Goal: Information Seeking & Learning: Learn about a topic

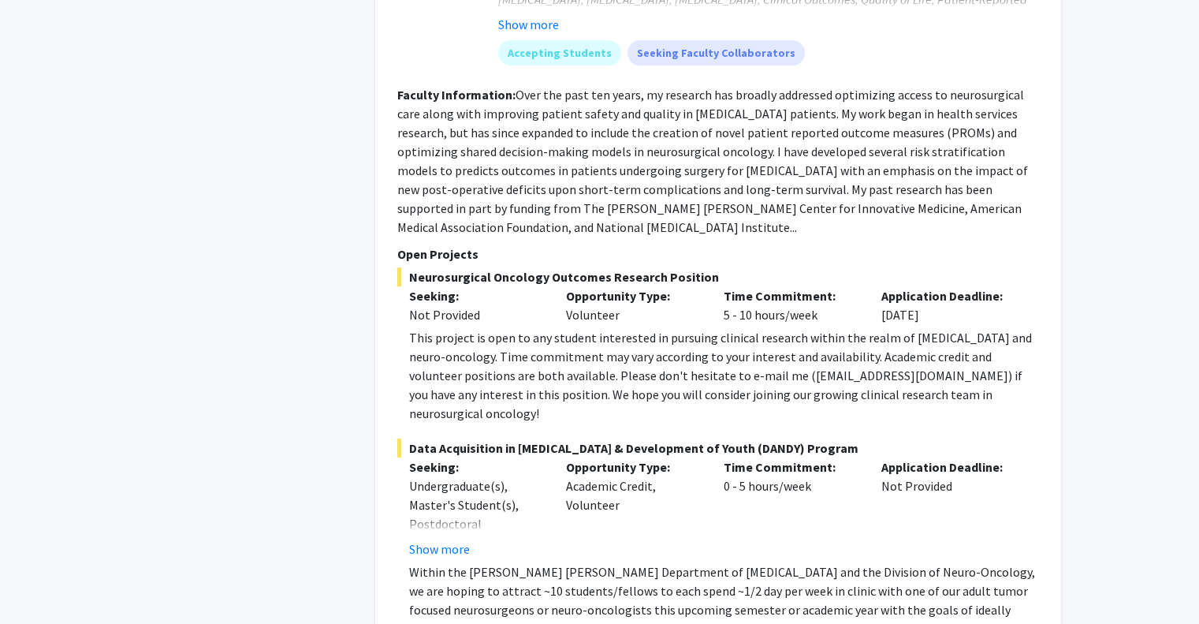
scroll to position [6664, 0]
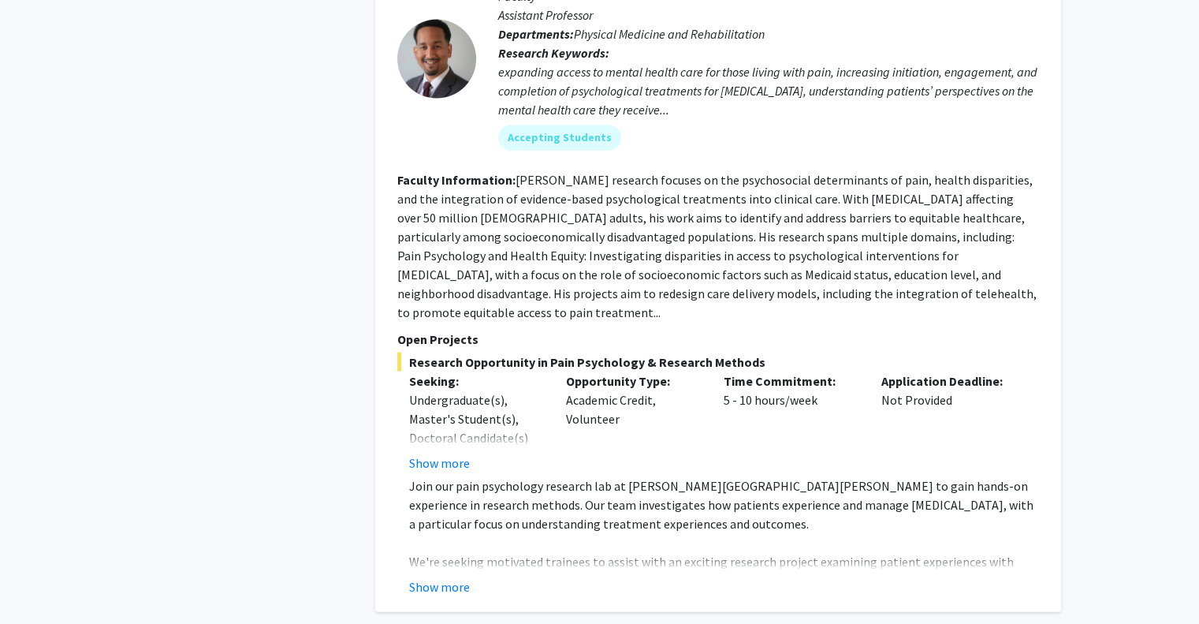
scroll to position [3580, 0]
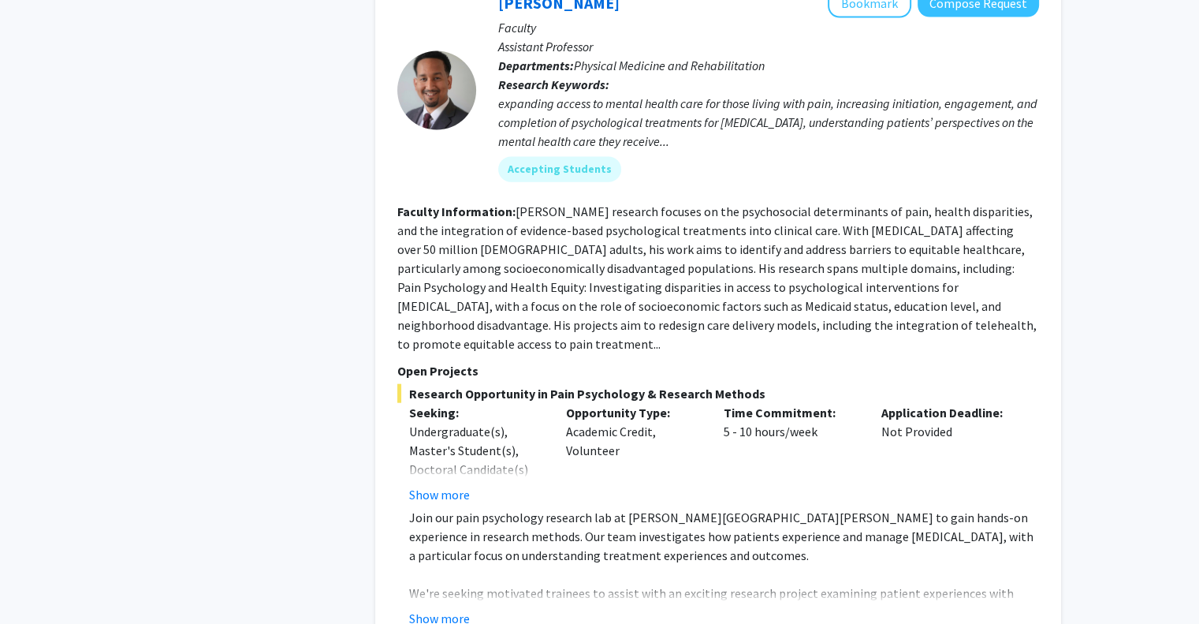
click at [466, 528] on div "Fenan Rassu Bookmark Compose Request Faculty Assistant Professor Departments: P…" at bounding box center [718, 307] width 686 height 671
click at [453, 609] on button "Show more" at bounding box center [439, 618] width 61 height 19
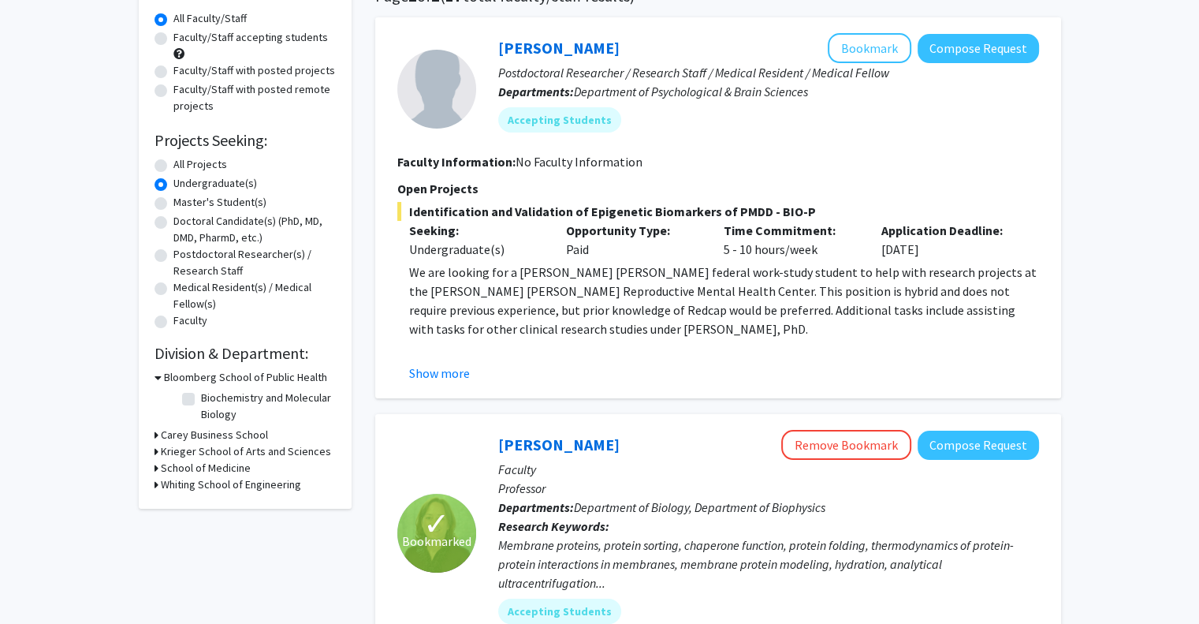
scroll to position [196, 0]
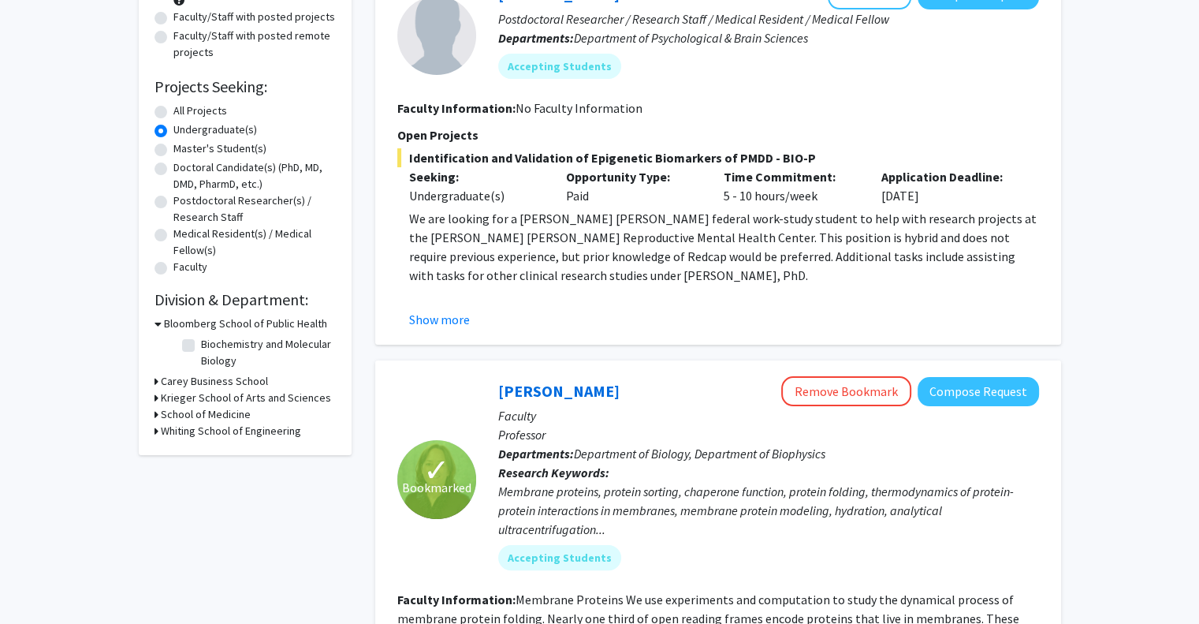
click at [194, 409] on h3 "School of Medicine" at bounding box center [206, 414] width 90 height 17
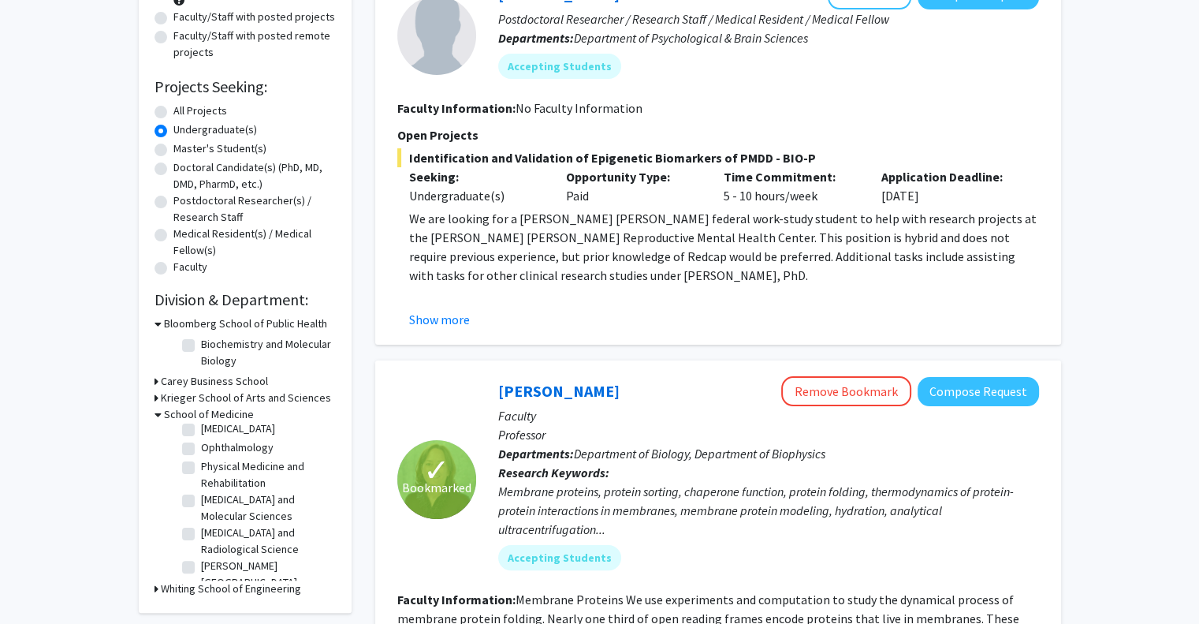
scroll to position [132, 0]
drag, startPoint x: 322, startPoint y: 518, endPoint x: 326, endPoint y: 501, distance: 16.9
click at [326, 501] on div "(Select All) (Select All) Biomedical Engineering Biomedical Engineering Emergen…" at bounding box center [257, 502] width 158 height 158
click at [201, 511] on label "Neurology" at bounding box center [225, 510] width 49 height 17
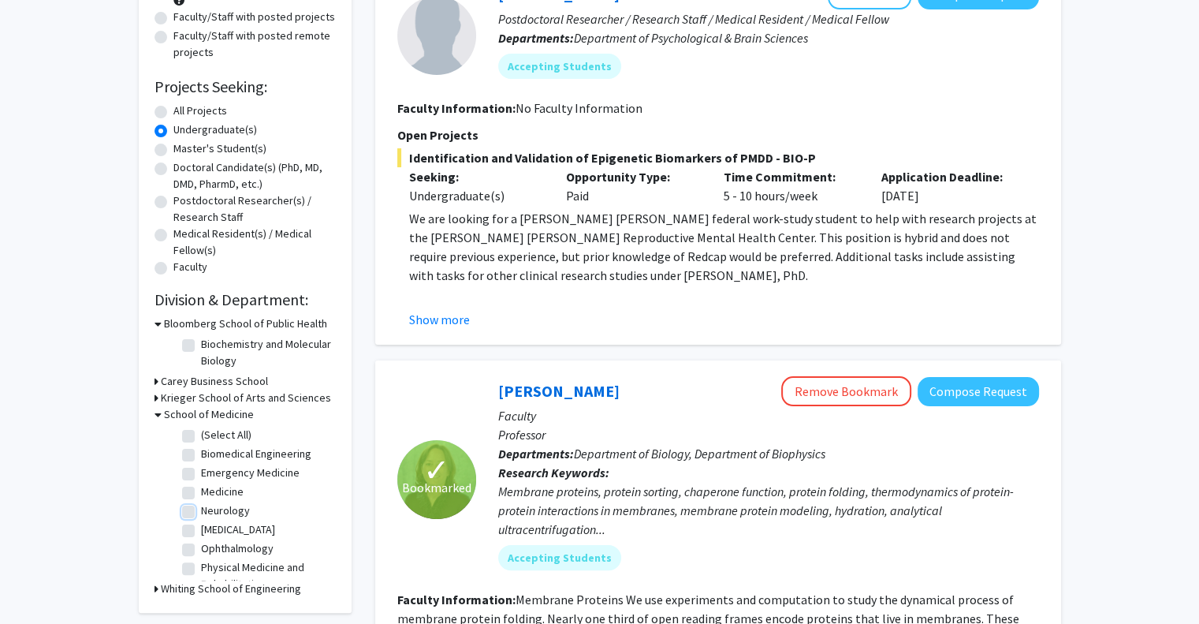
click at [201, 511] on input "Neurology" at bounding box center [206, 507] width 10 height 10
checkbox input "true"
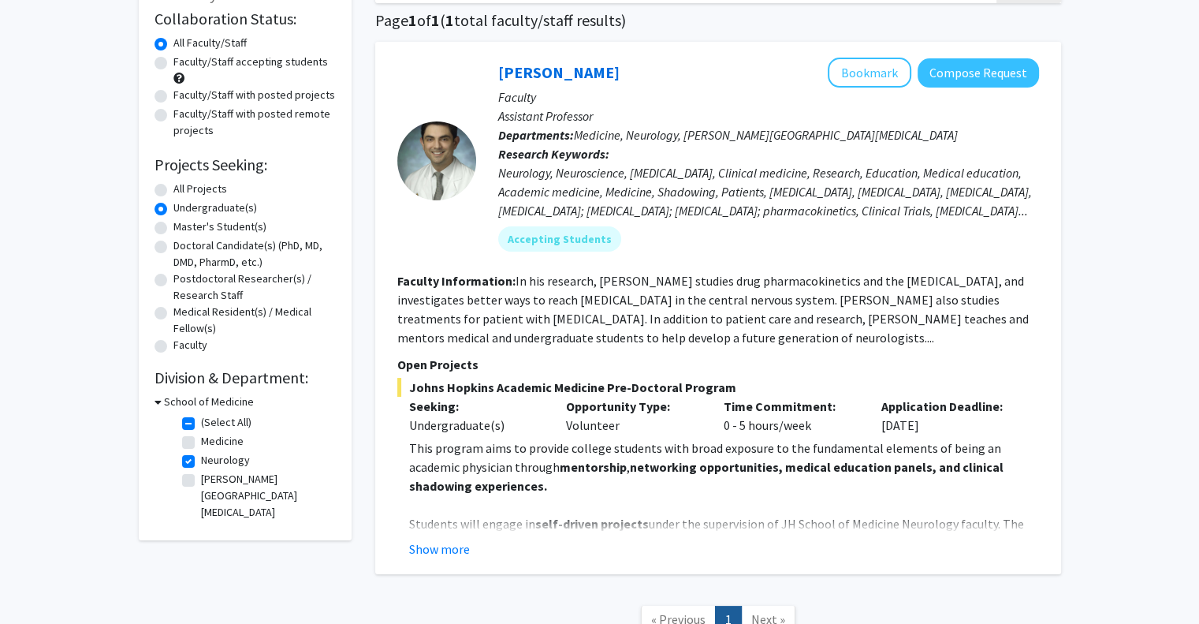
scroll to position [142, 0]
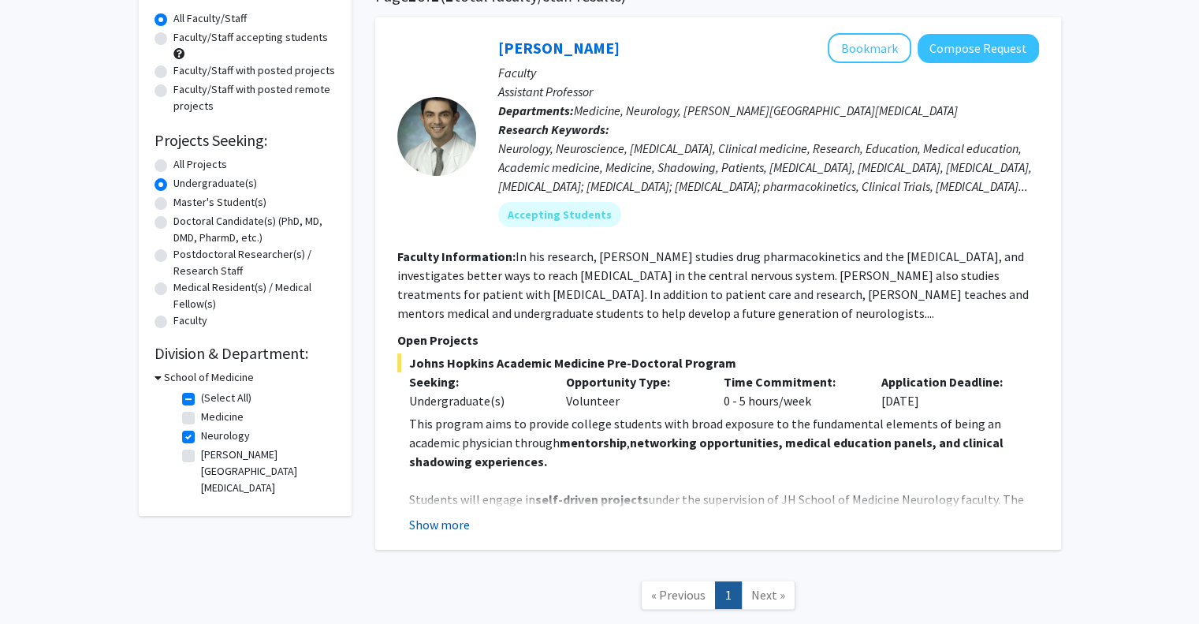
click at [464, 529] on button "Show more" at bounding box center [439, 524] width 61 height 19
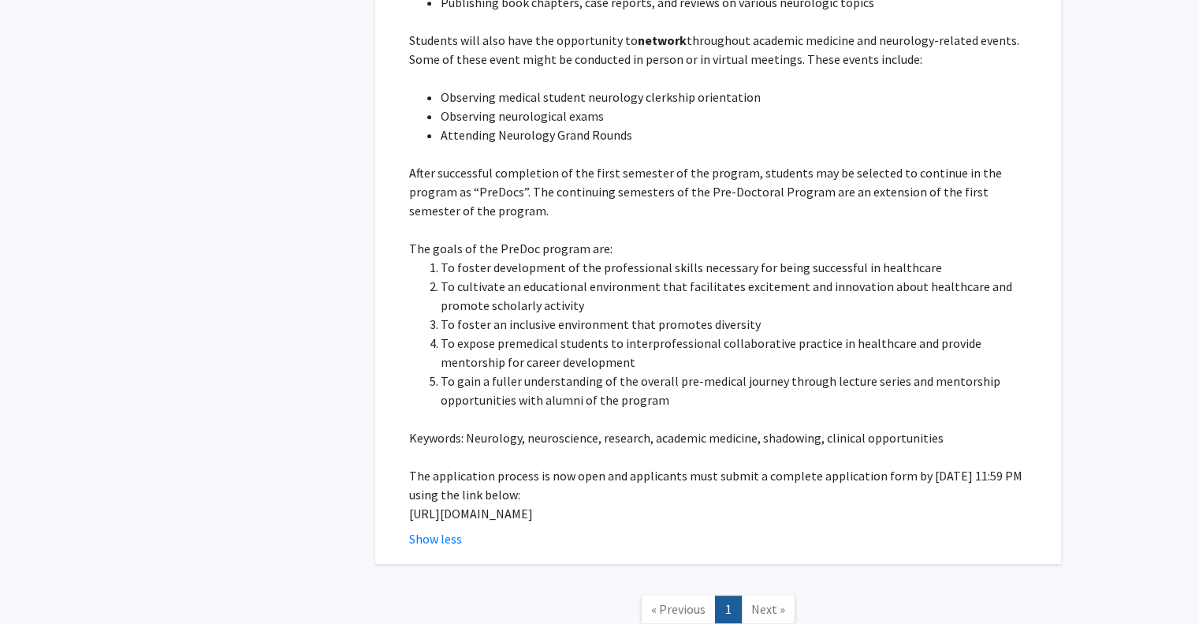
scroll to position [795, 0]
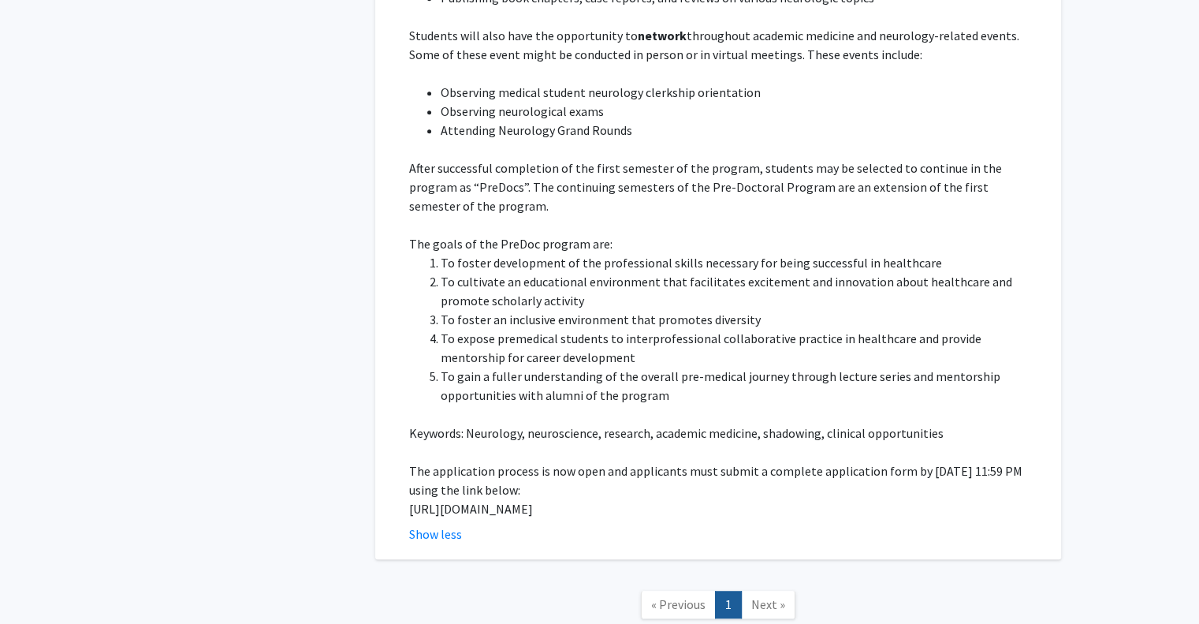
drag, startPoint x: 475, startPoint y: 510, endPoint x: 406, endPoint y: 492, distance: 71.7
click at [406, 492] on fg-read-more "This program aims to provide college students with broad exposure to the fundam…" at bounding box center [718, 152] width 642 height 782
copy p "https://docs.google.com/forms/d/e/1FAIpQLSfs9lKRobckOITW585IvGZb3cvsBE6oiZybaV9…"
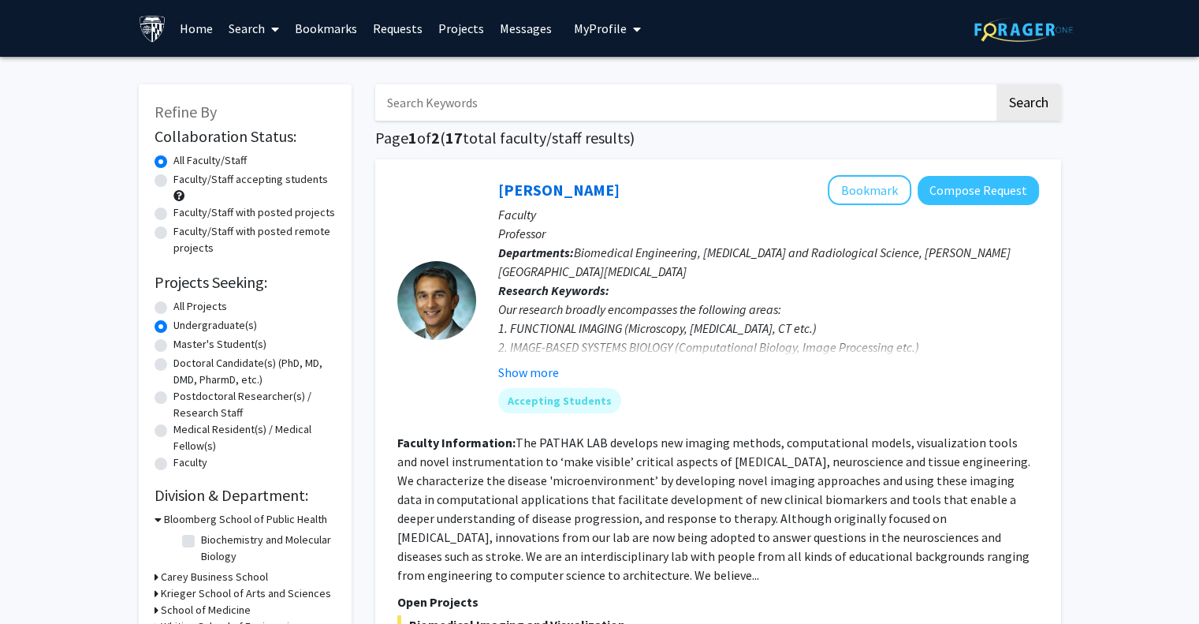
click at [173, 304] on label "All Projects" at bounding box center [200, 306] width 54 height 17
click at [173, 304] on input "All Projects" at bounding box center [178, 303] width 10 height 10
radio input "true"
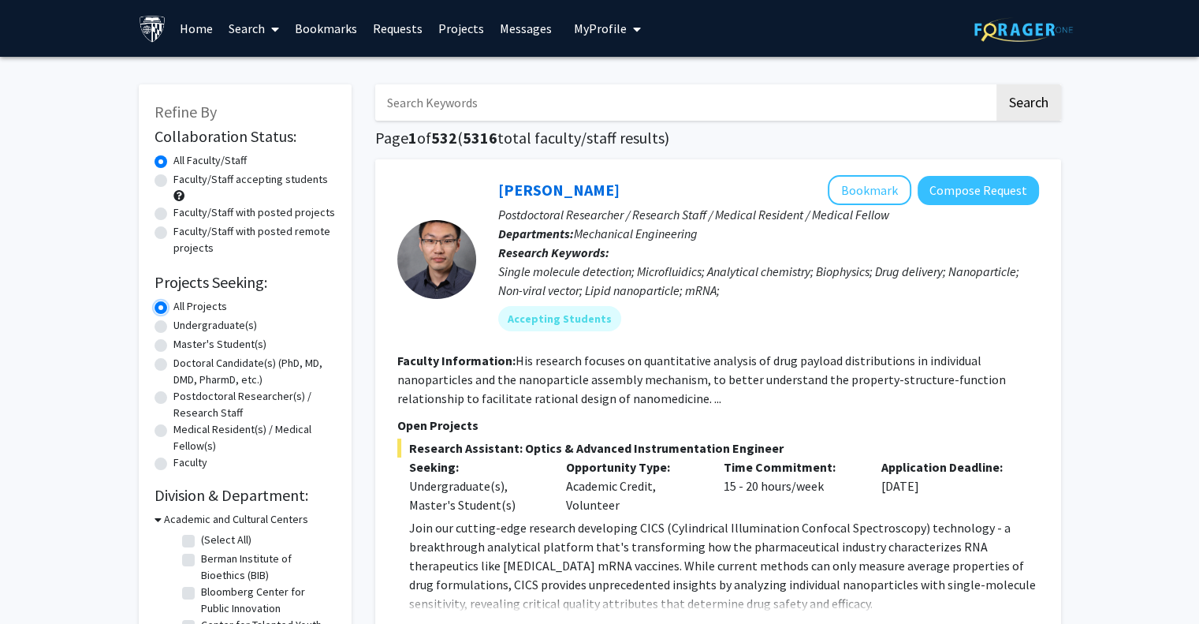
scroll to position [546, 0]
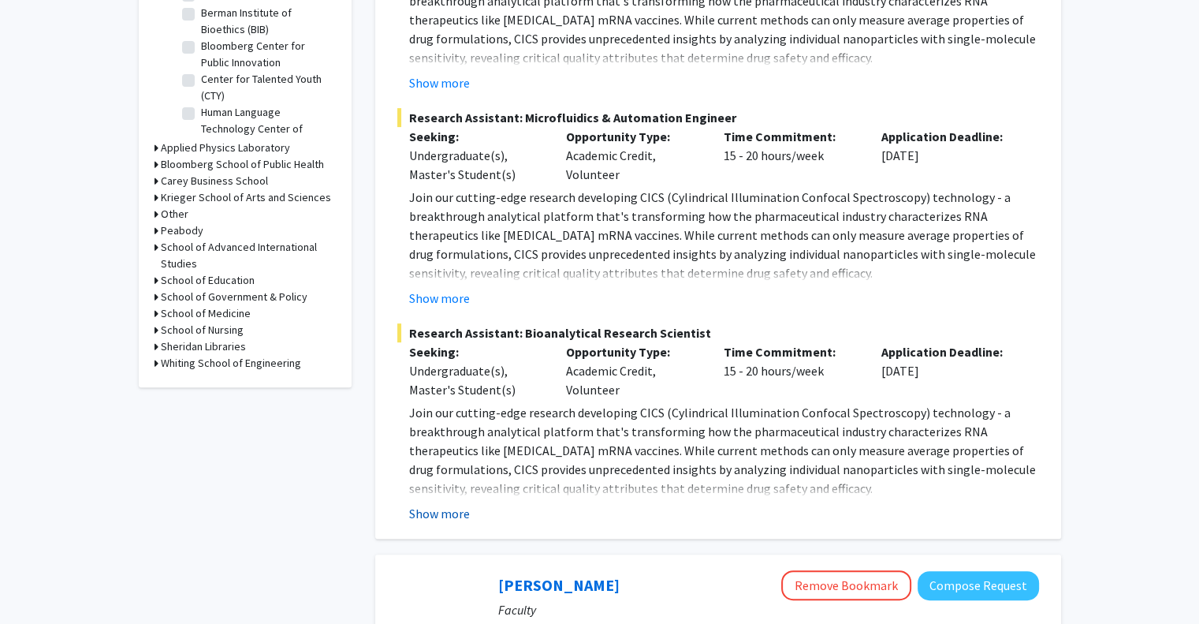
click at [459, 509] on button "Show more" at bounding box center [439, 513] width 61 height 19
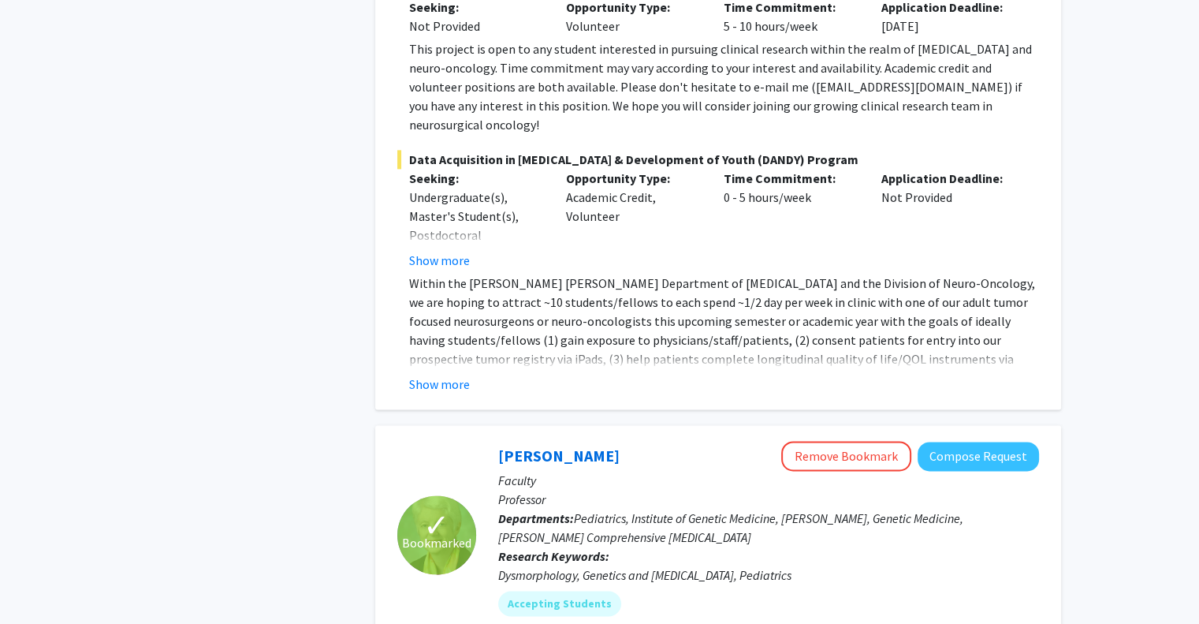
scroll to position [2728, 0]
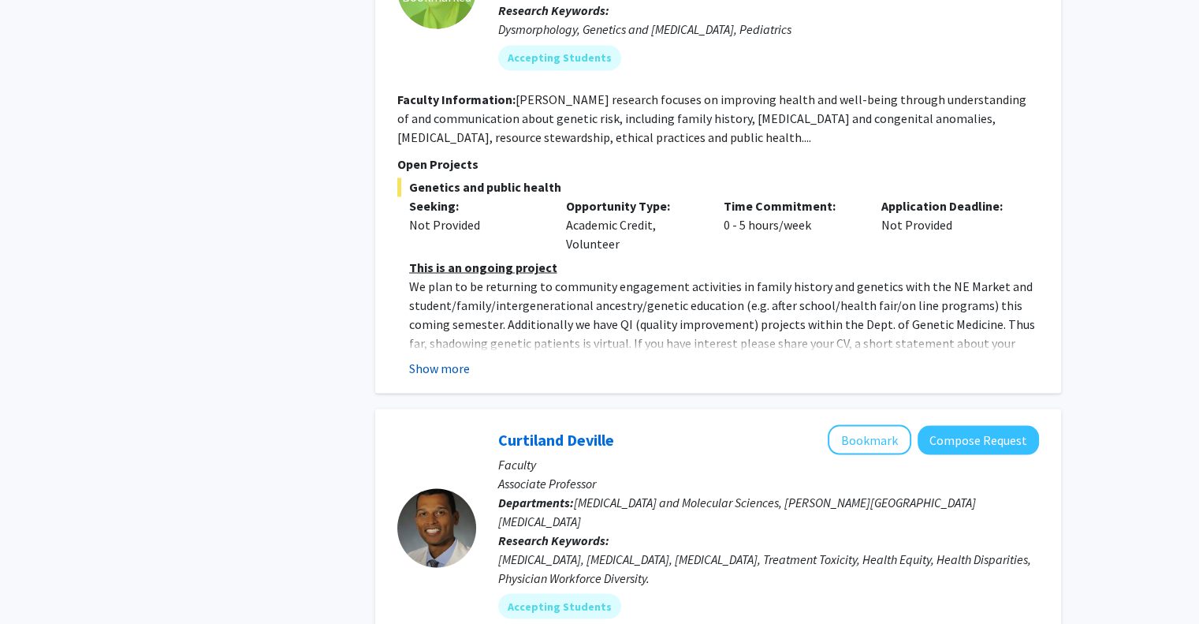
click at [434, 358] on button "Show more" at bounding box center [439, 367] width 61 height 19
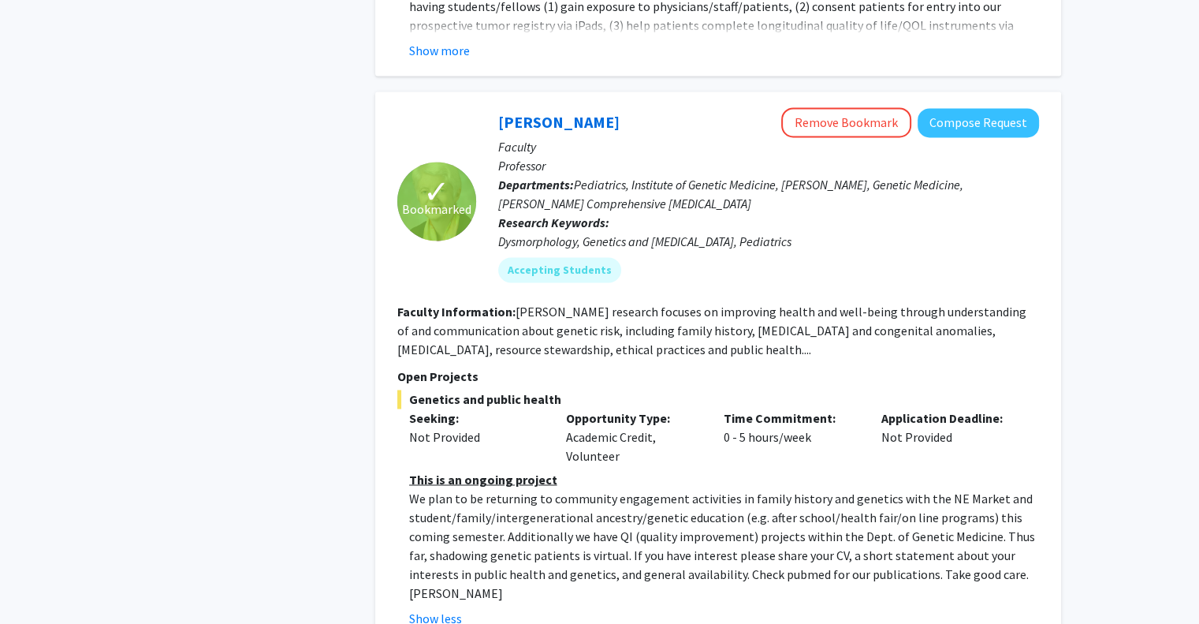
scroll to position [2507, 0]
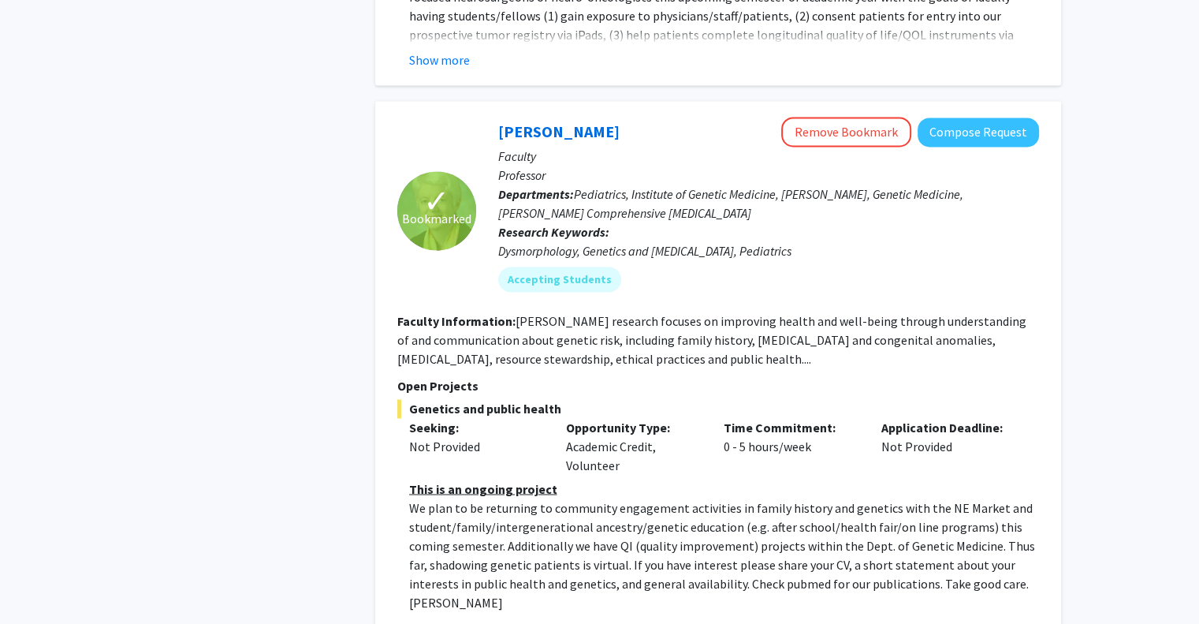
drag, startPoint x: 592, startPoint y: 85, endPoint x: 293, endPoint y: 311, distance: 374.8
drag, startPoint x: 963, startPoint y: 64, endPoint x: 1120, endPoint y: 135, distance: 172.2
drag, startPoint x: 971, startPoint y: 61, endPoint x: 1183, endPoint y: 132, distance: 222.7
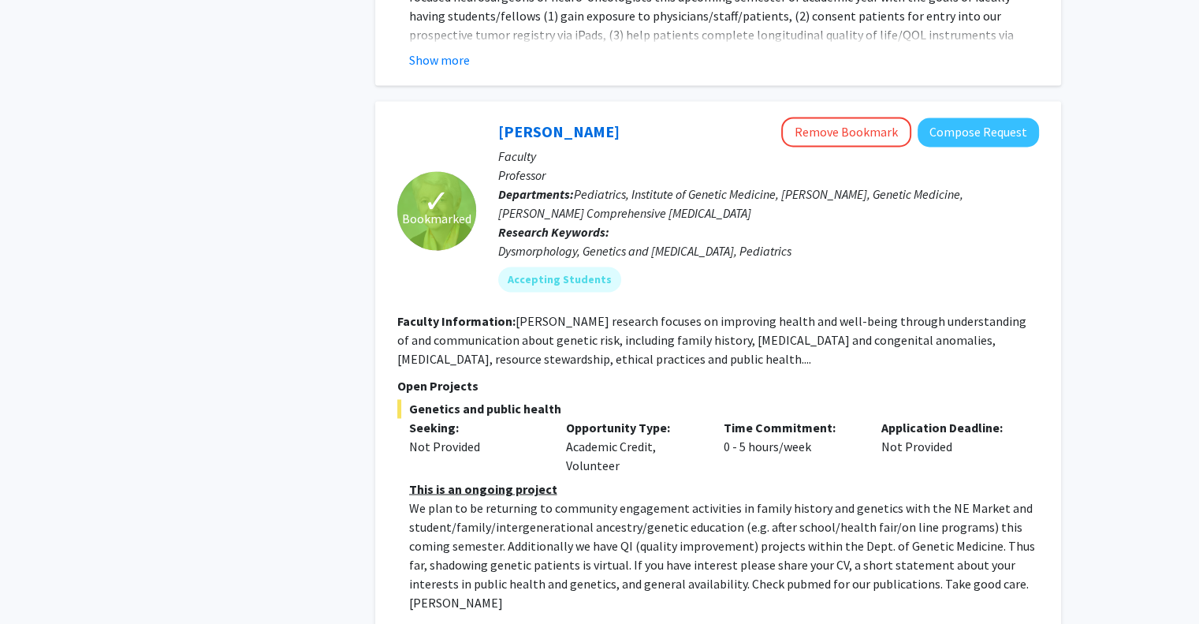
click at [943, 117] on button "Compose Request" at bounding box center [978, 131] width 121 height 29
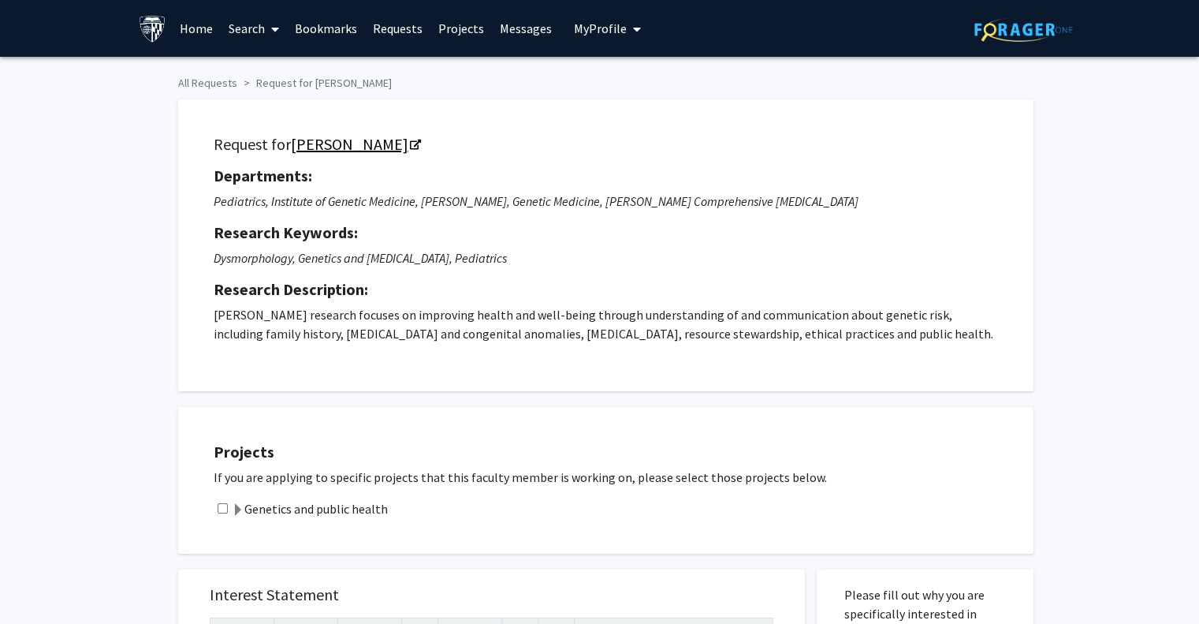
click at [360, 147] on link "Joann Bodurtha" at bounding box center [355, 144] width 129 height 20
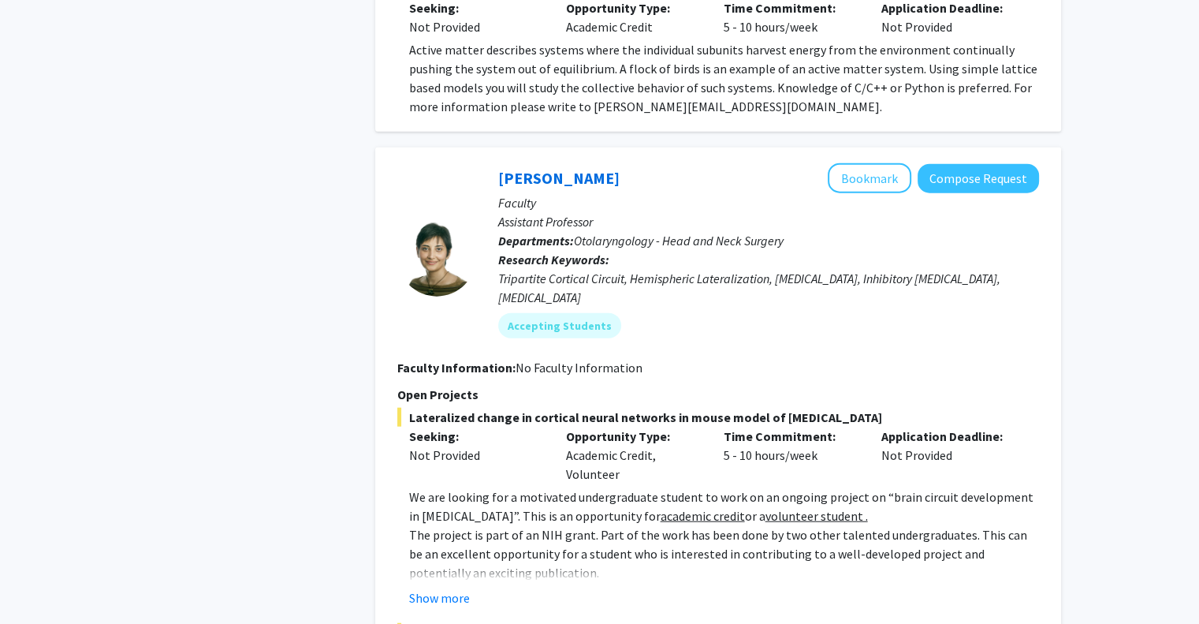
scroll to position [3759, 0]
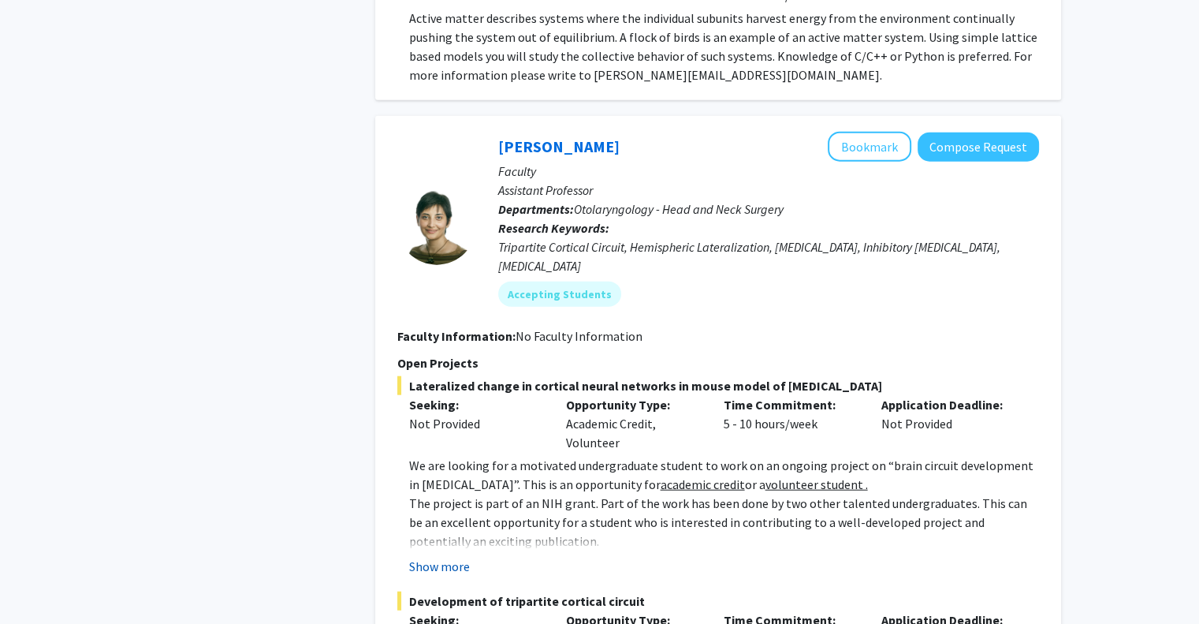
click at [445, 557] on button "Show more" at bounding box center [439, 566] width 61 height 19
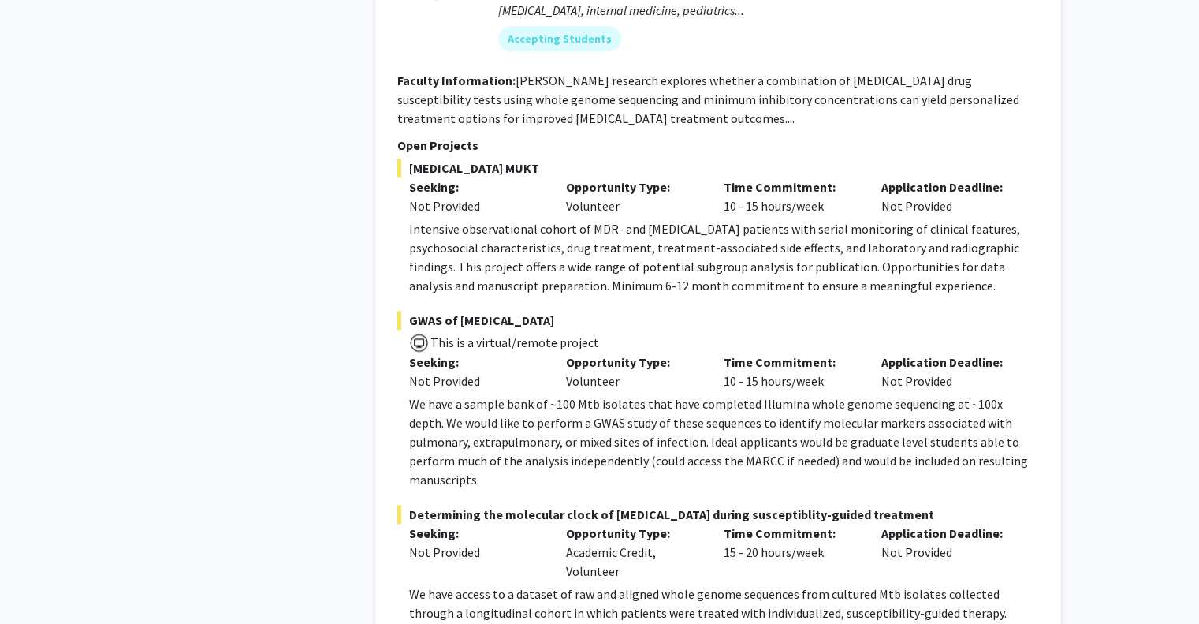
scroll to position [7821, 0]
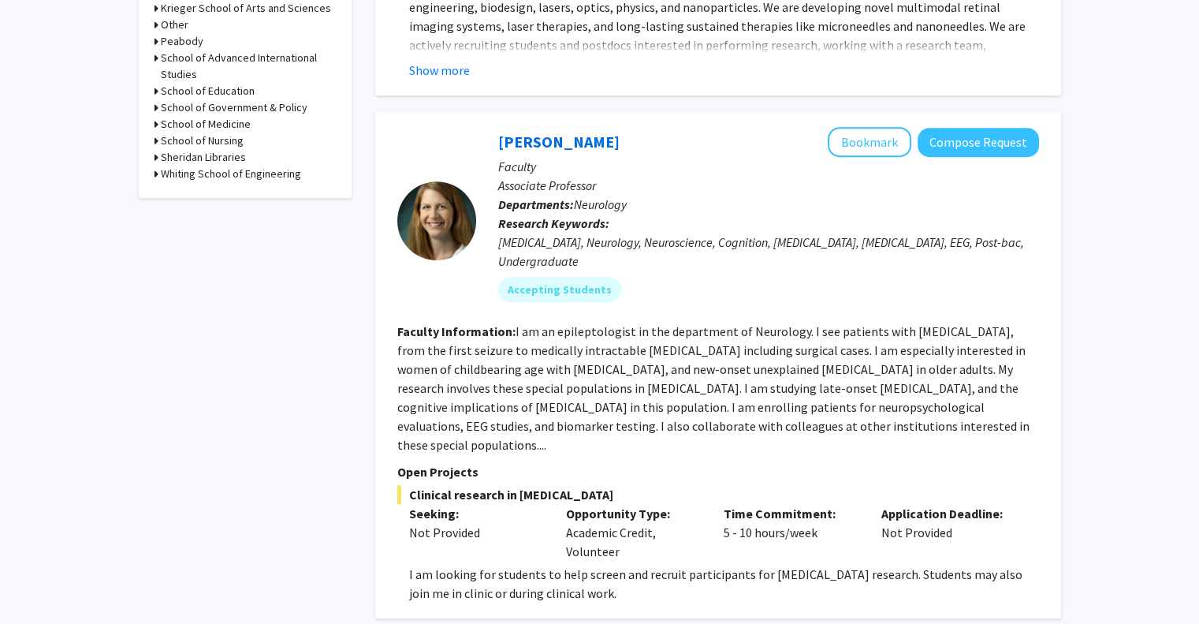
scroll to position [1280, 0]
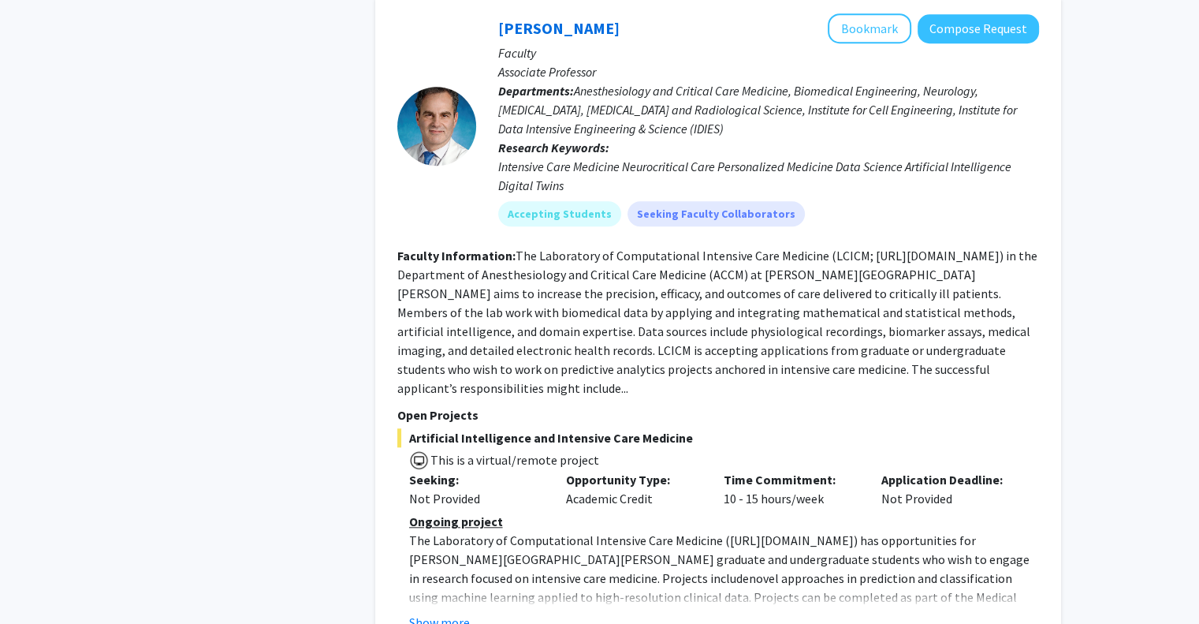
scroll to position [1375, 0]
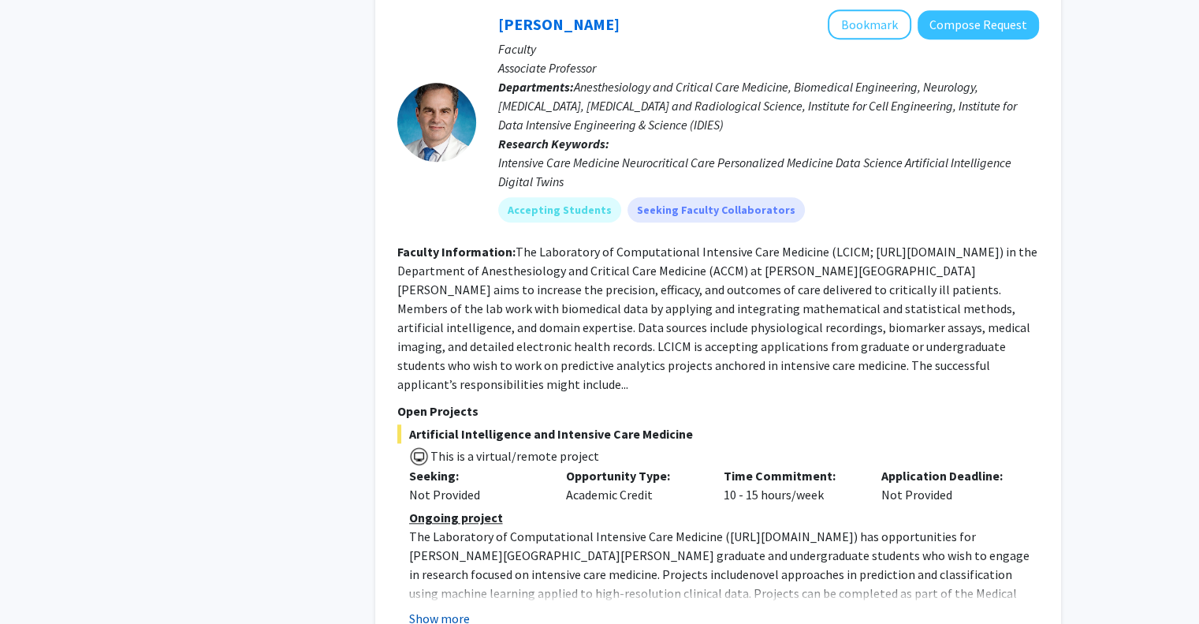
click at [443, 609] on button "Show more" at bounding box center [439, 618] width 61 height 19
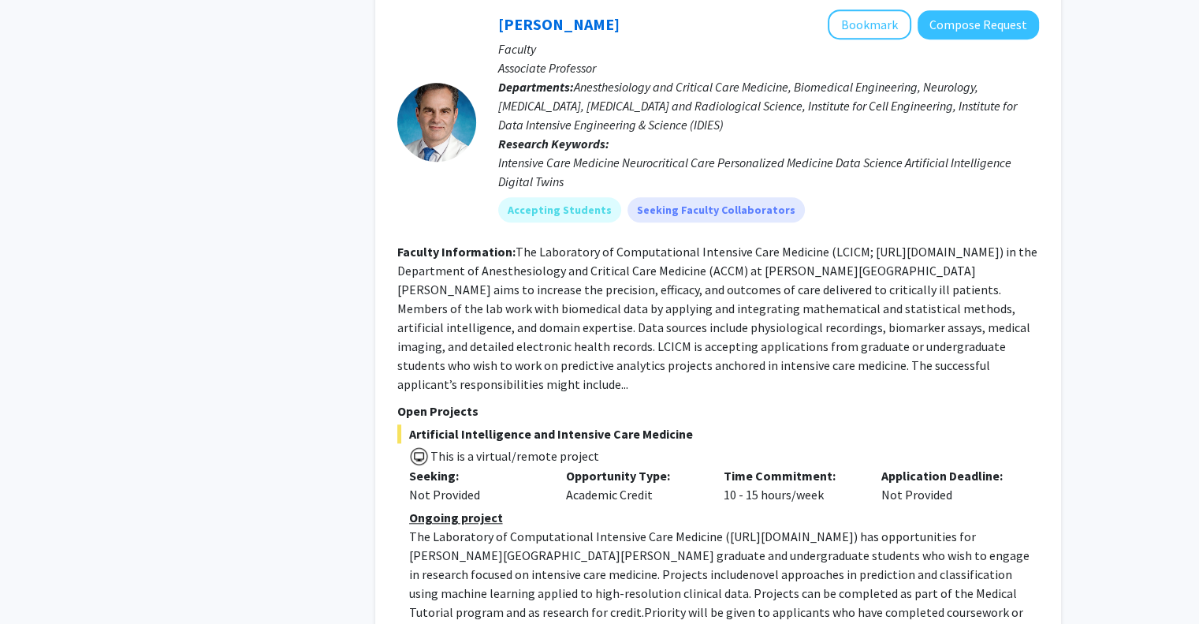
scroll to position [1407, 0]
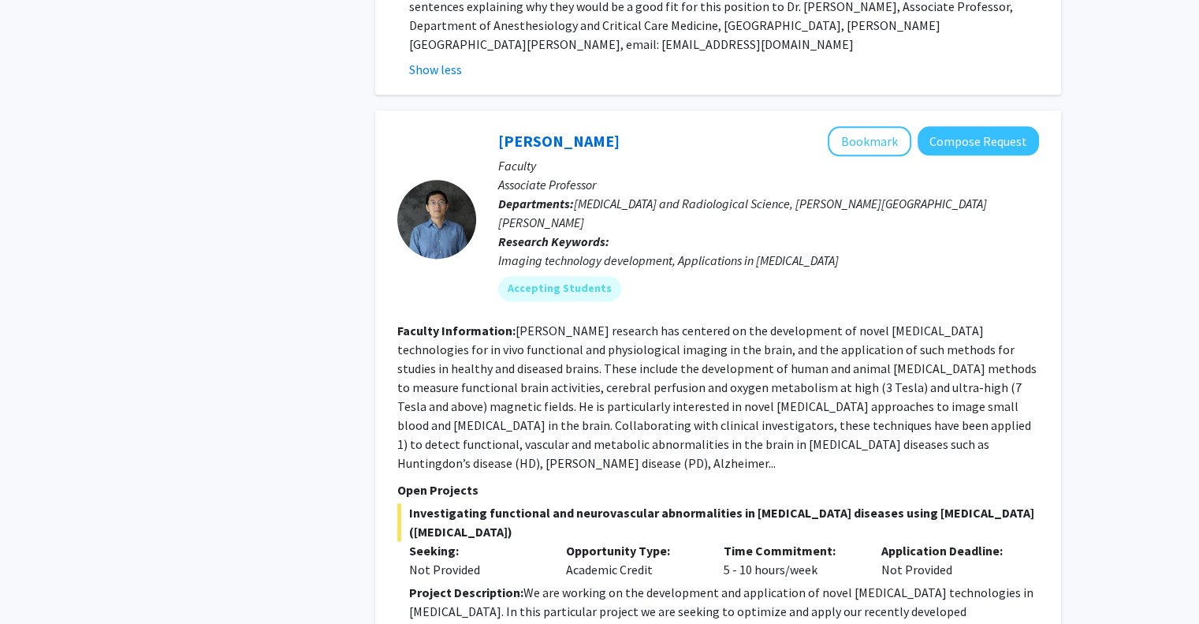
scroll to position [2069, 0]
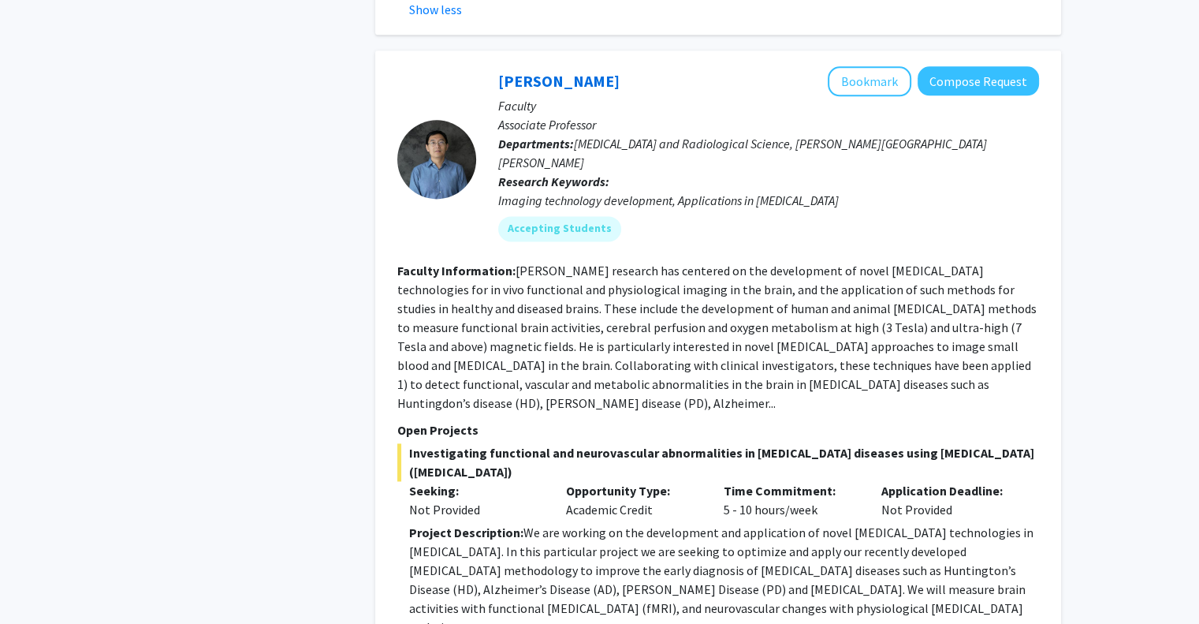
scroll to position [2100, 0]
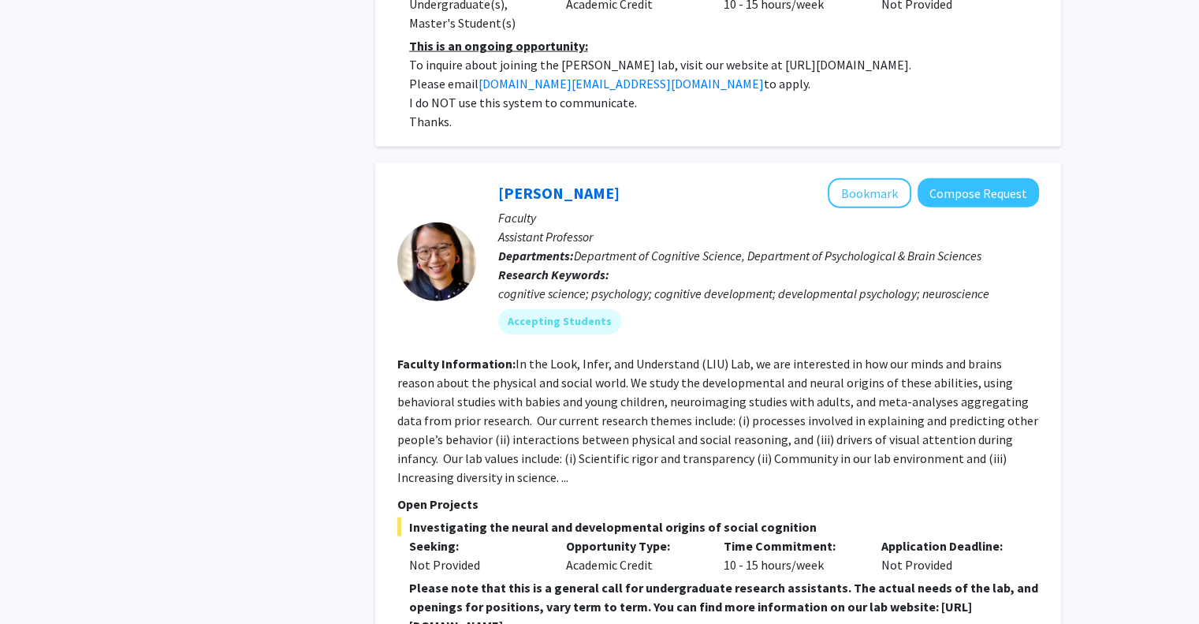
scroll to position [3677, 0]
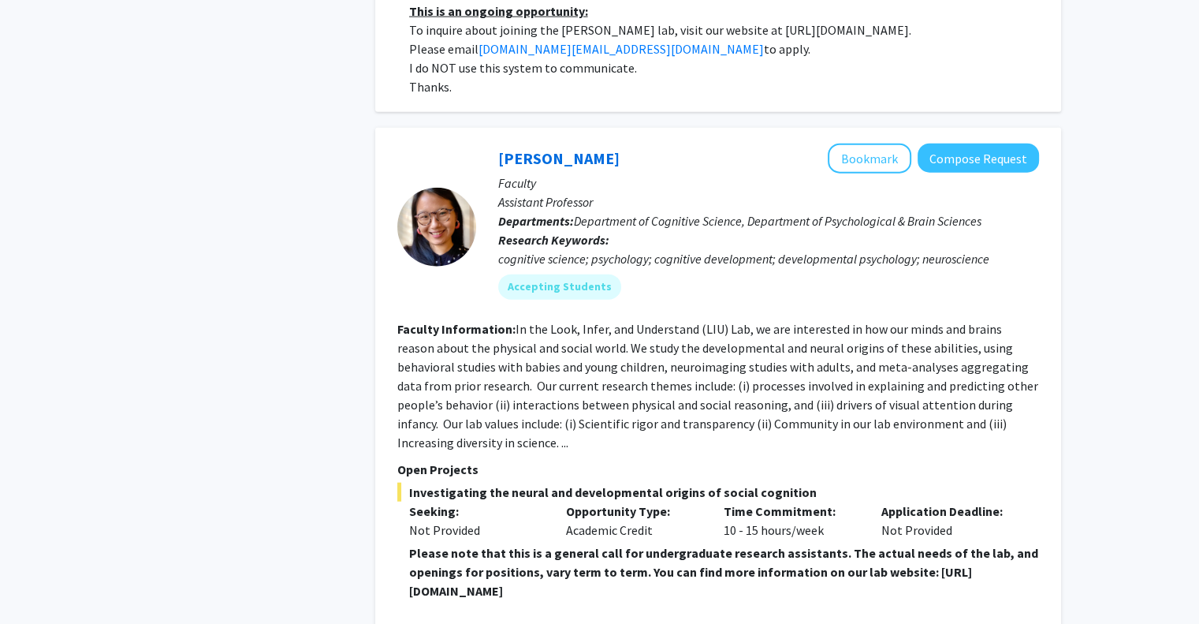
click at [1195, 454] on div "Refine By Collaboration Status: Collaboration Status All Faculty/Staff Collabor…" at bounding box center [599, 16] width 1199 height 7275
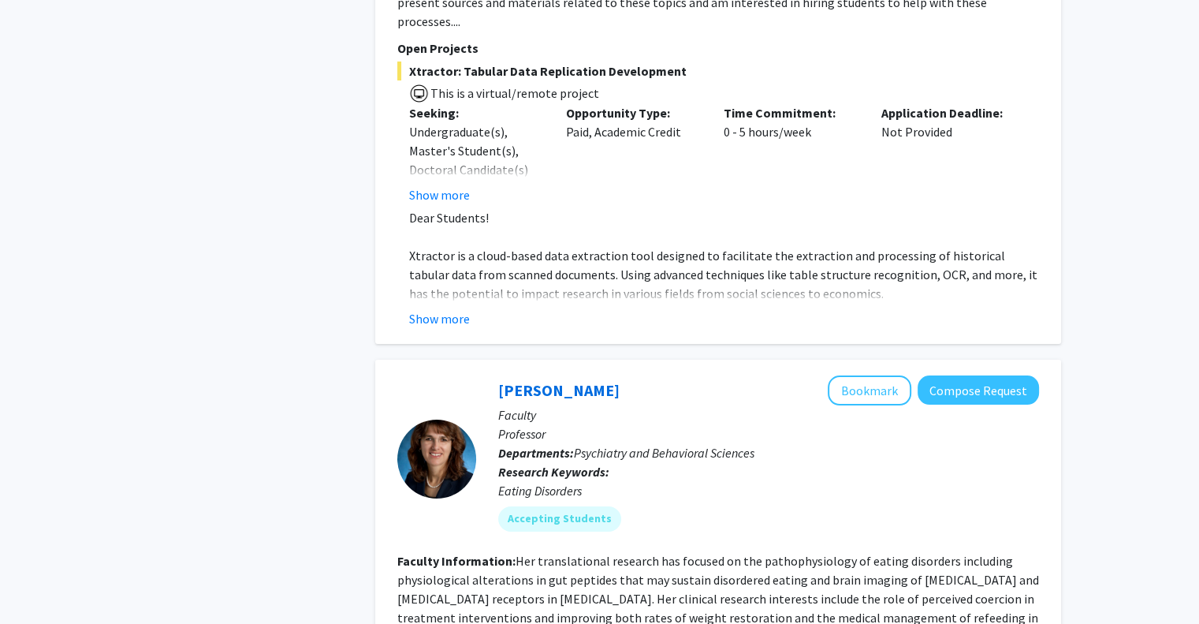
scroll to position [5841, 0]
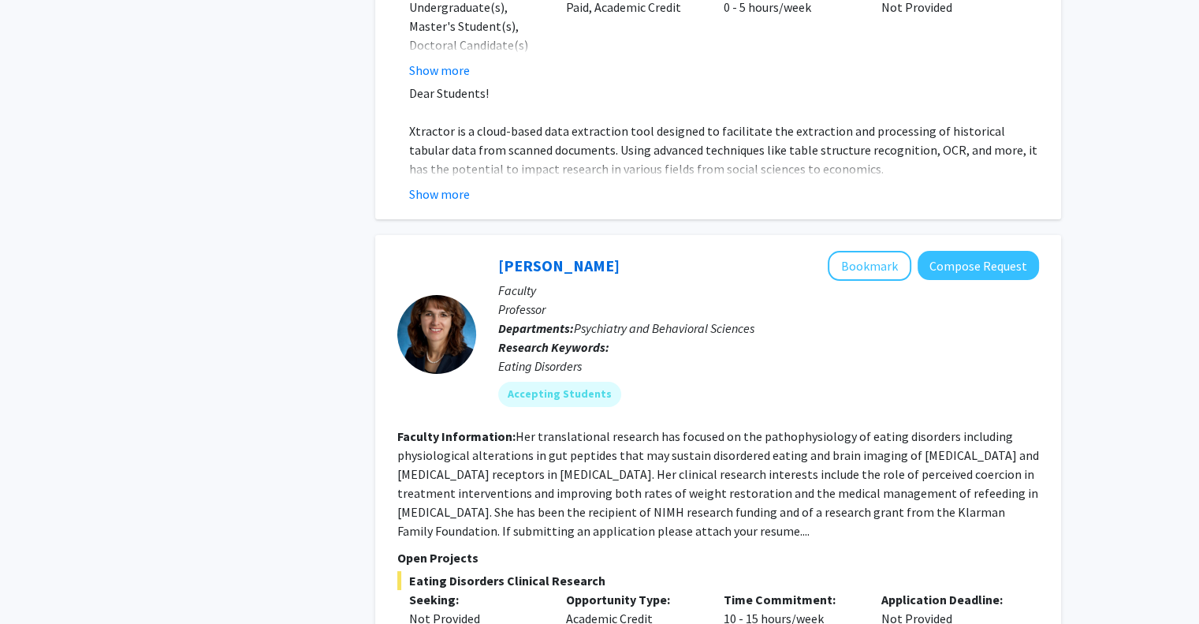
scroll to position [5872, 0]
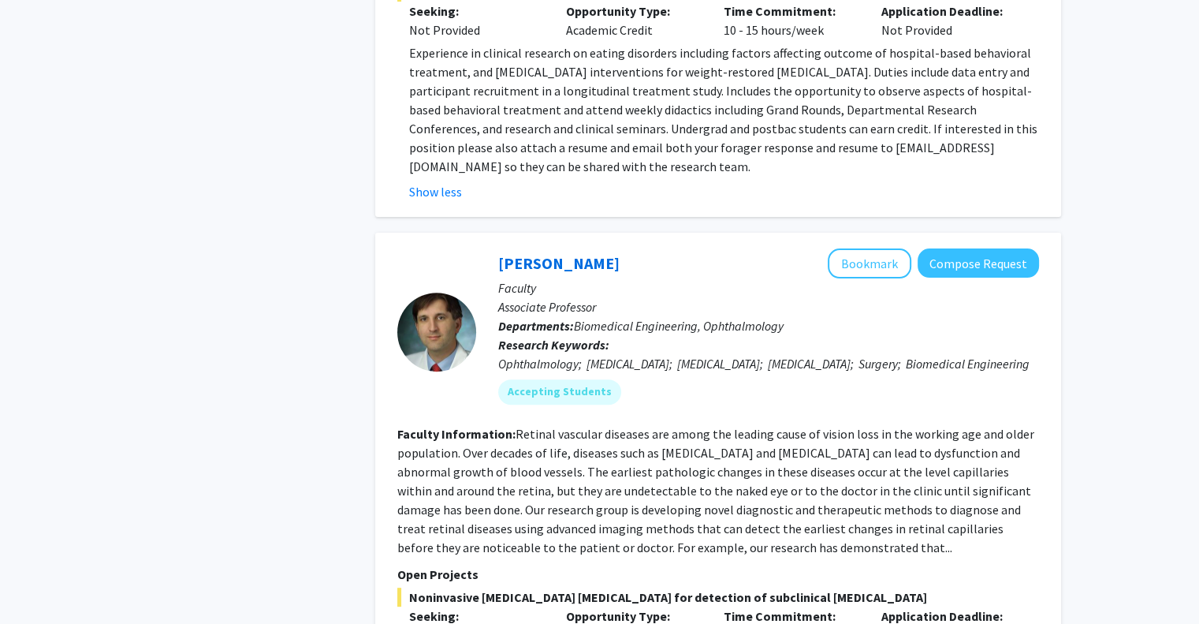
scroll to position [6472, 0]
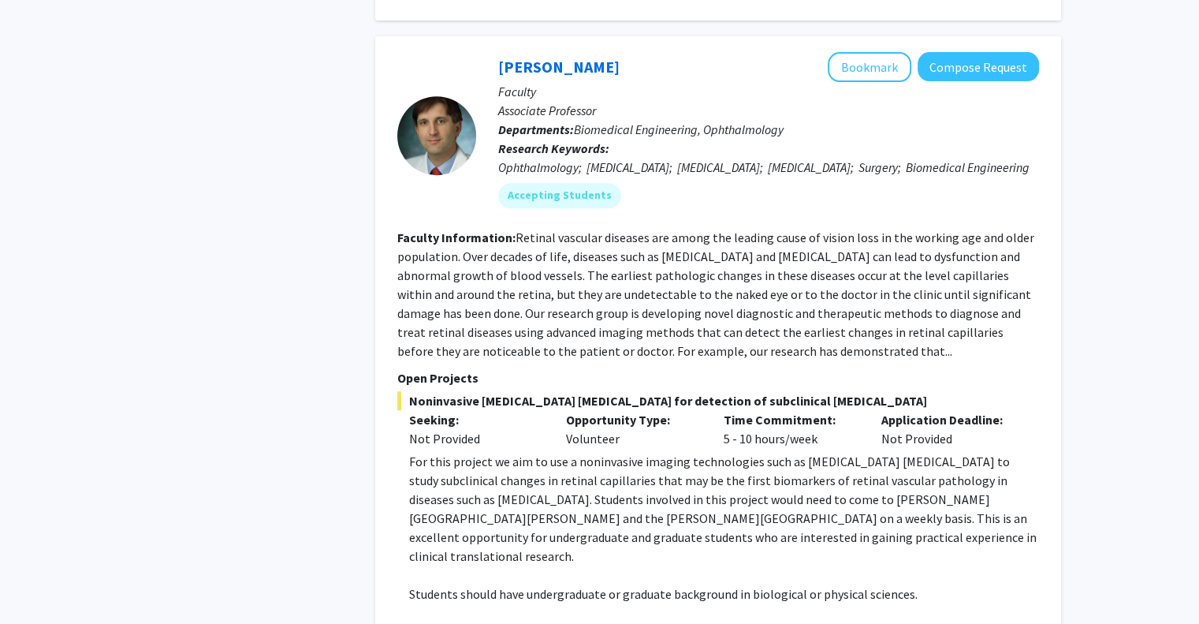
scroll to position [6636, 0]
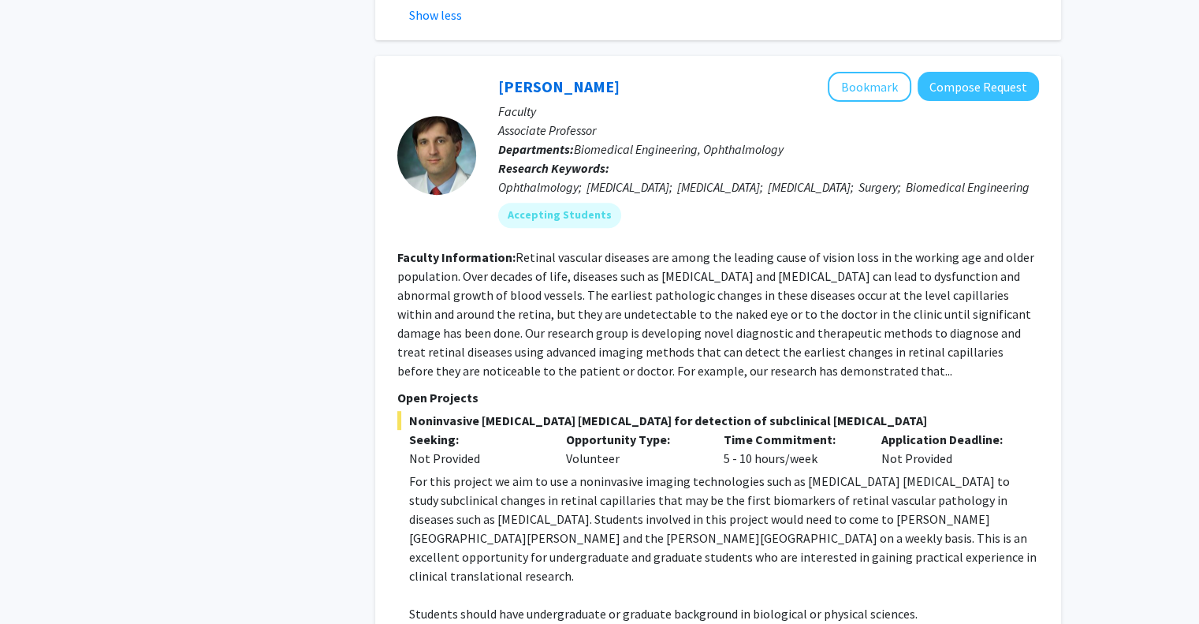
copy p "https://www.hopkinsmedicine.org/wilmer/research/retina/kashani.html"
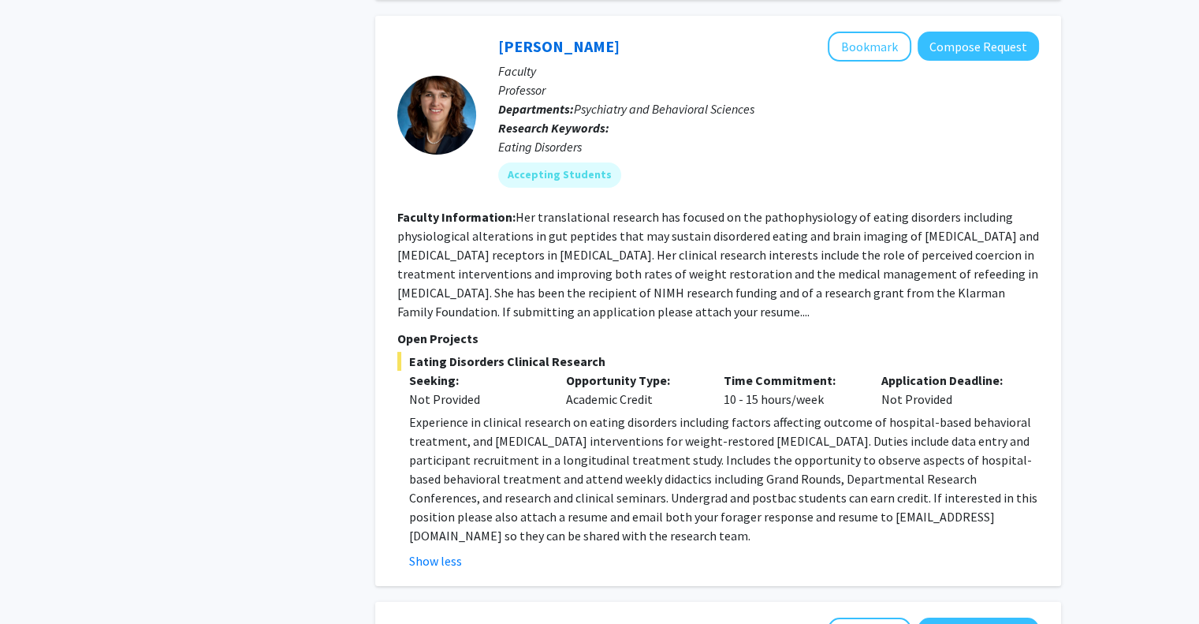
scroll to position [5544, 0]
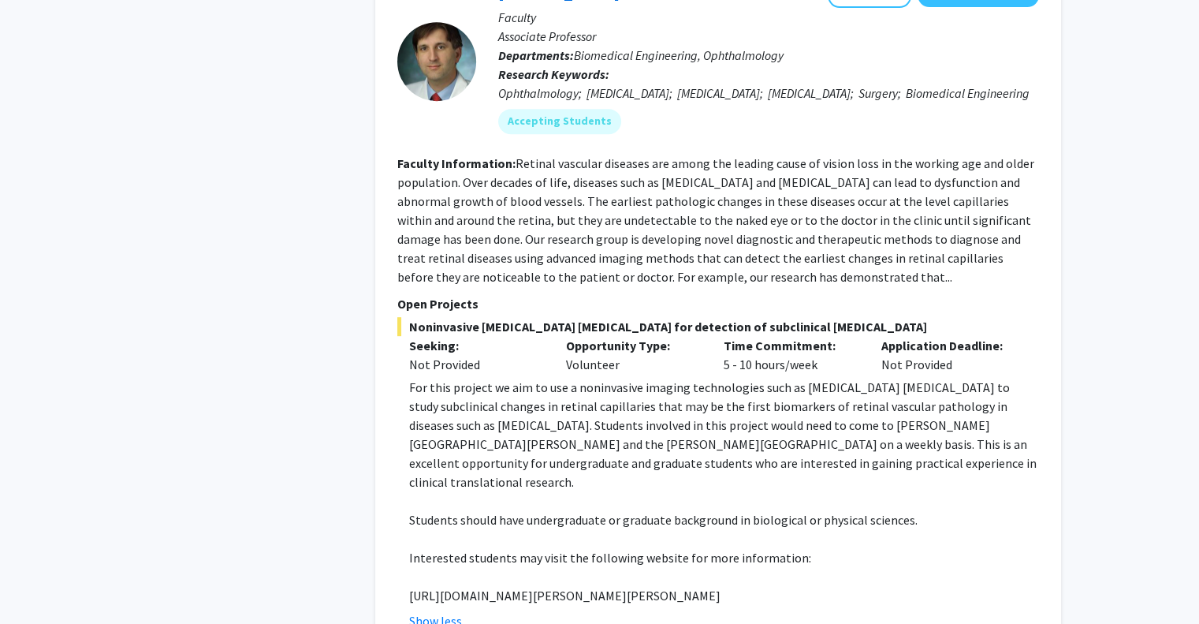
scroll to position [6730, 0]
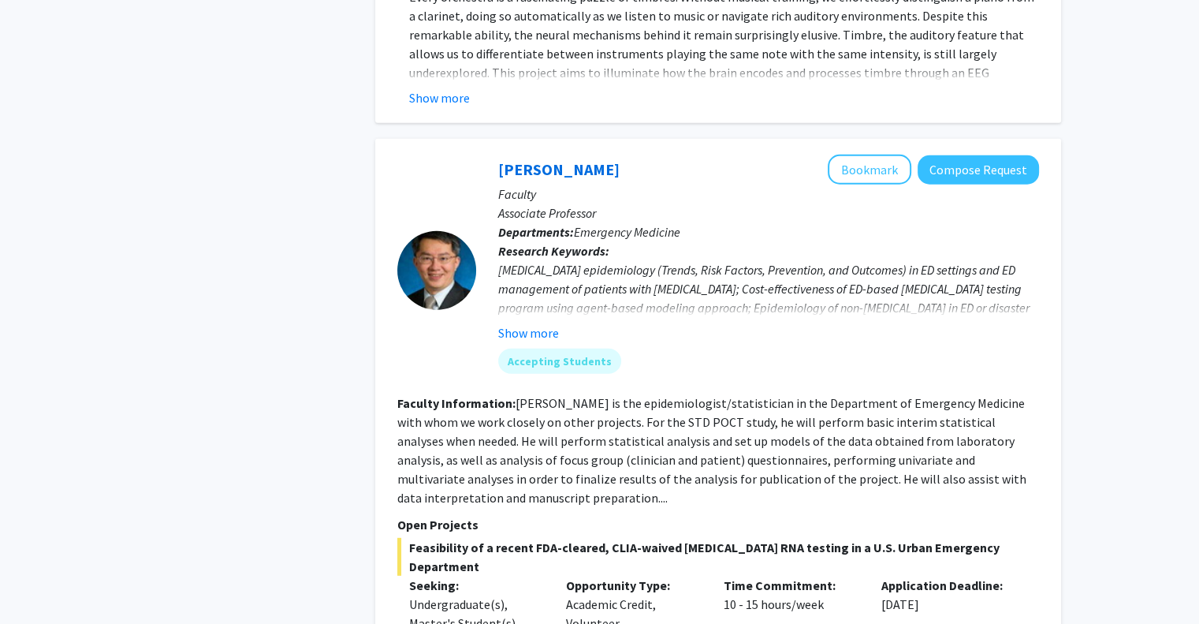
scroll to position [4346, 0]
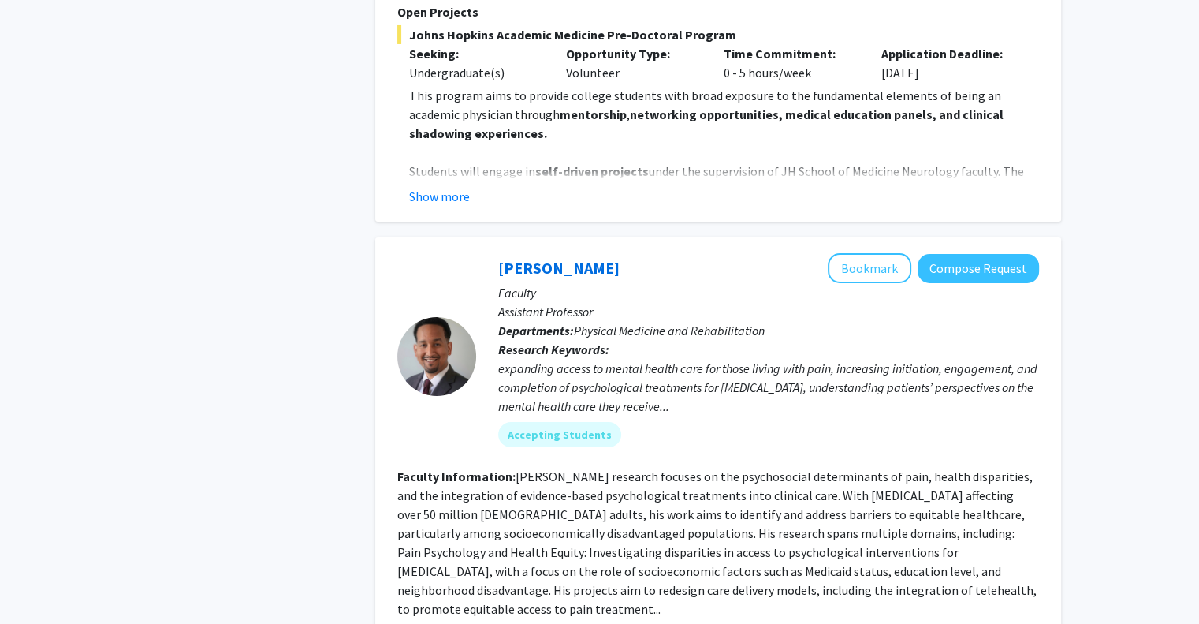
scroll to position [5775, 0]
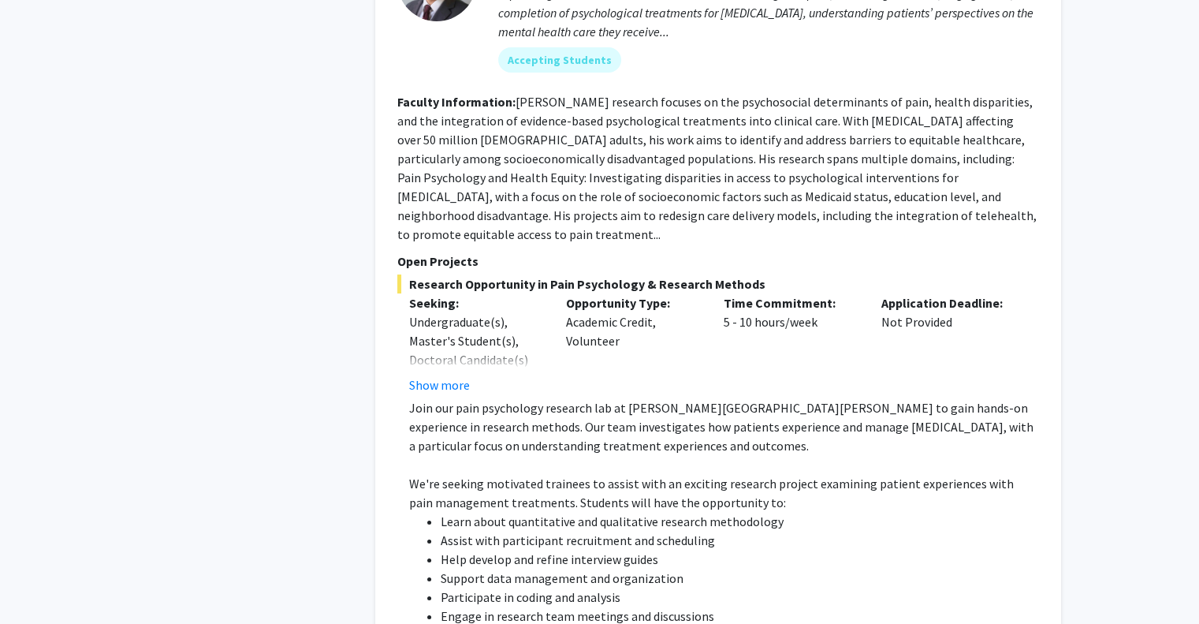
scroll to position [6090, 0]
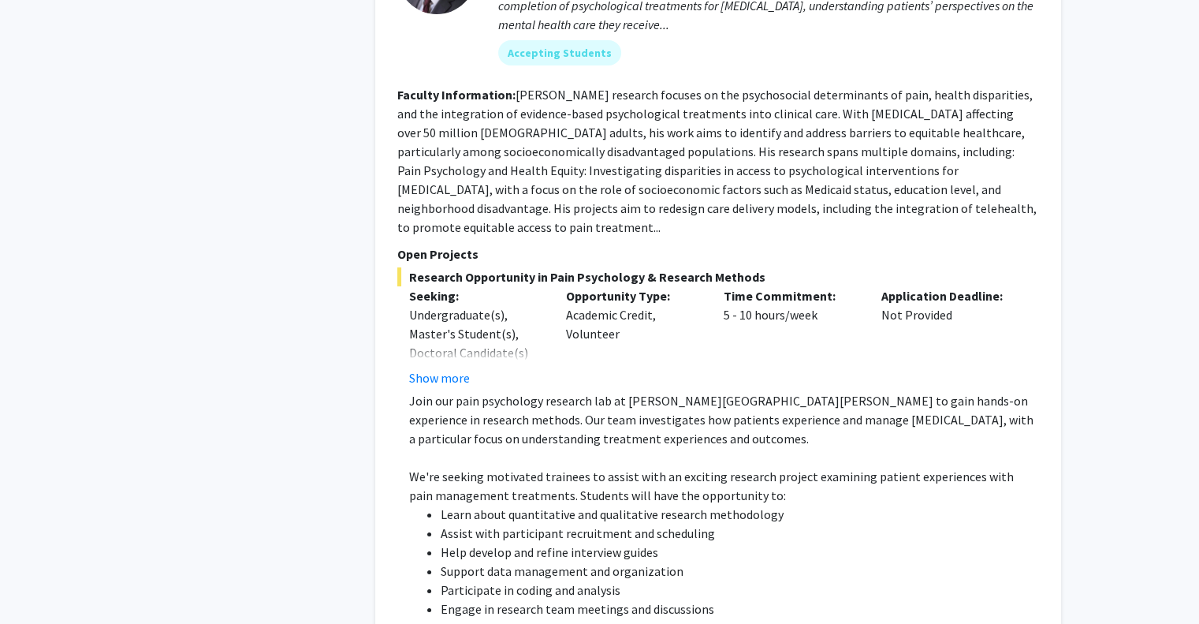
scroll to position [6059, 0]
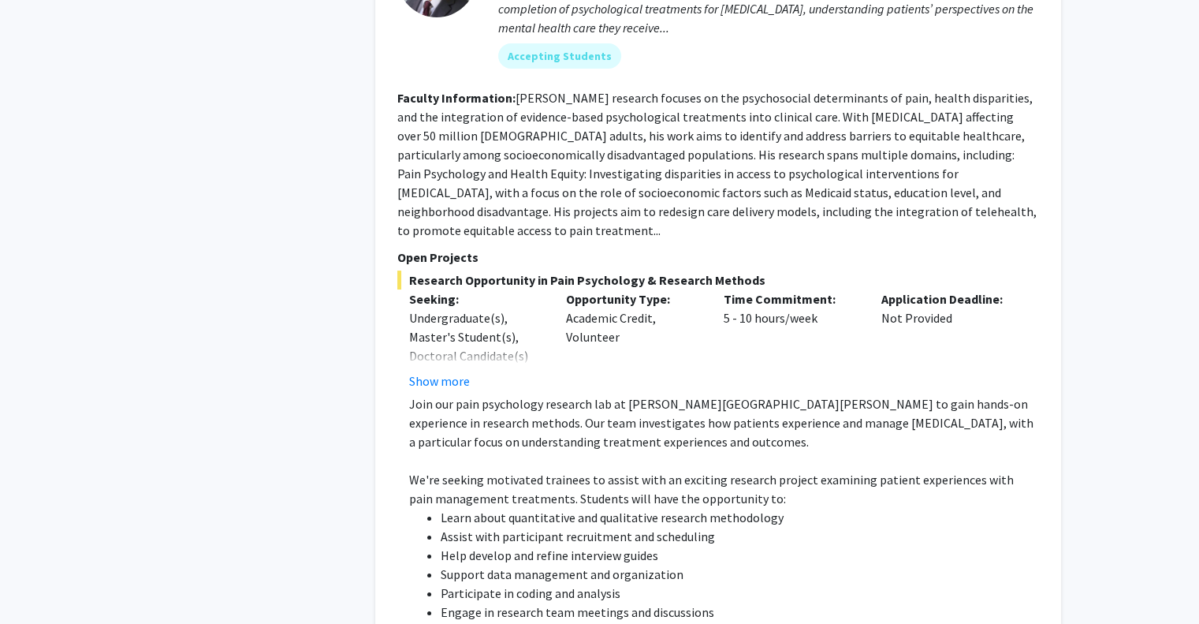
drag, startPoint x: 410, startPoint y: 550, endPoint x: 506, endPoint y: 549, distance: 96.2
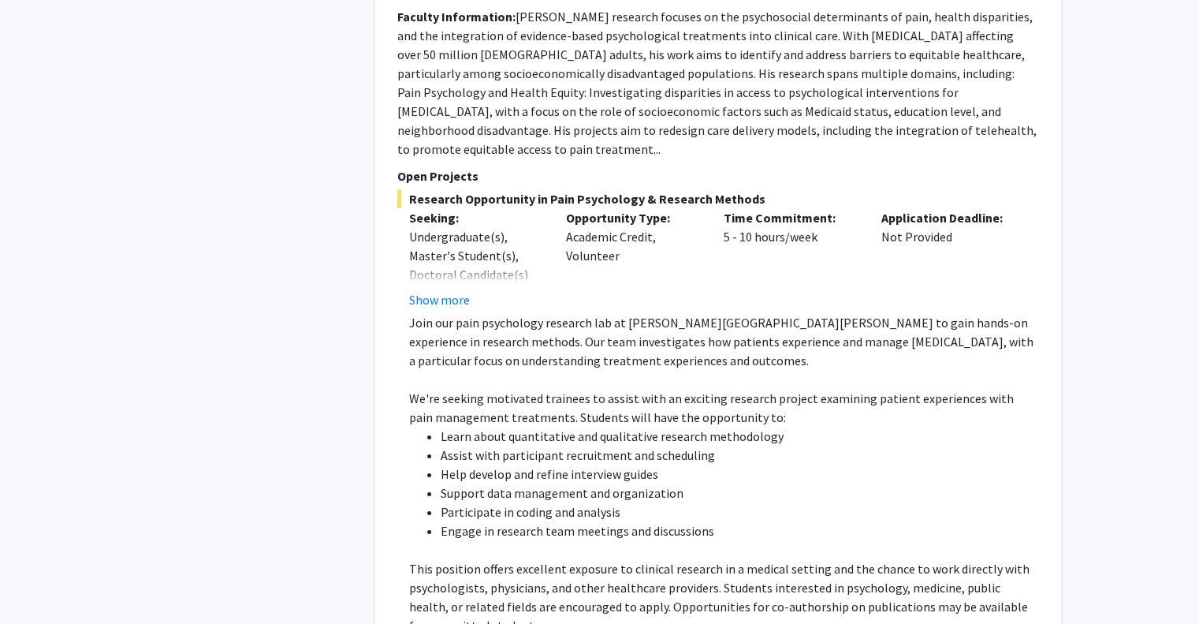
scroll to position [6147, 0]
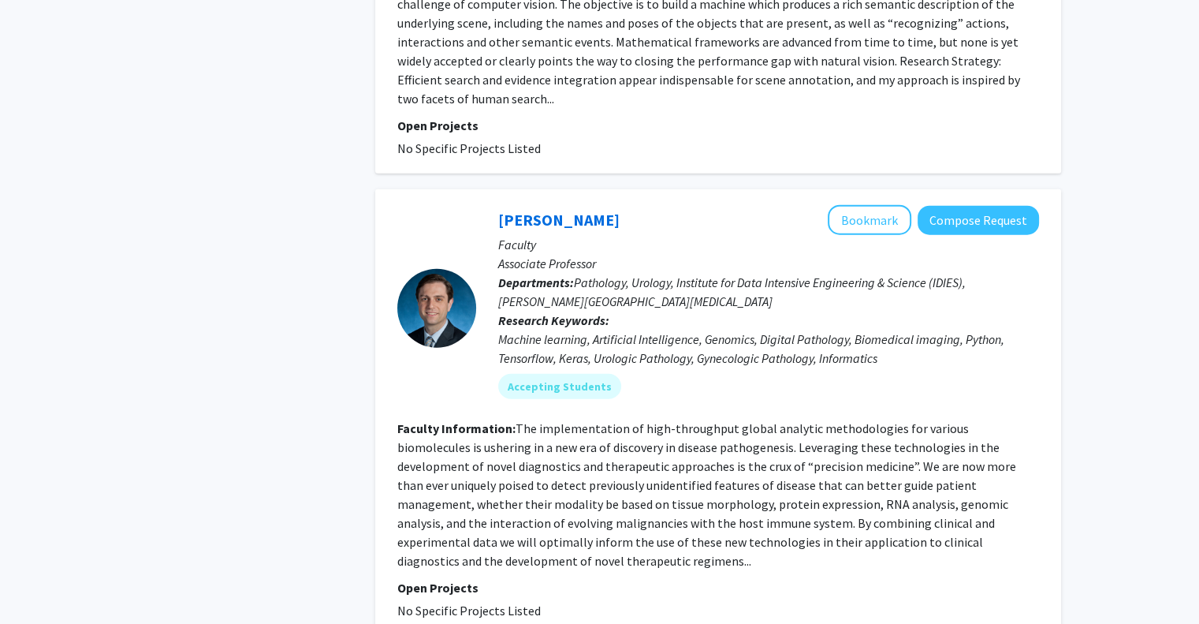
scroll to position [4523, 0]
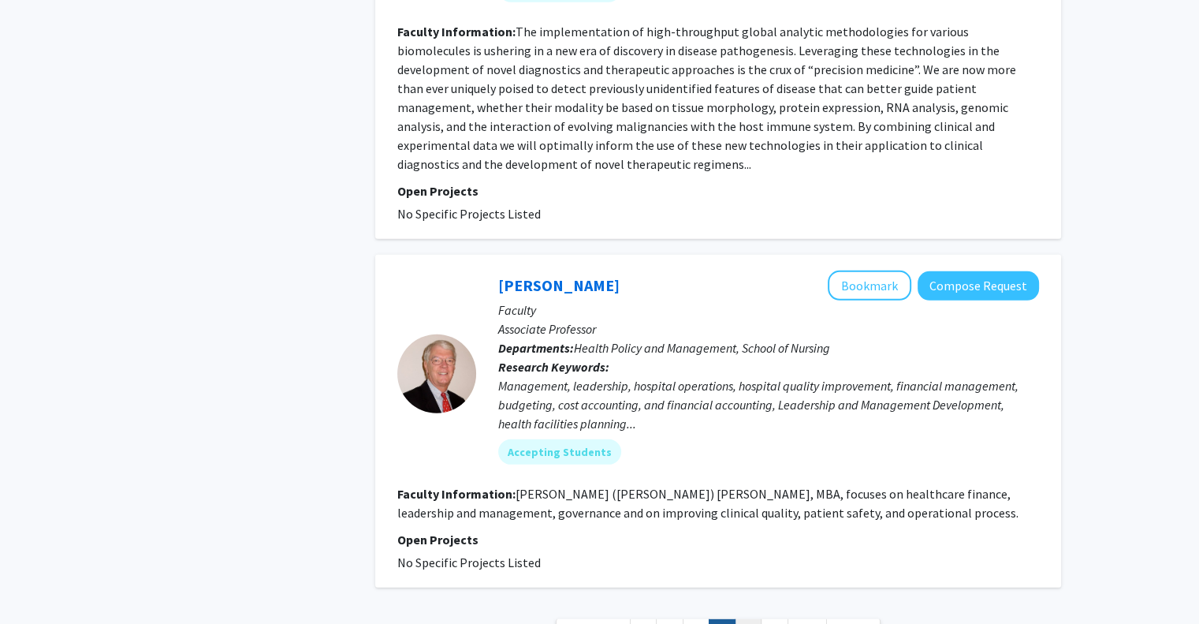
click at [745, 619] on link "6" at bounding box center [748, 633] width 27 height 28
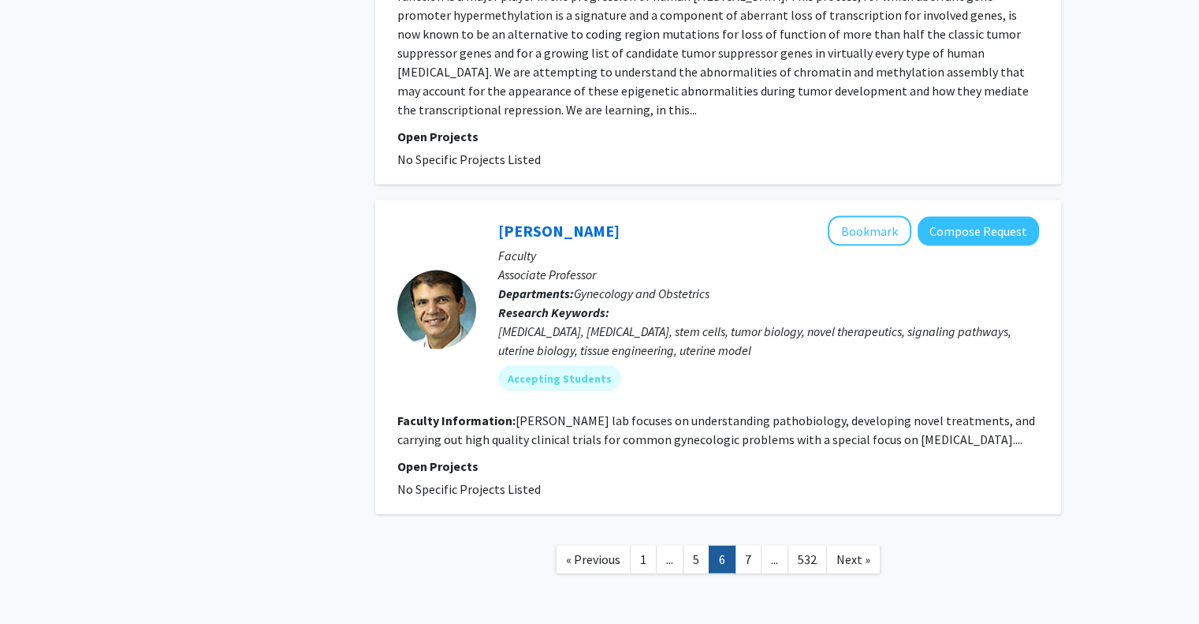
scroll to position [3375, 0]
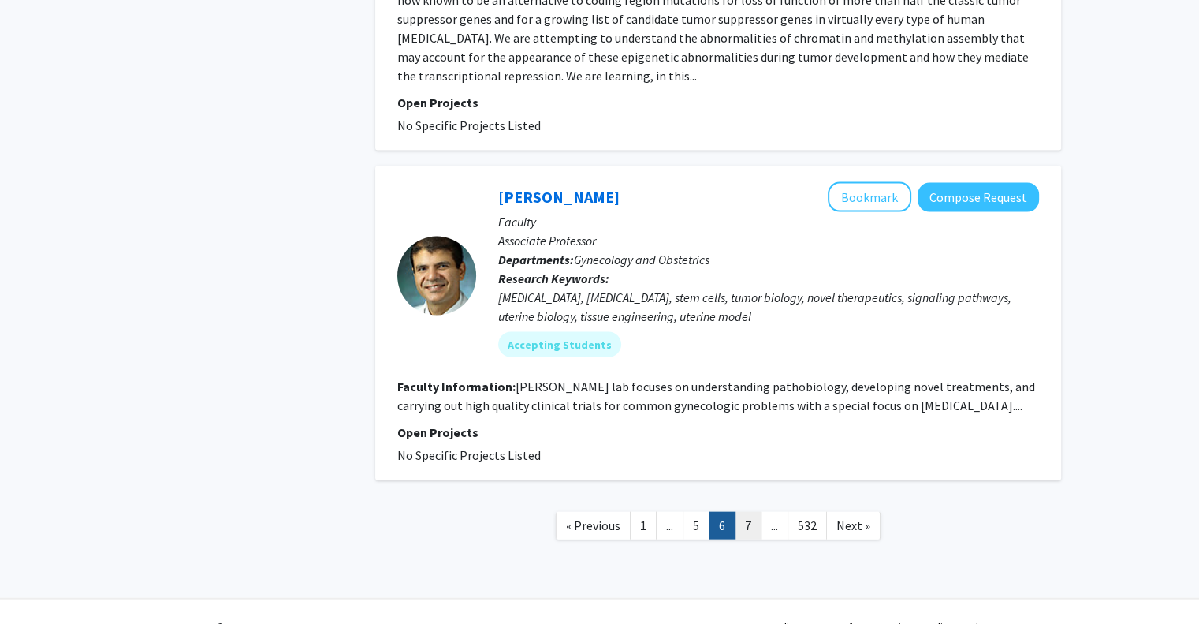
click at [749, 512] on link "7" at bounding box center [748, 526] width 27 height 28
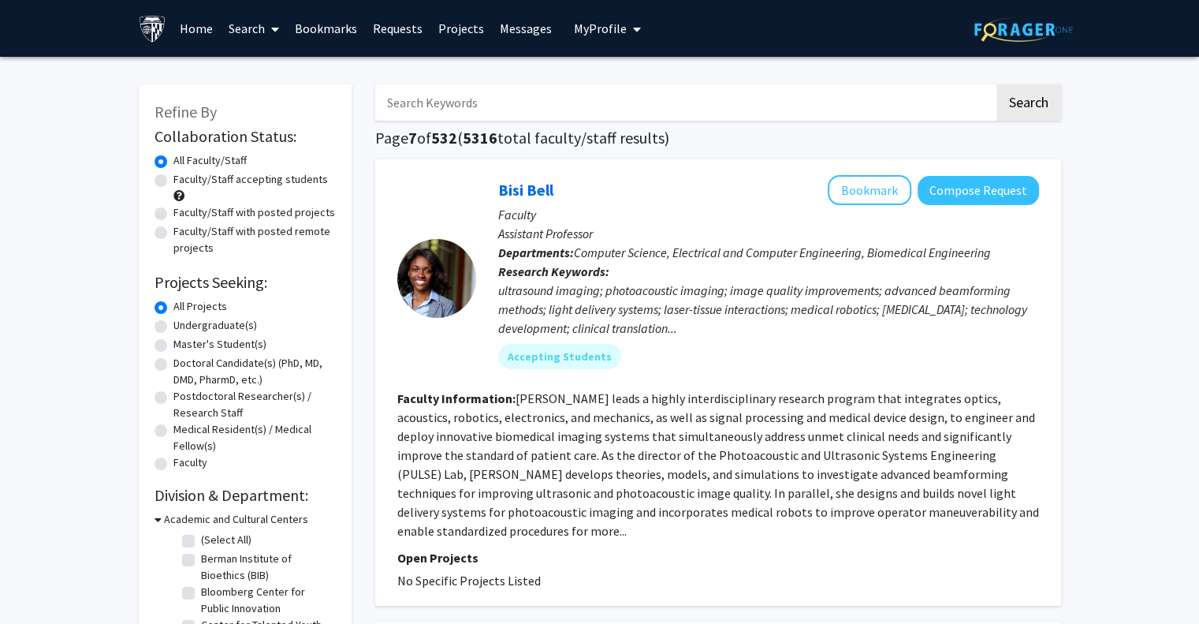
scroll to position [546, 0]
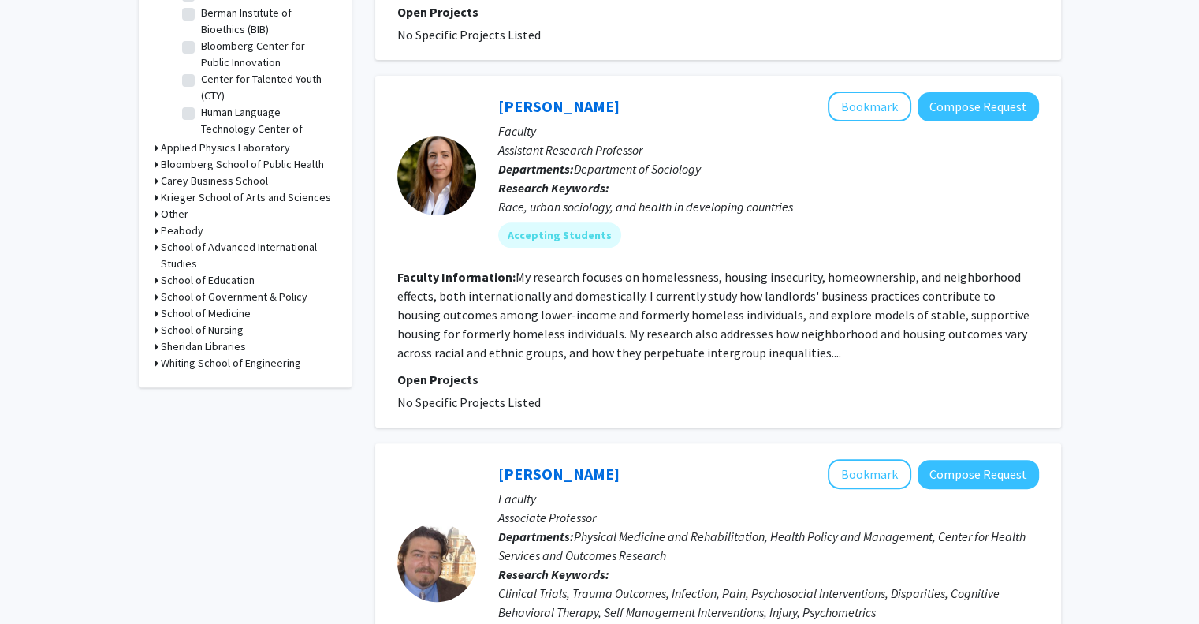
click at [161, 311] on h3 "School of Medicine" at bounding box center [206, 313] width 90 height 17
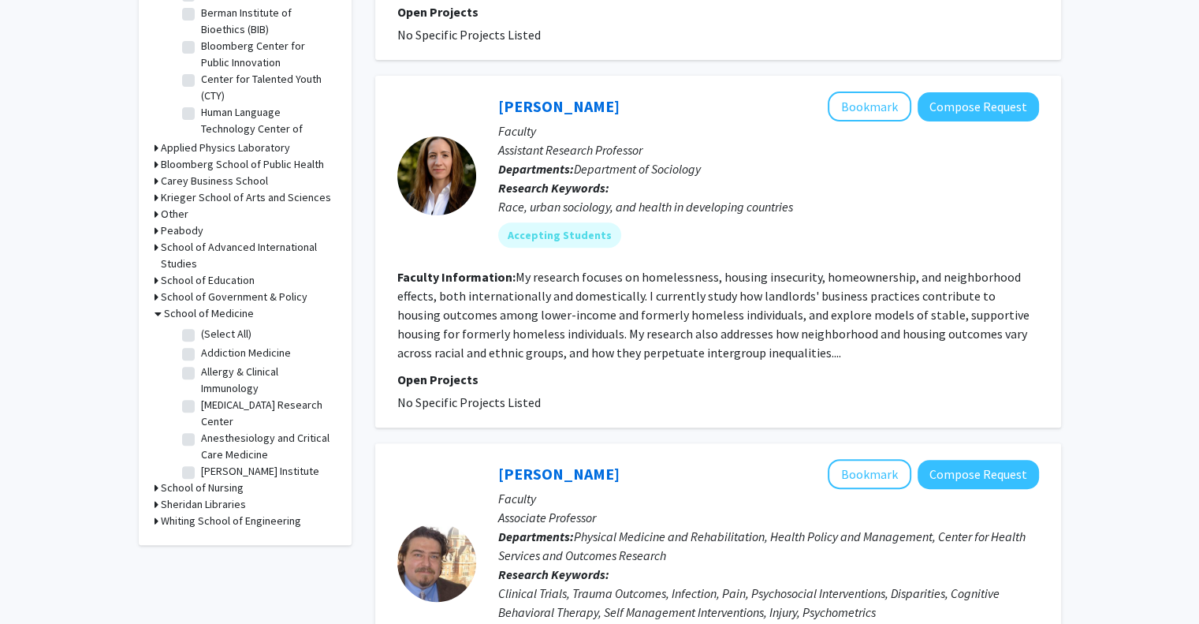
click at [201, 329] on label "(Select All)" at bounding box center [226, 334] width 50 height 17
click at [201, 329] on input "(Select All)" at bounding box center [206, 331] width 10 height 10
checkbox input "true"
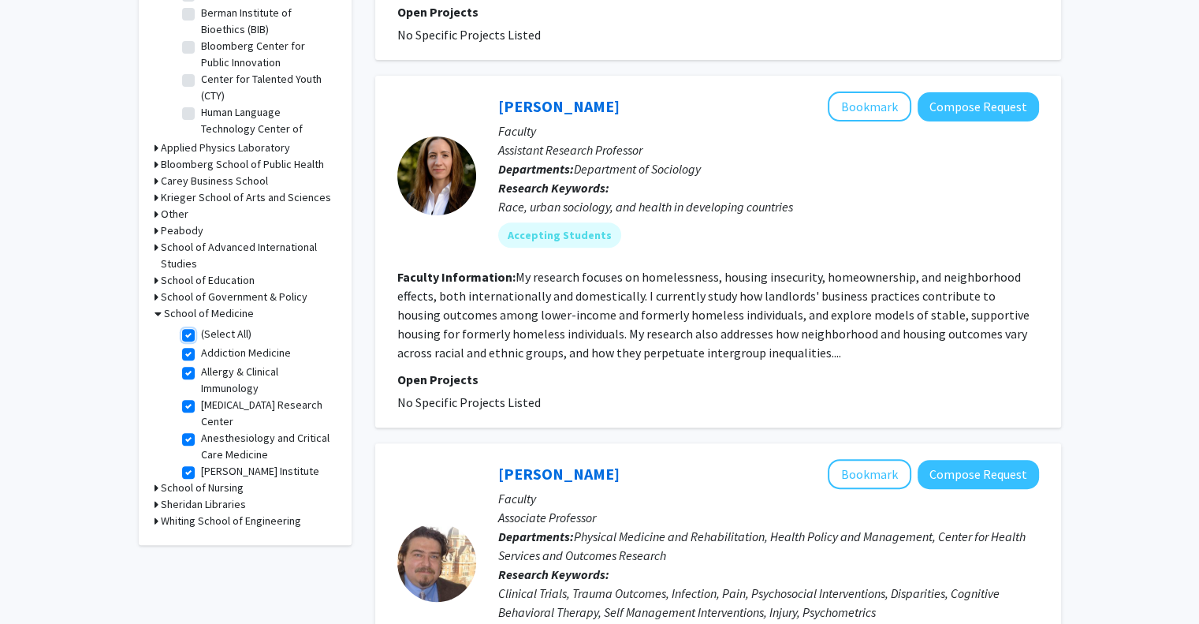
checkbox input "true"
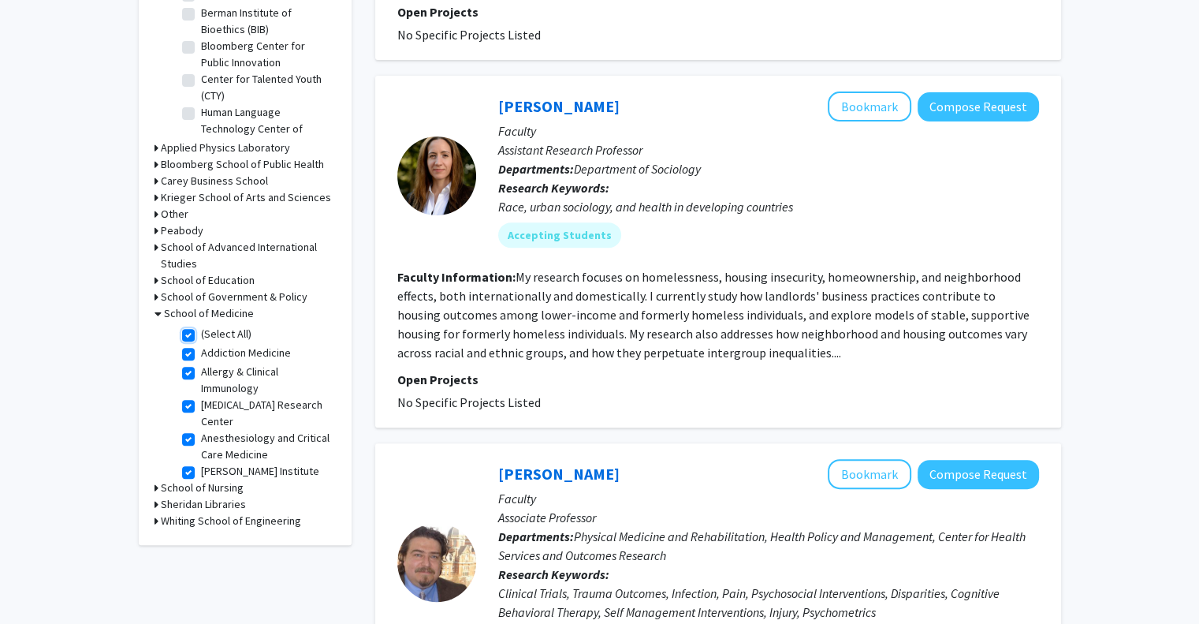
checkbox input "true"
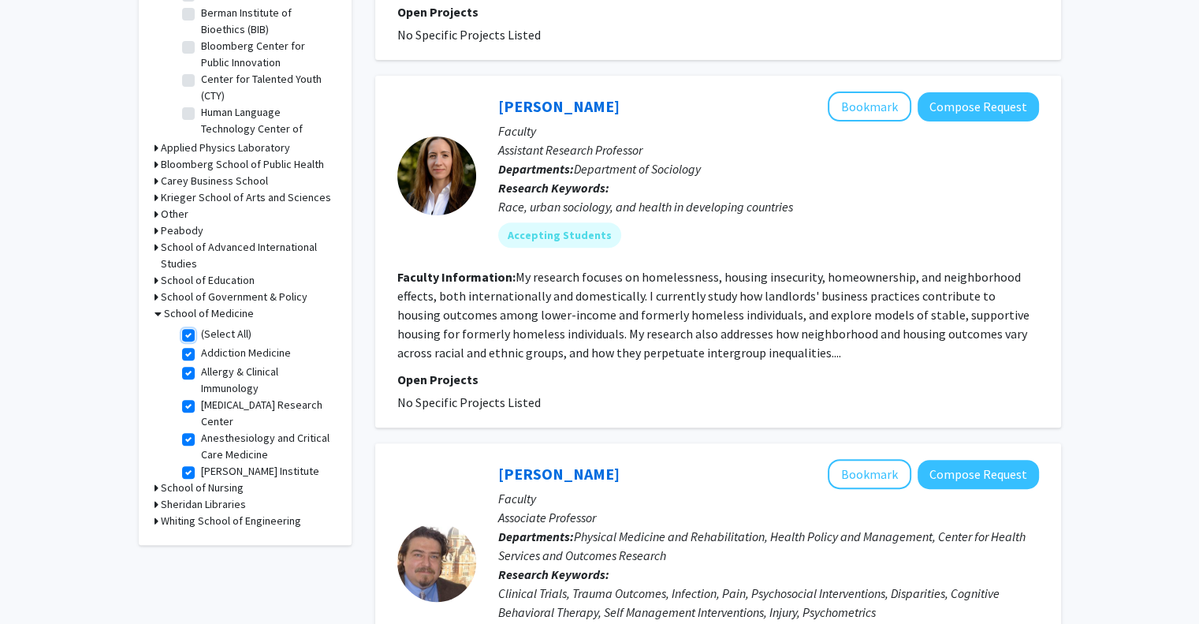
checkbox input "true"
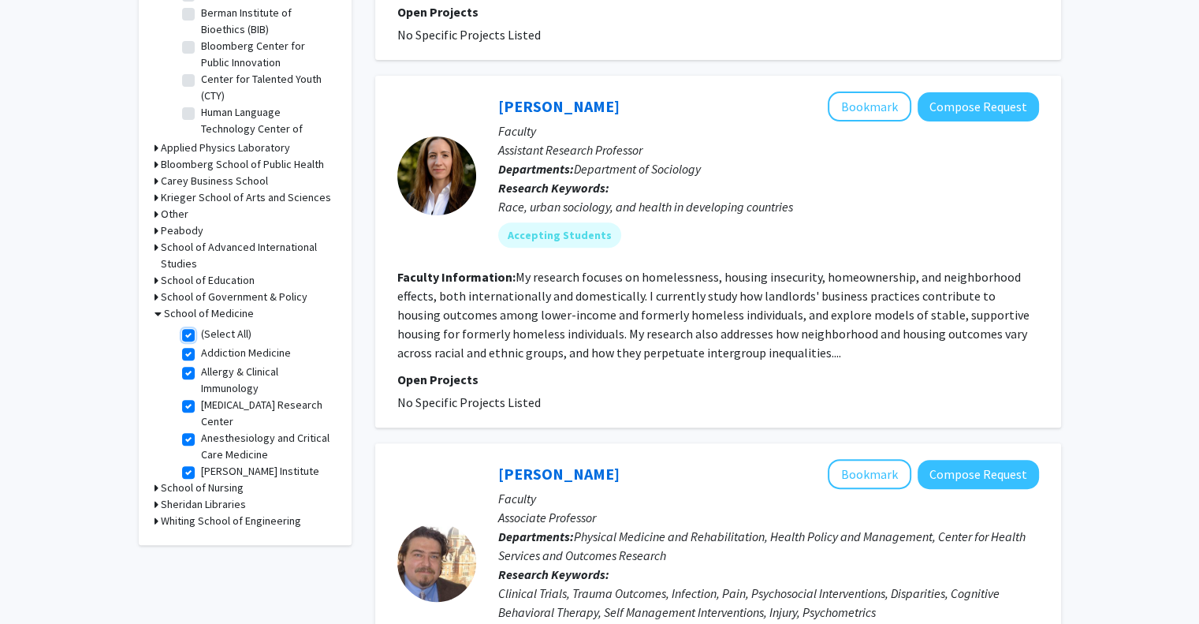
checkbox input "true"
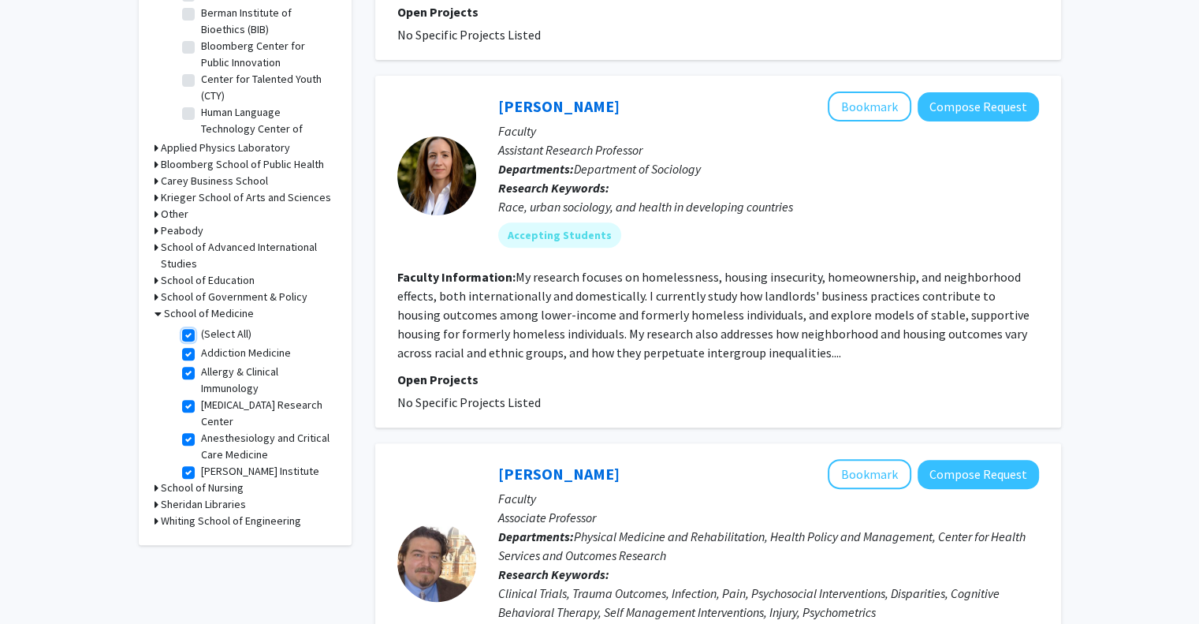
checkbox input "true"
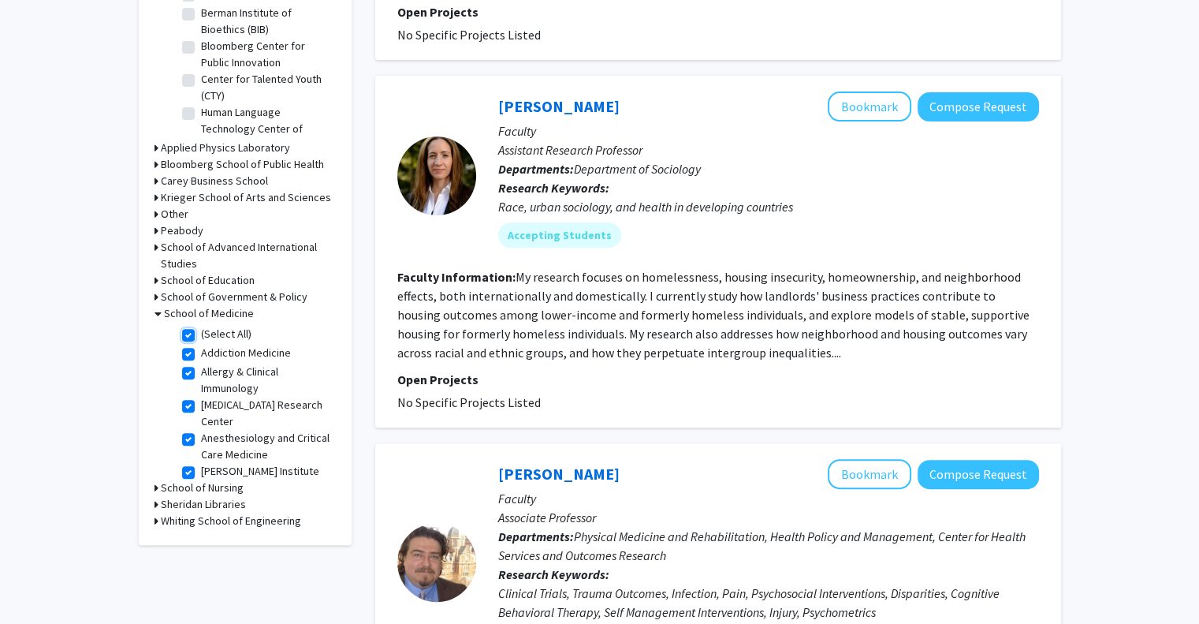
checkbox input "true"
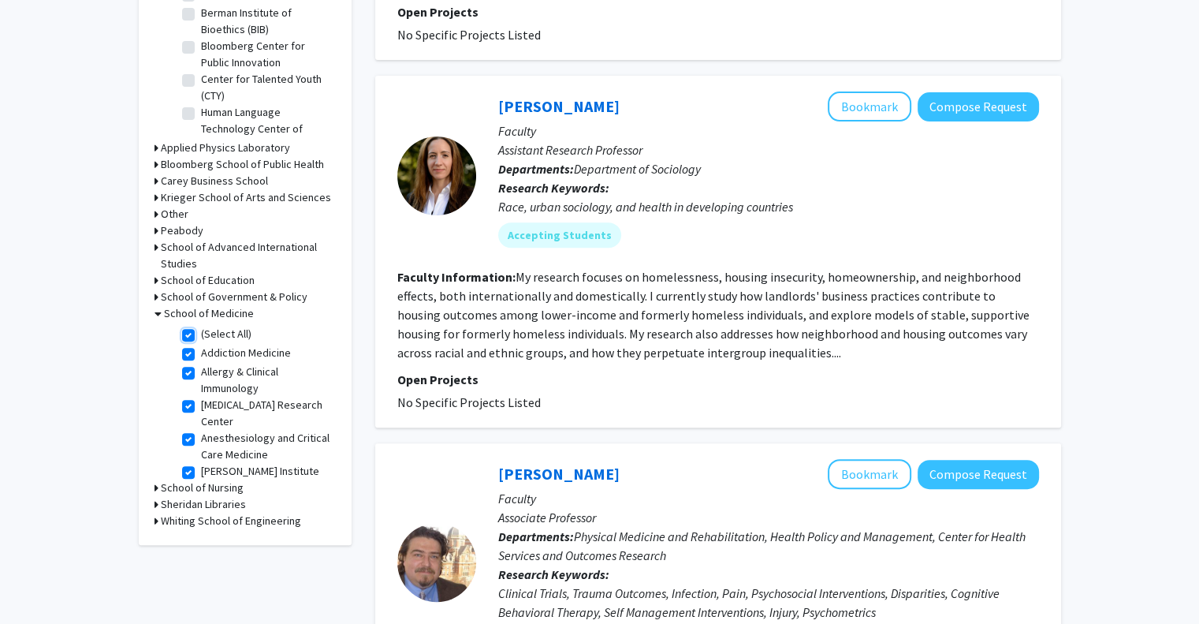
checkbox input "true"
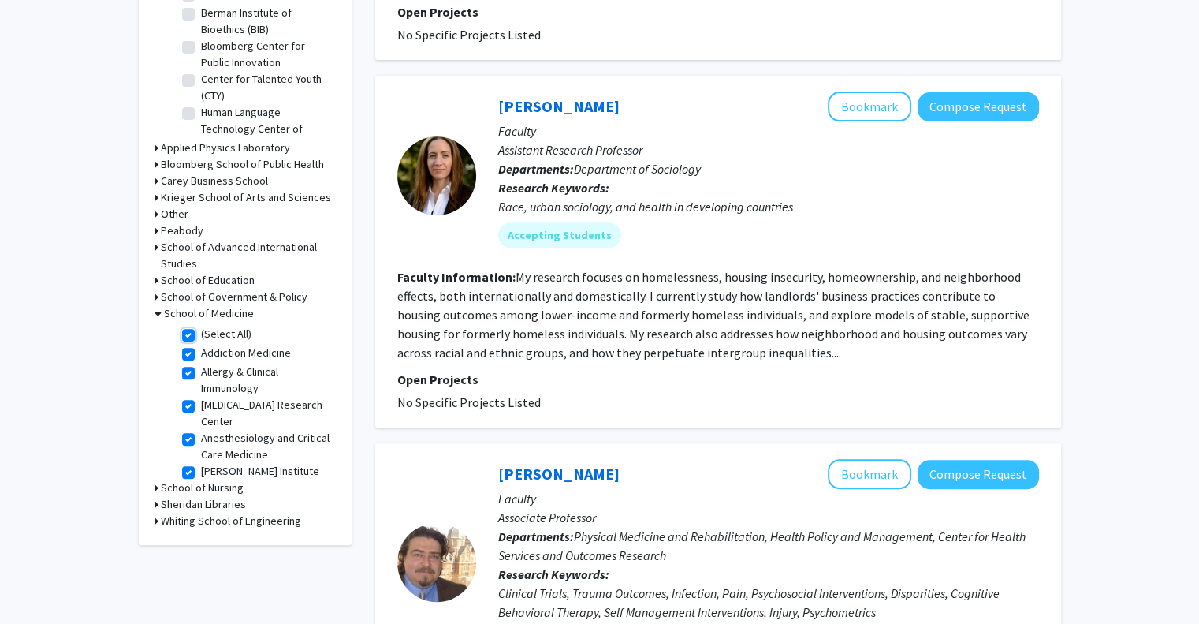
checkbox input "true"
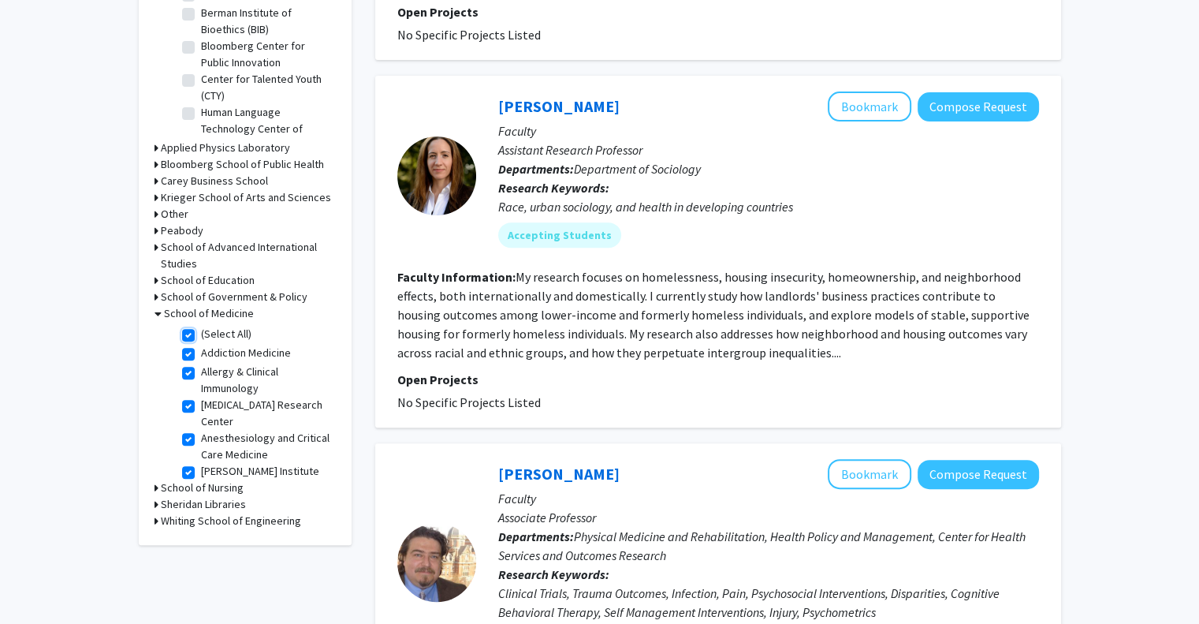
checkbox input "true"
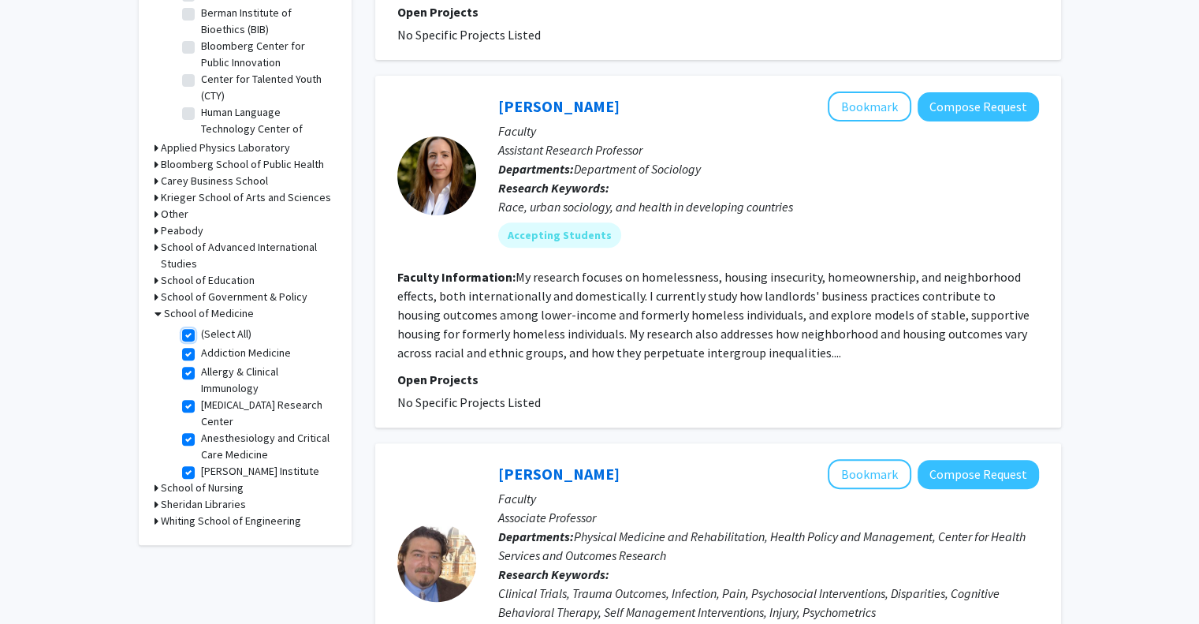
checkbox input "true"
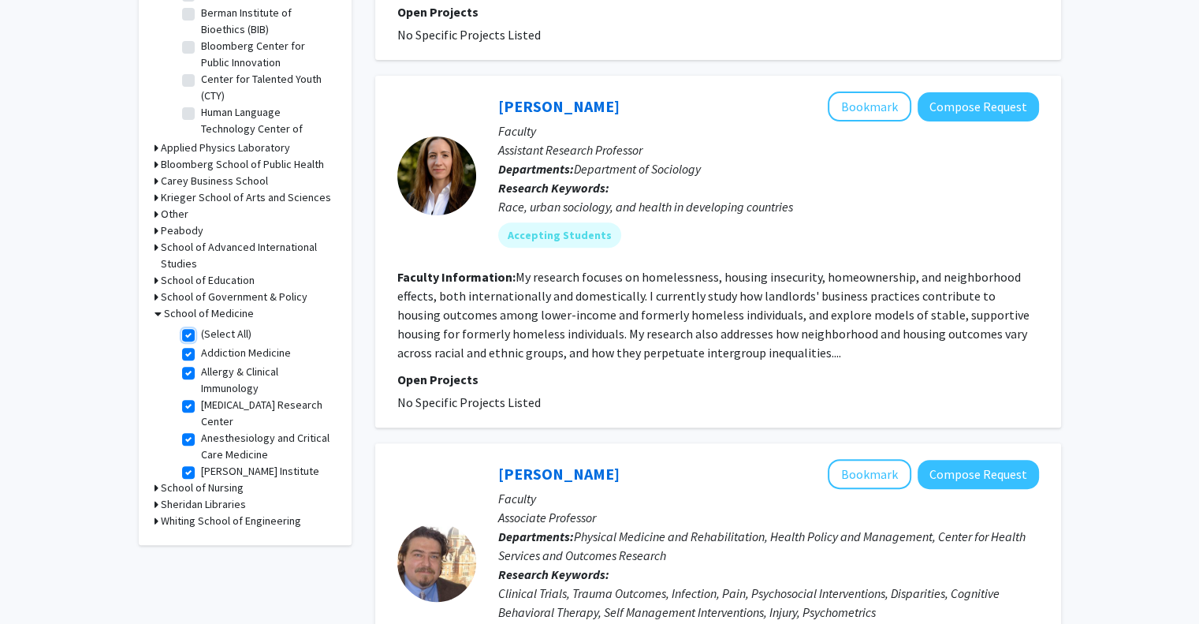
checkbox input "true"
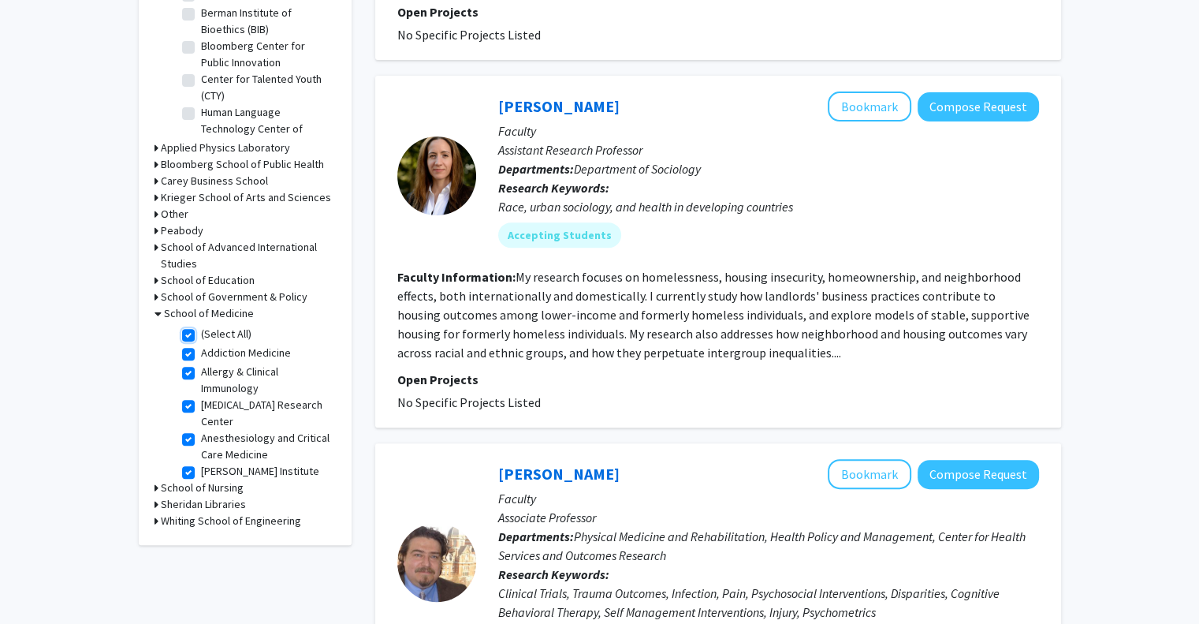
checkbox input "true"
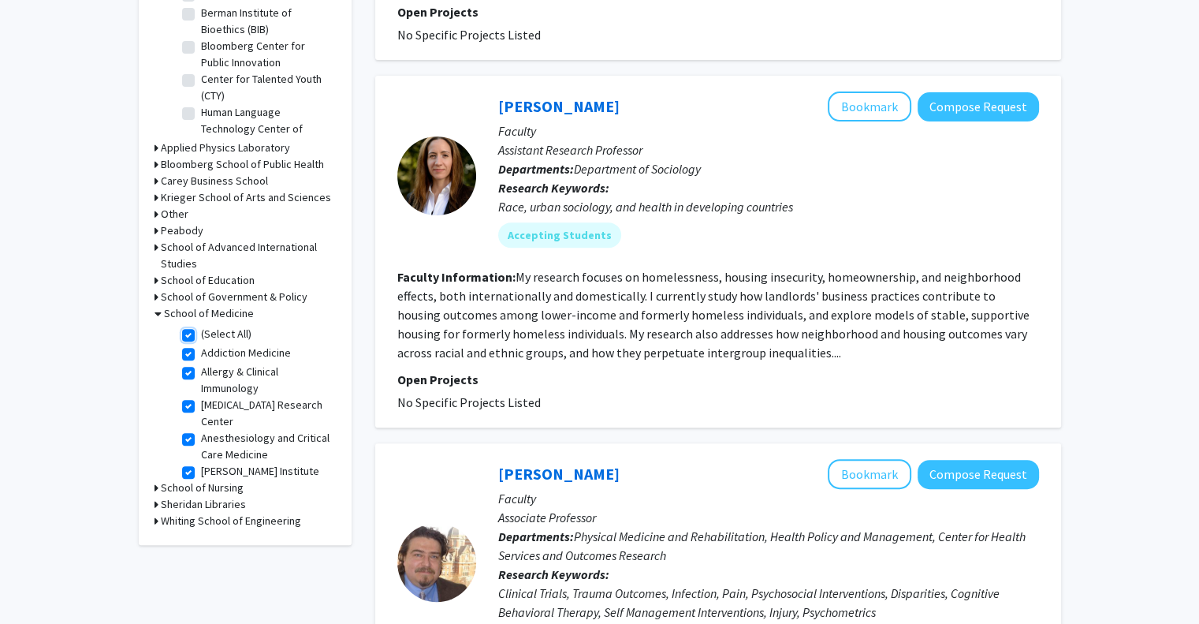
checkbox input "true"
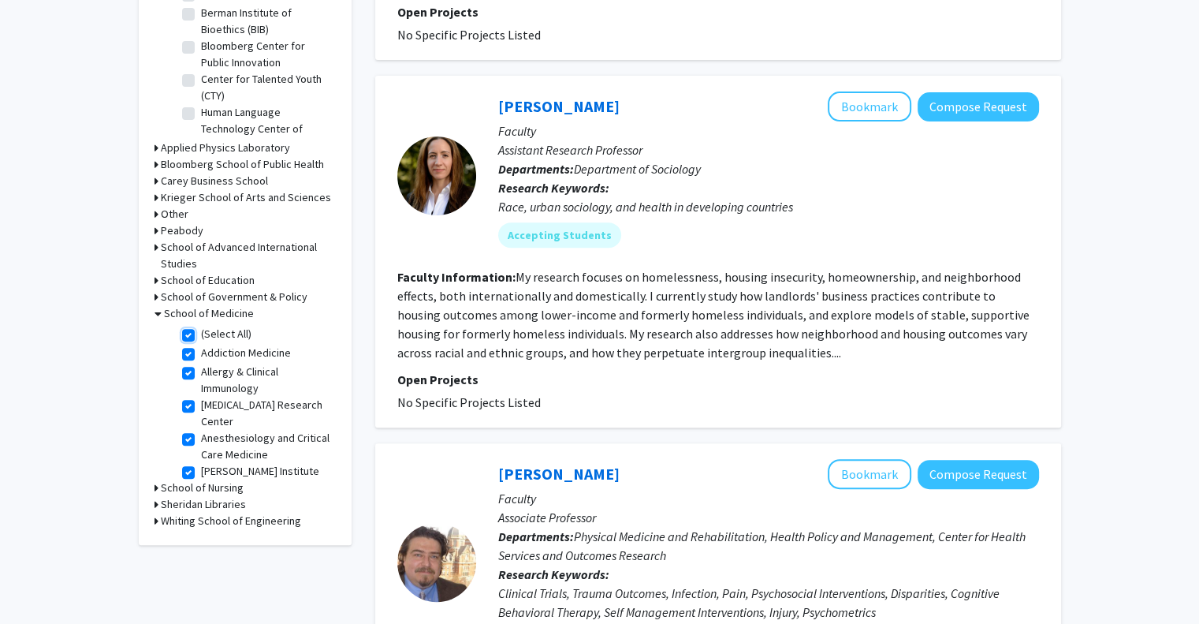
checkbox input "true"
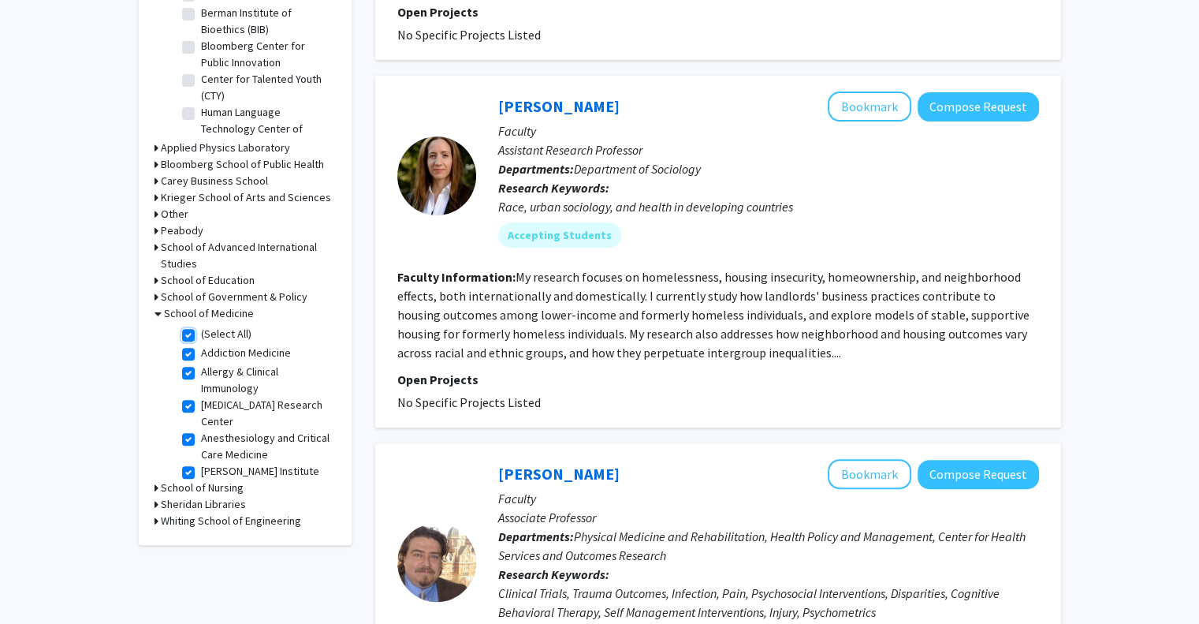
checkbox input "true"
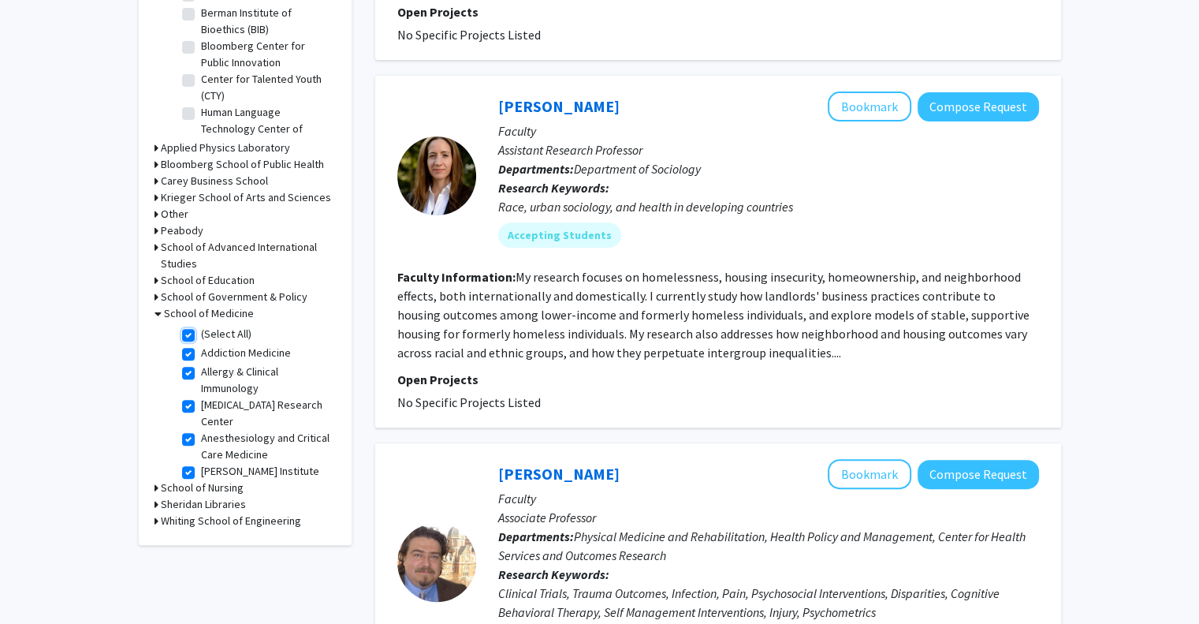
checkbox input "true"
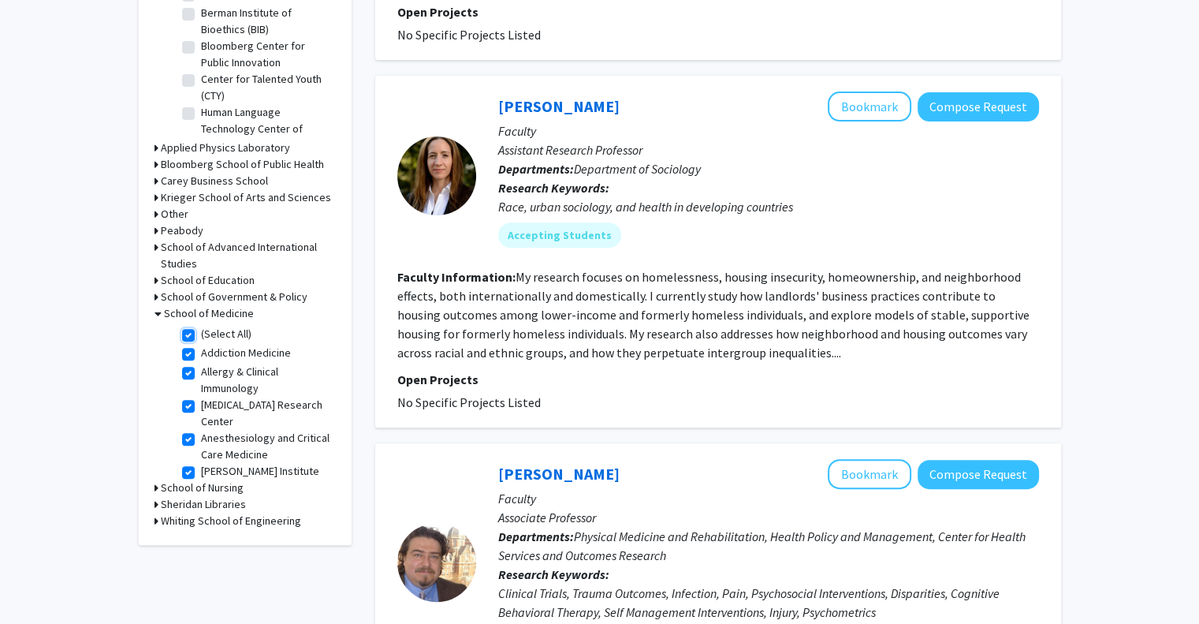
checkbox input "true"
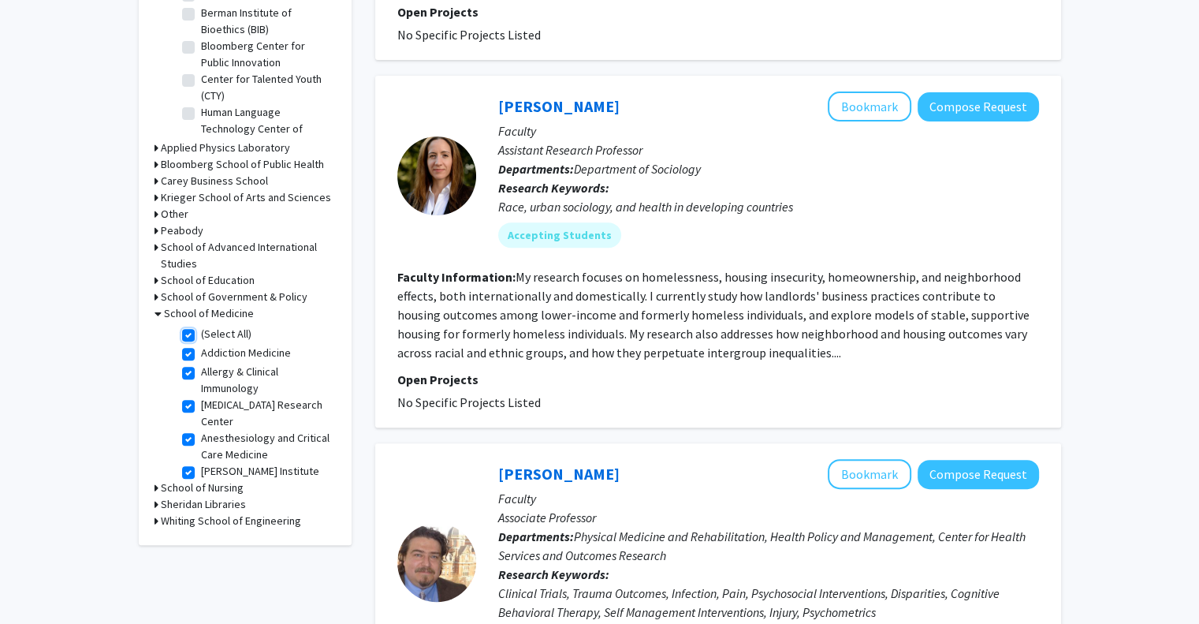
checkbox input "true"
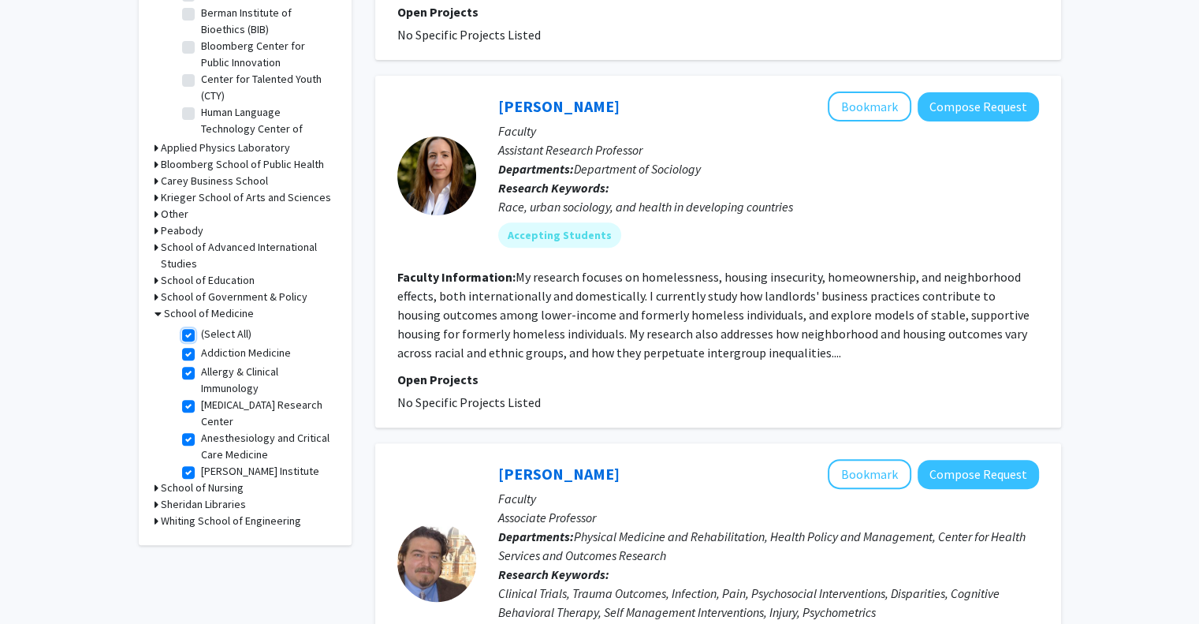
checkbox input "true"
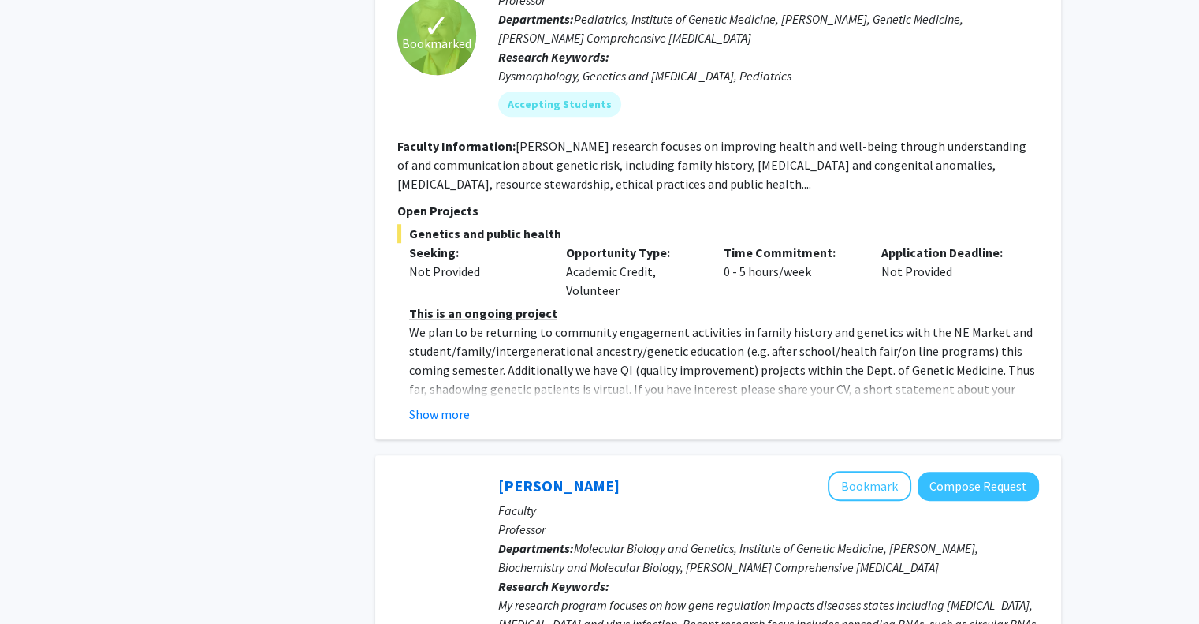
scroll to position [1637, 0]
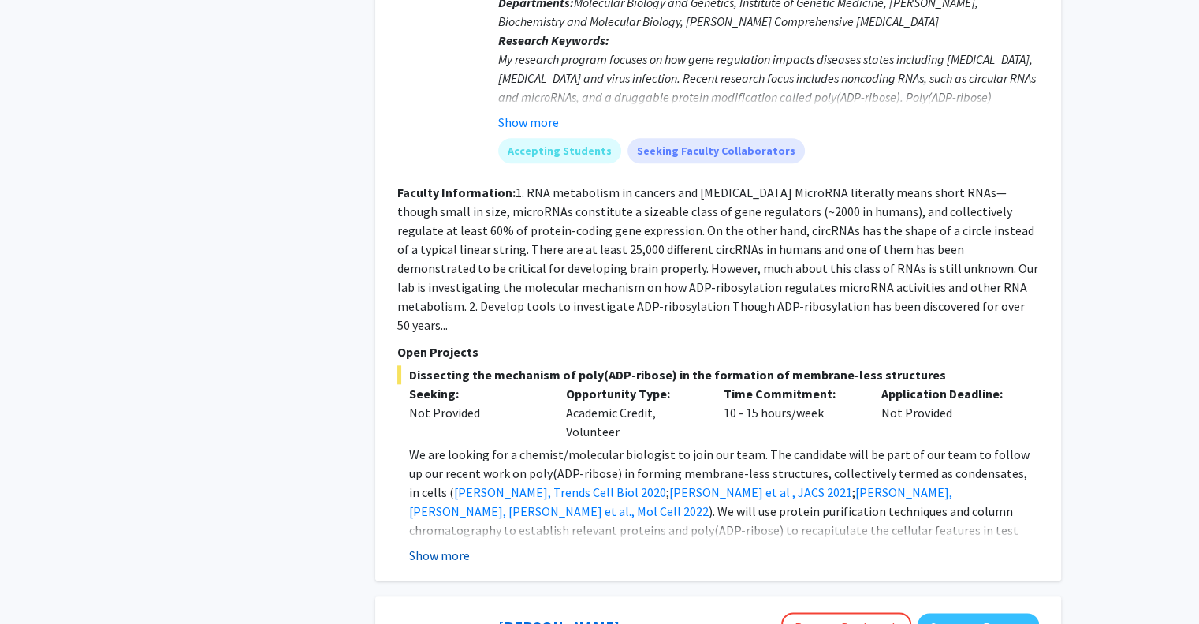
click at [450, 546] on button "Show more" at bounding box center [439, 555] width 61 height 19
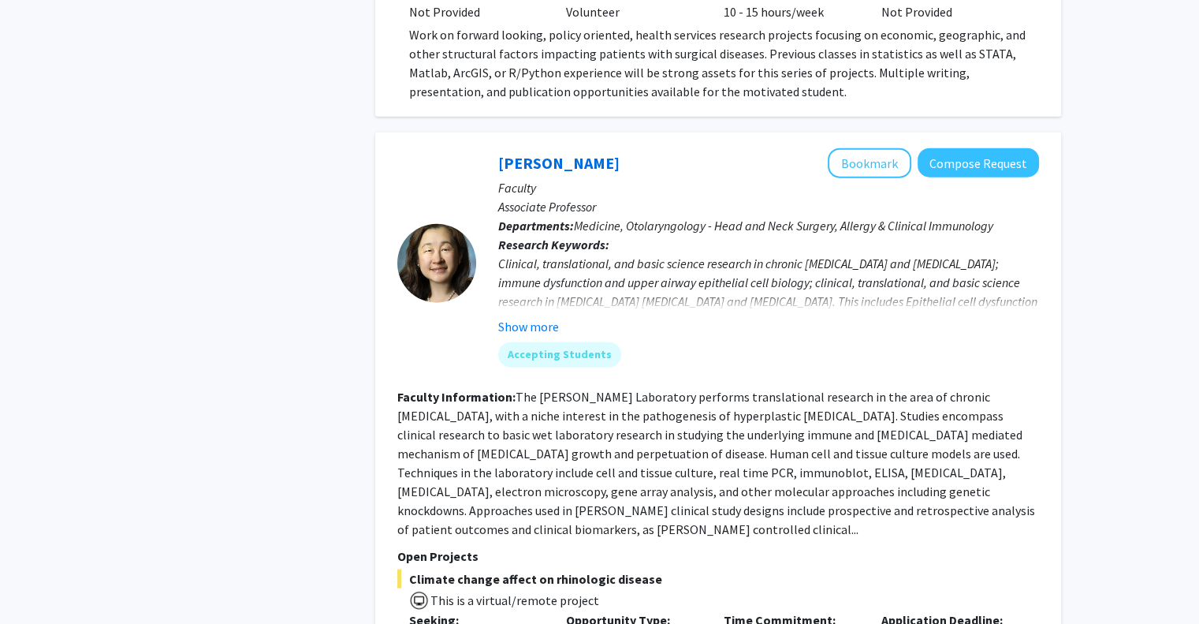
scroll to position [4207, 0]
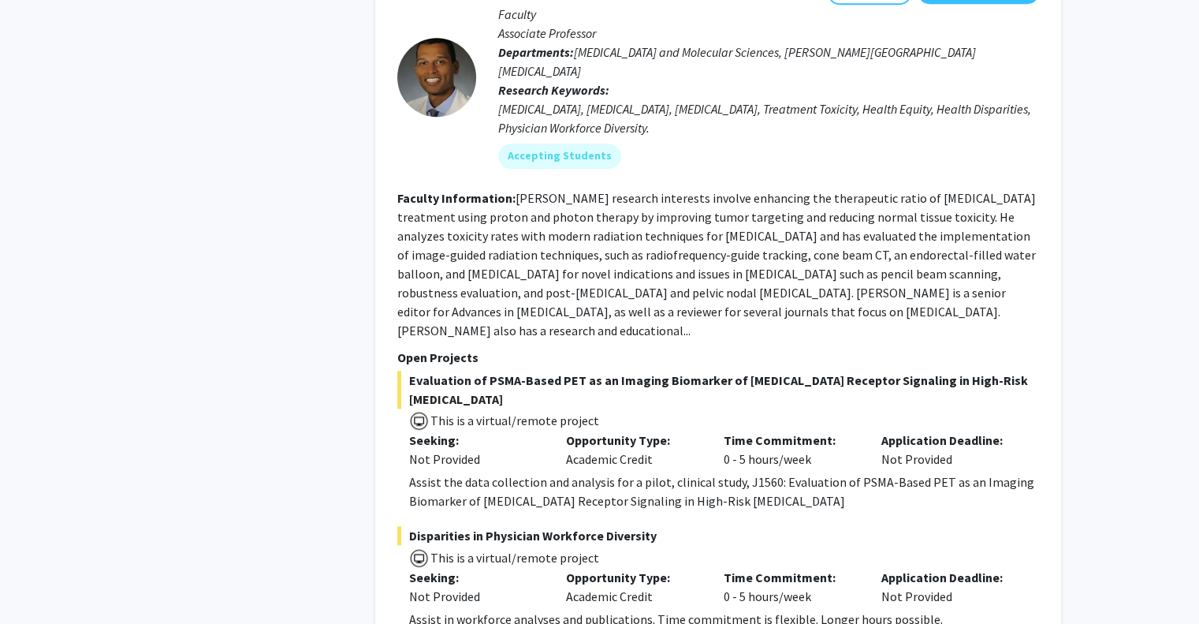
scroll to position [7363, 0]
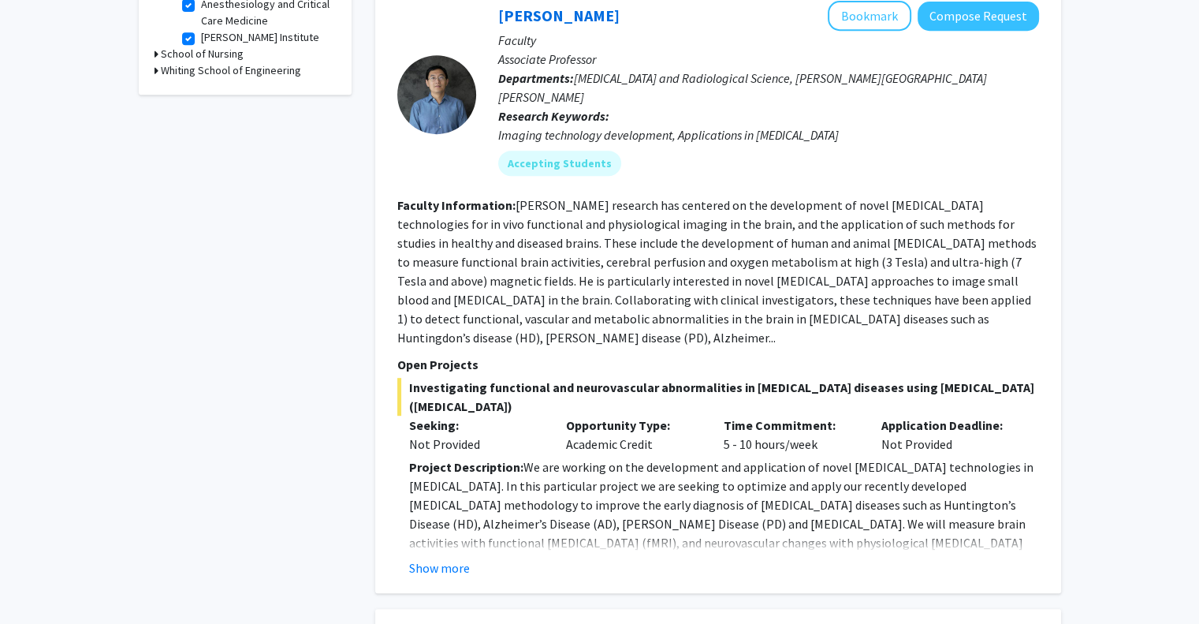
scroll to position [735, 0]
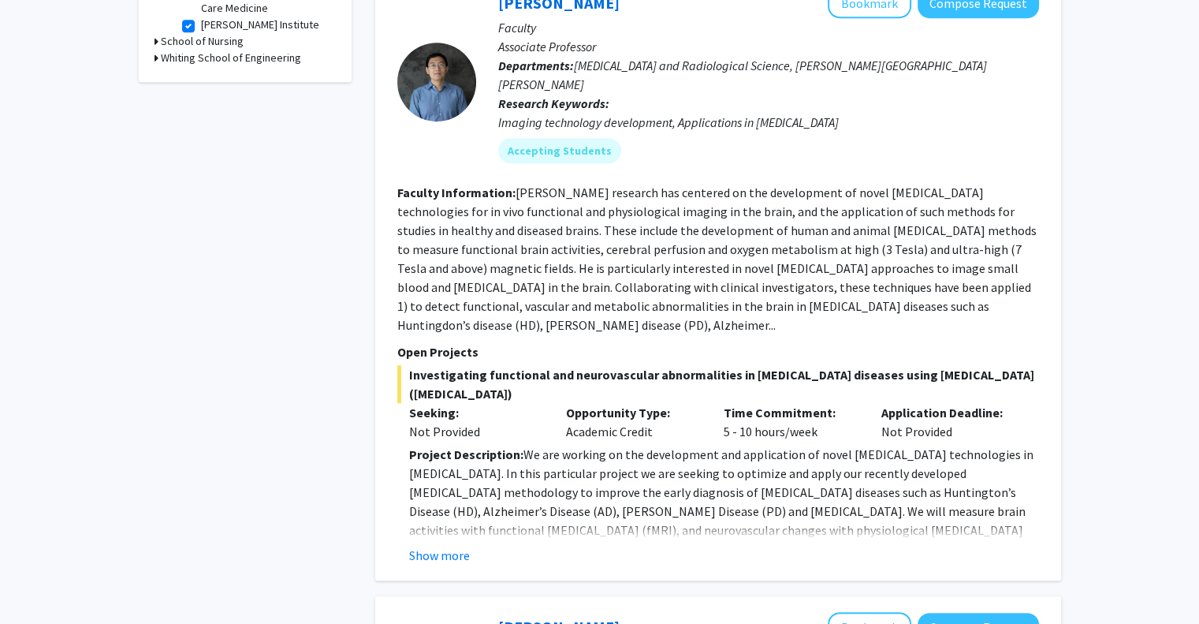
click at [451, 527] on div "Jun Hua Bookmark Compose Request Faculty Associate Professor Departments: Radio…" at bounding box center [718, 276] width 686 height 608
click at [435, 546] on button "Show more" at bounding box center [439, 555] width 61 height 19
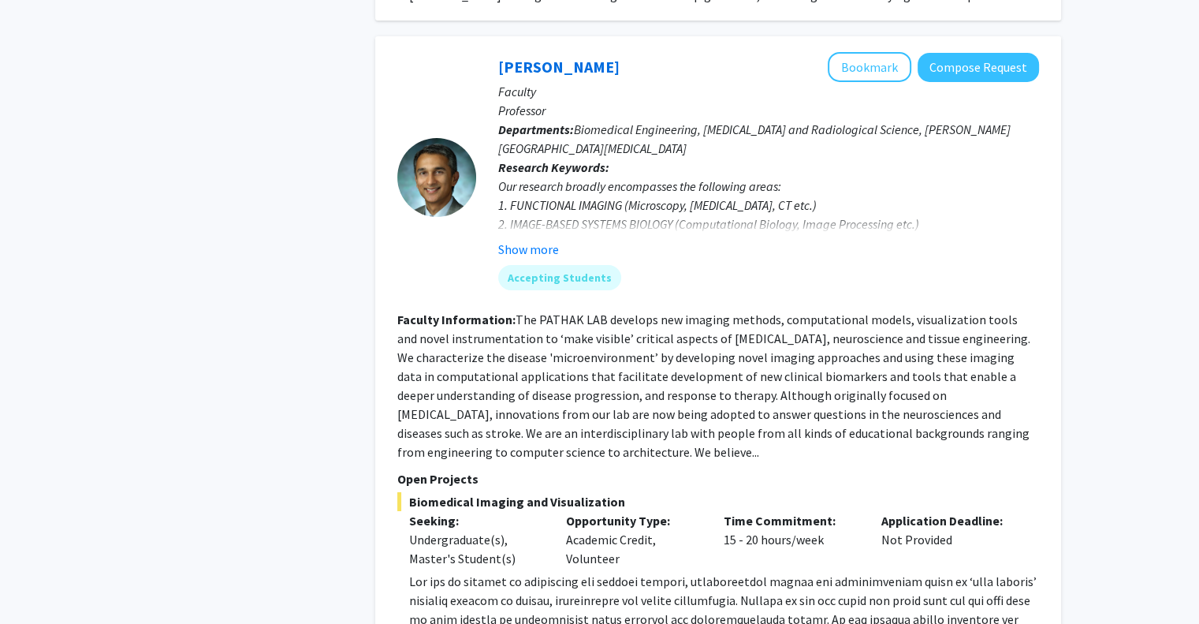
scroll to position [5469, 0]
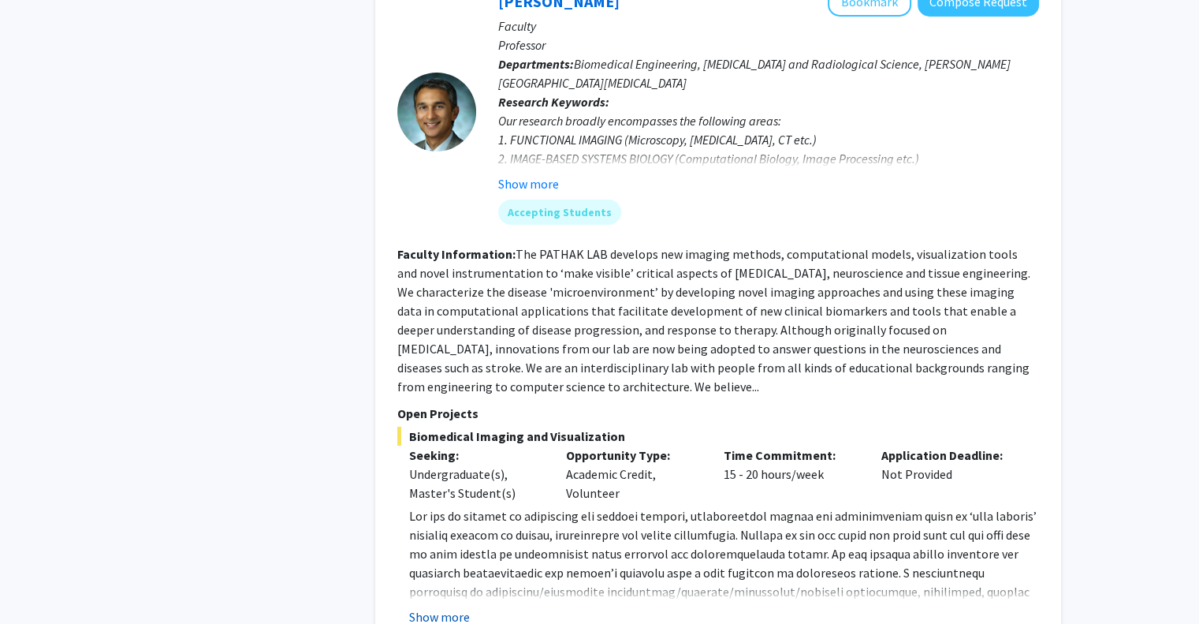
click at [451, 607] on button "Show more" at bounding box center [439, 616] width 61 height 19
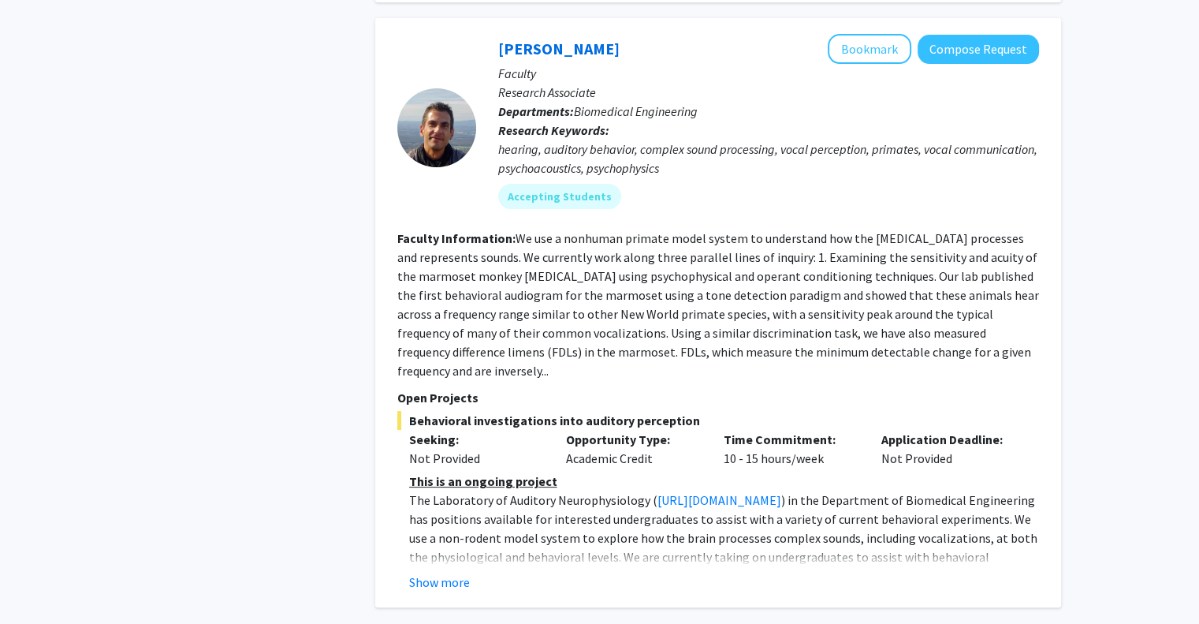
scroll to position [6204, 0]
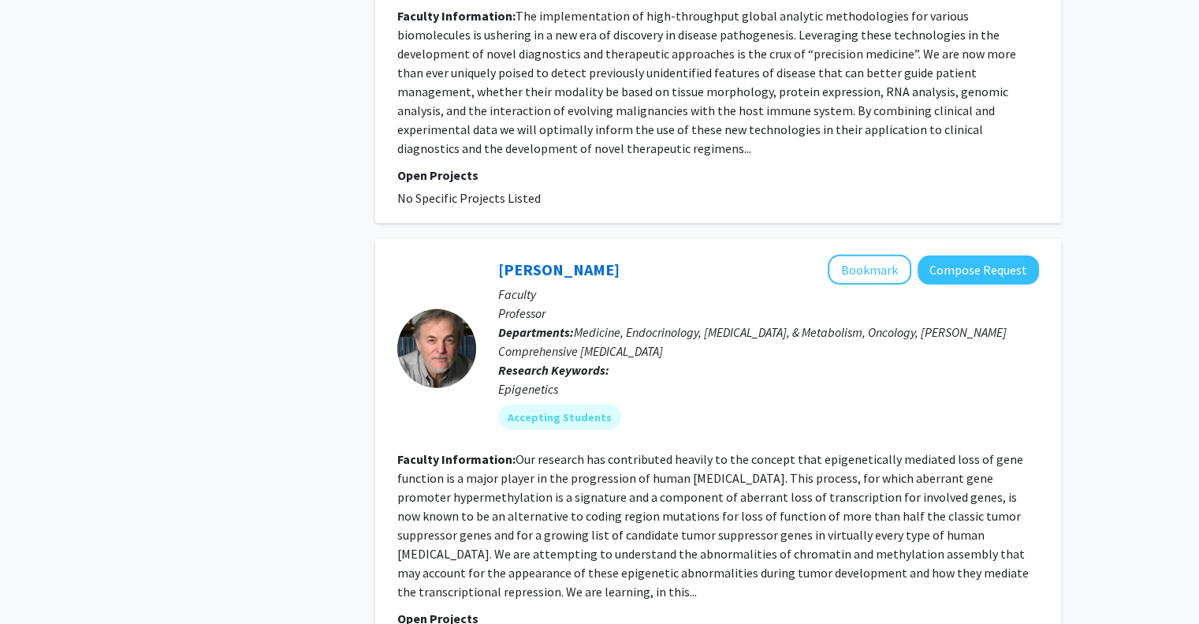
scroll to position [4605, 0]
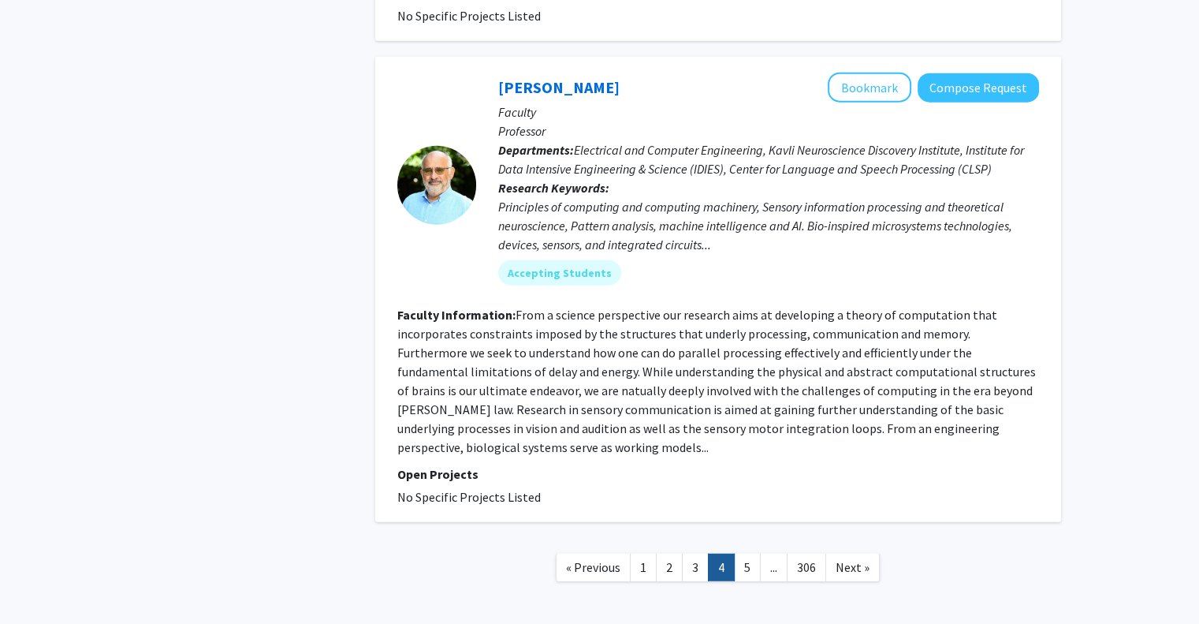
scroll to position [3879, 0]
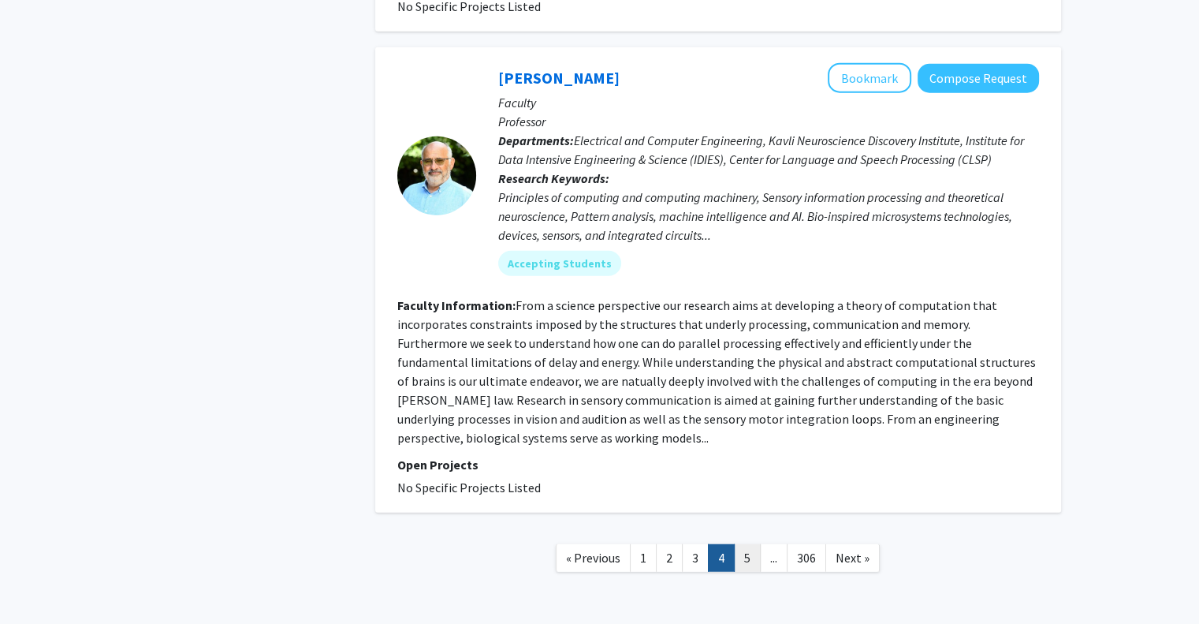
click at [740, 544] on link "5" at bounding box center [747, 558] width 27 height 28
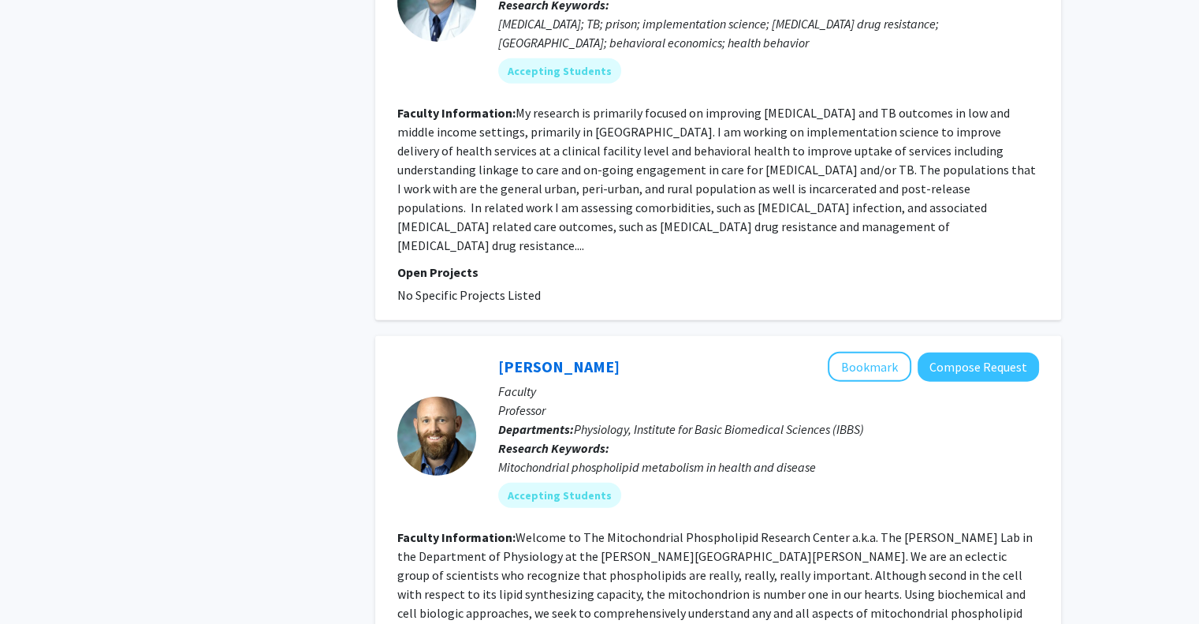
scroll to position [3763, 0]
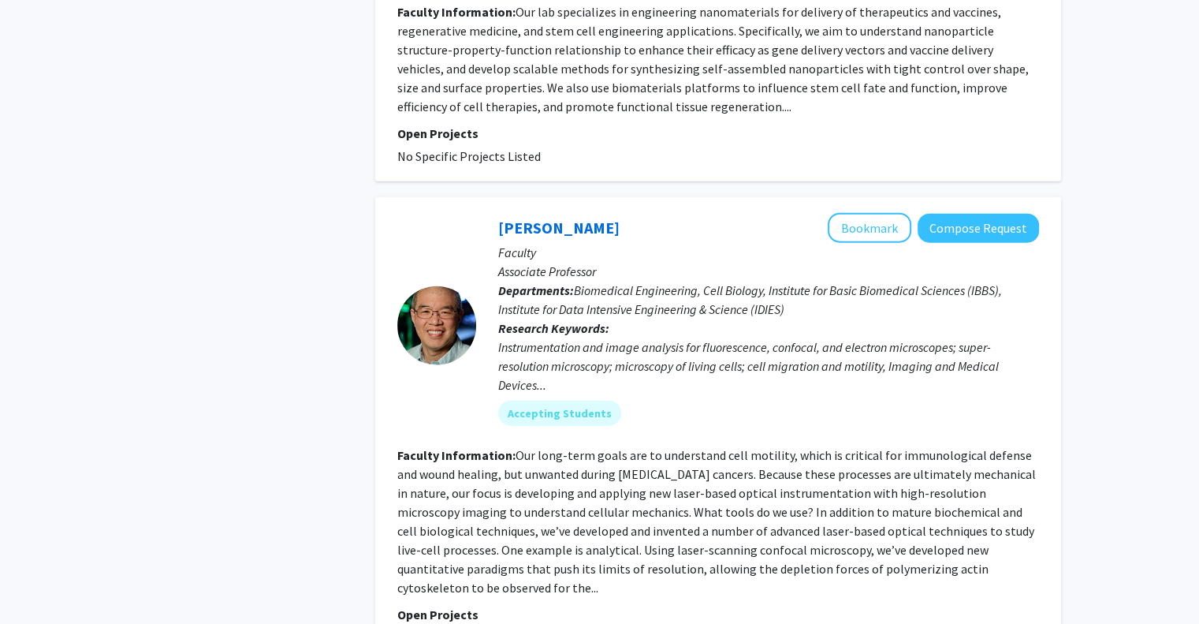
scroll to position [3646, 0]
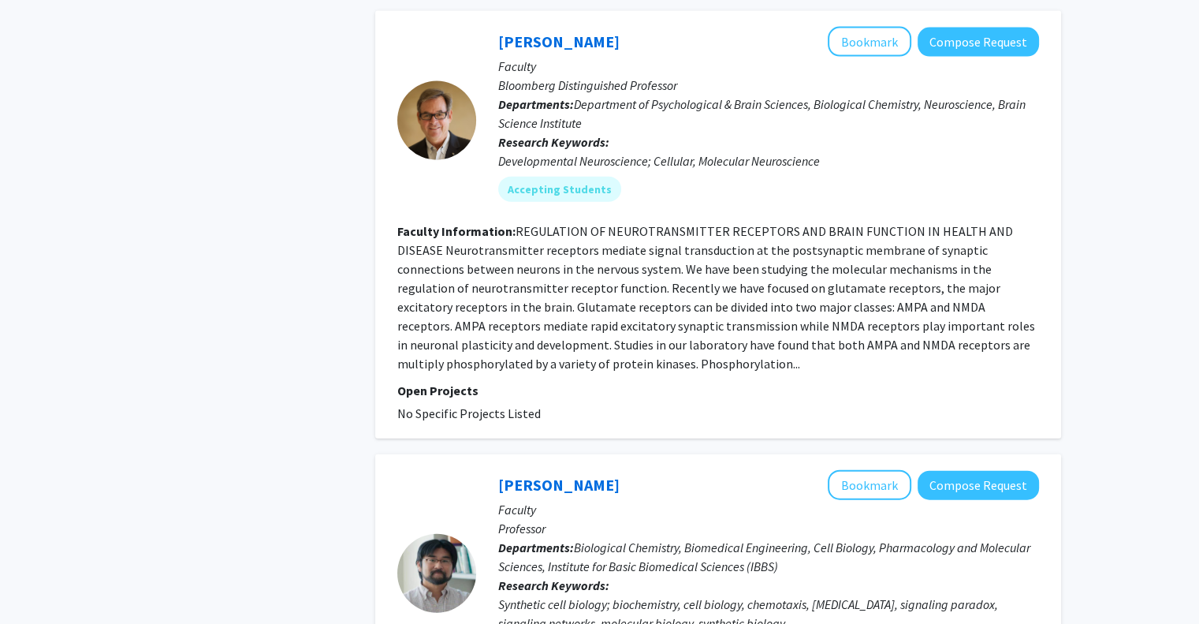
scroll to position [3986, 0]
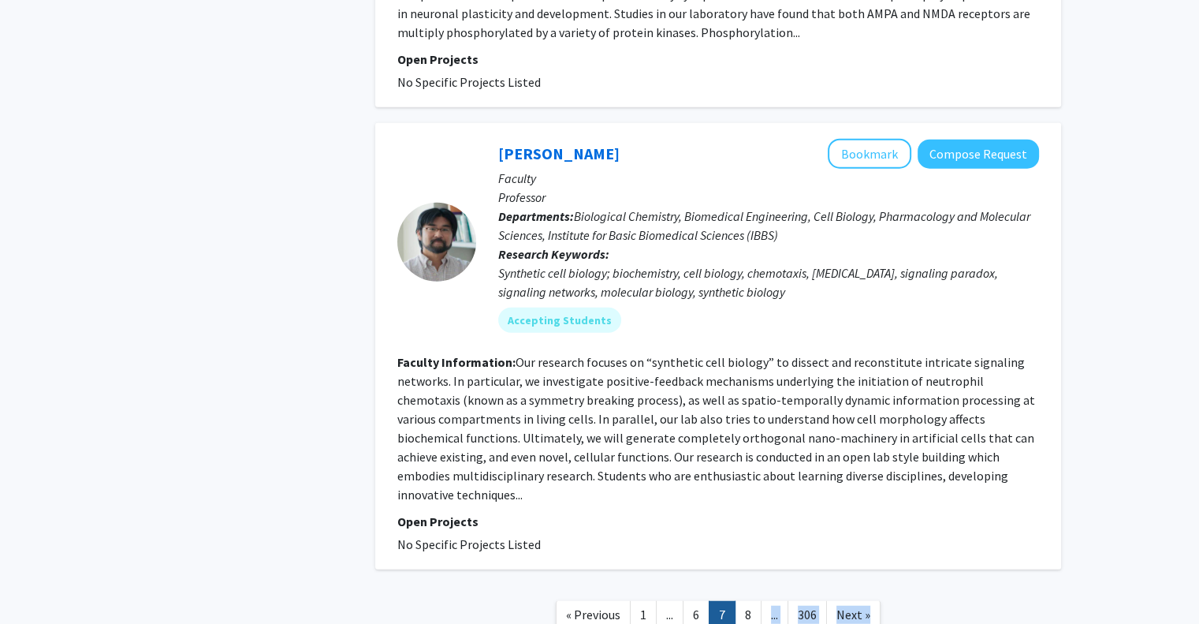
drag, startPoint x: 747, startPoint y: 494, endPoint x: 752, endPoint y: 526, distance: 32.0
click at [752, 585] on nav "« Previous 1 ... 6 7 8 ... 306 Next »" at bounding box center [718, 617] width 686 height 64
click at [745, 601] on link "8" at bounding box center [748, 615] width 27 height 28
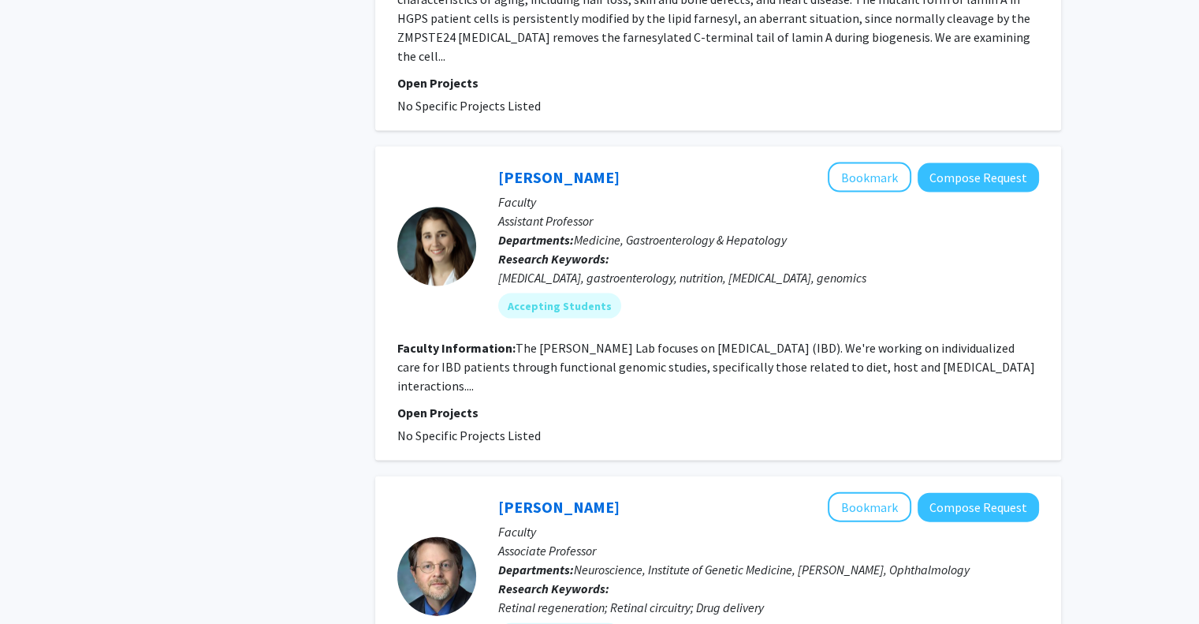
scroll to position [3627, 0]
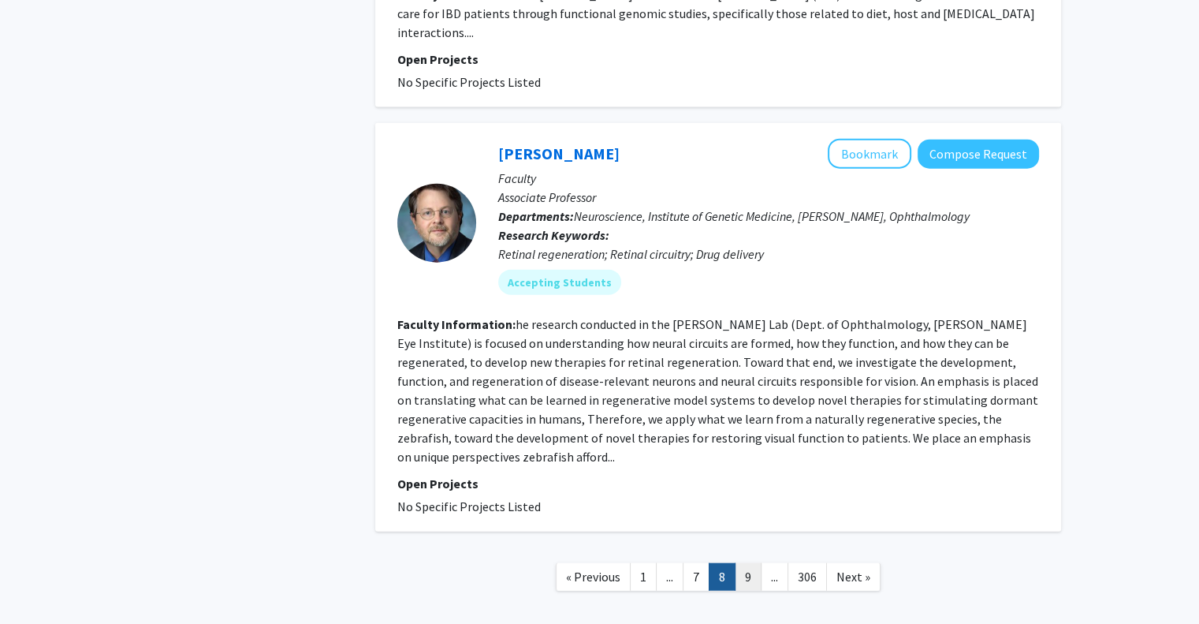
click at [741, 563] on link "9" at bounding box center [748, 577] width 27 height 28
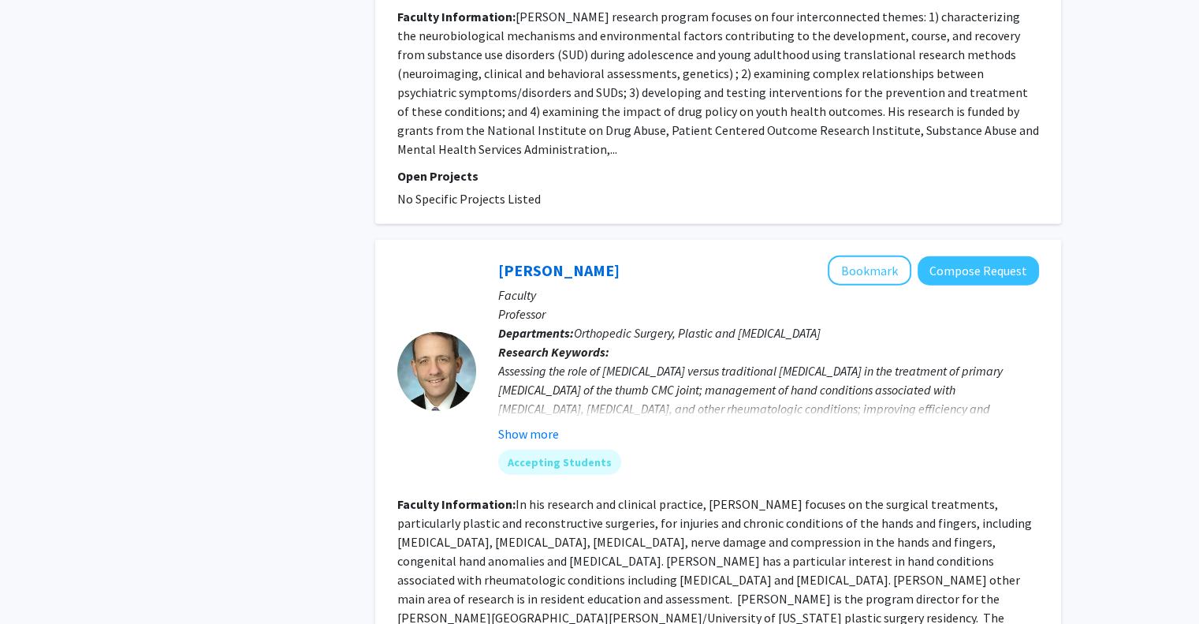
scroll to position [3796, 0]
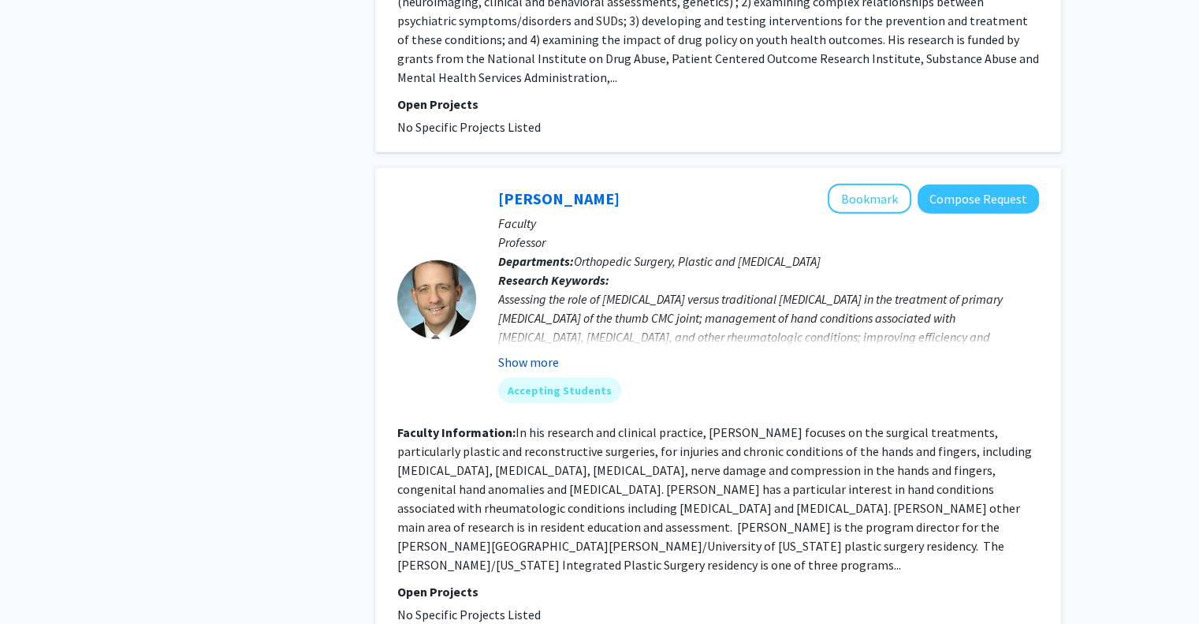
click at [531, 352] on button "Show more" at bounding box center [528, 361] width 61 height 19
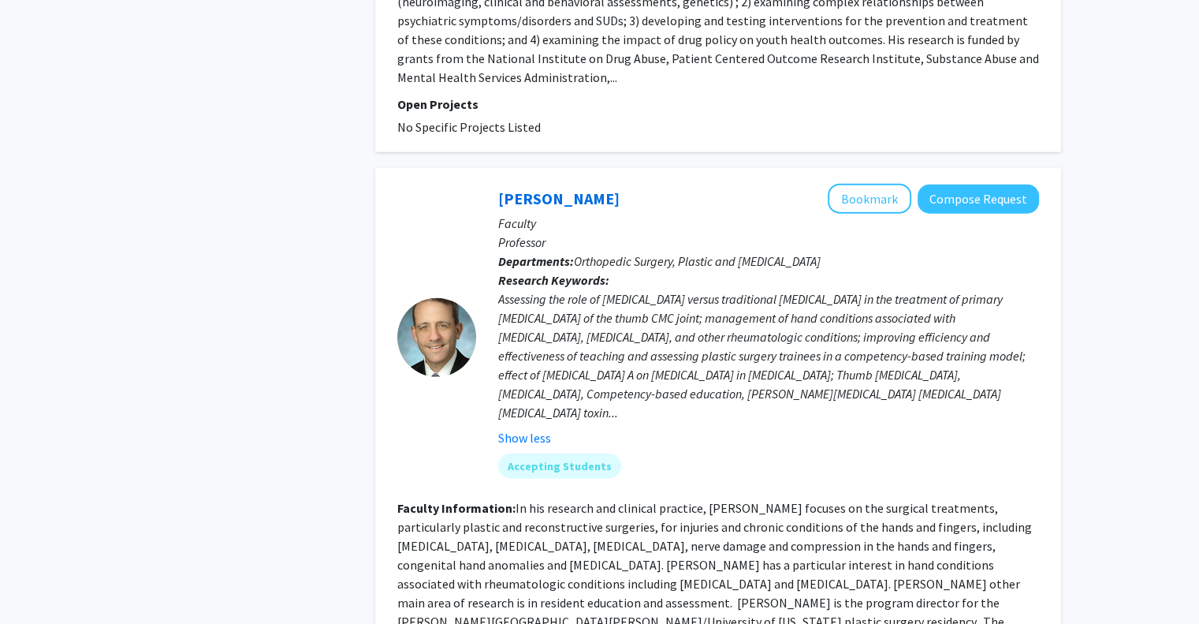
click at [674, 500] on fg-read-more "In his research and clinical practice, Dr. Lifchez focuses on the surgical trea…" at bounding box center [714, 574] width 635 height 148
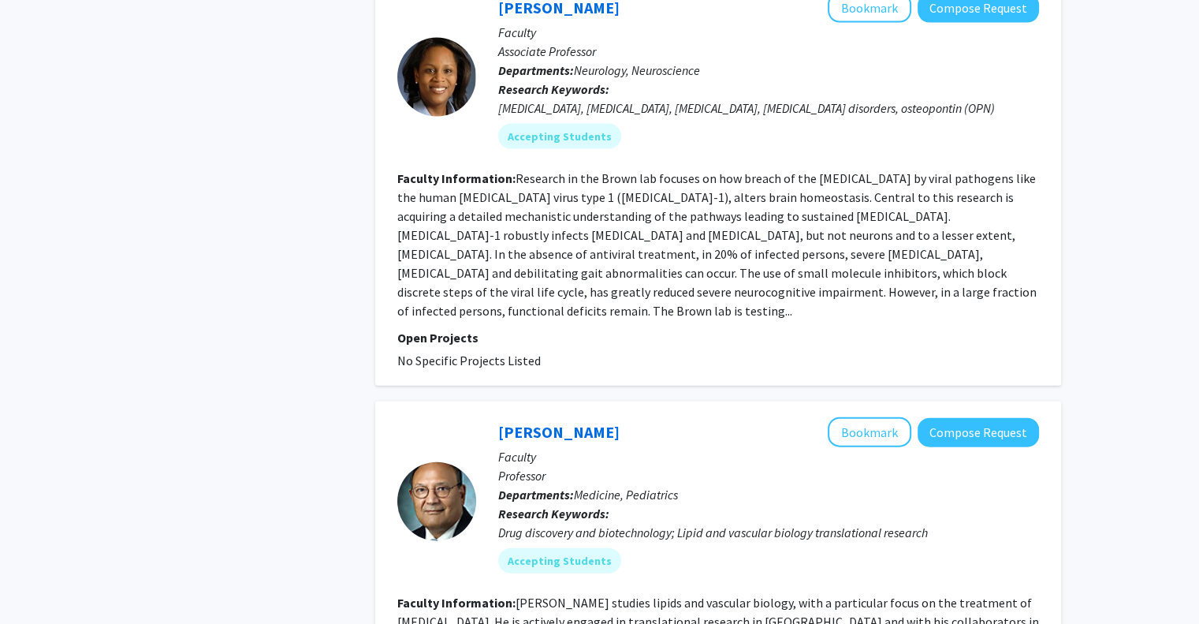
scroll to position [3551, 0]
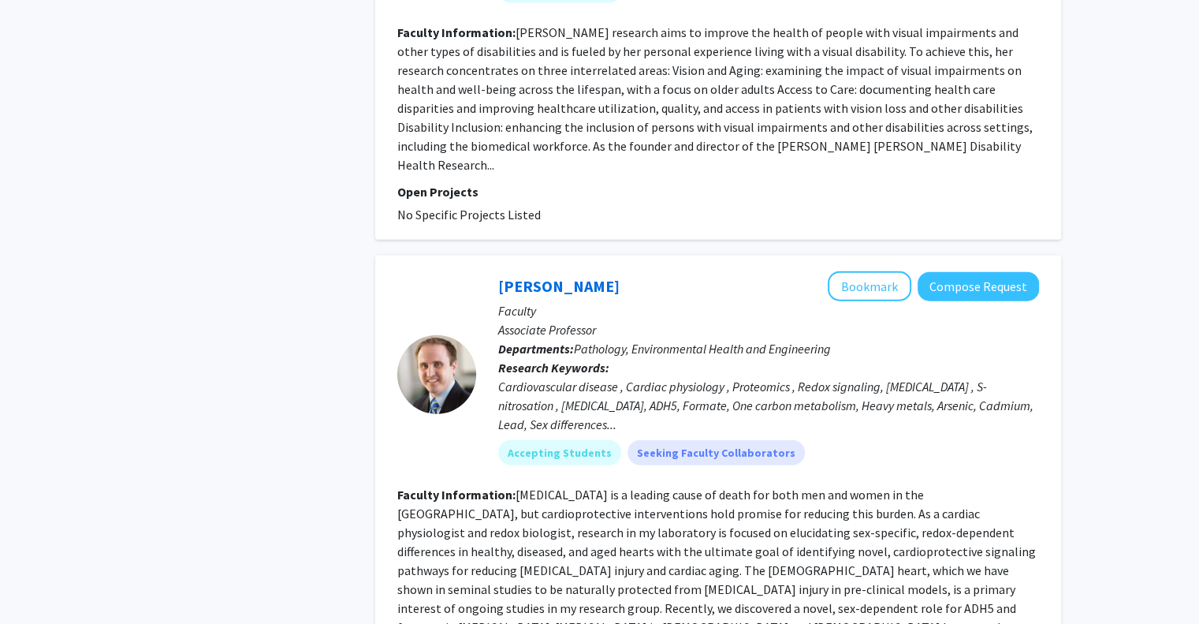
scroll to position [3709, 0]
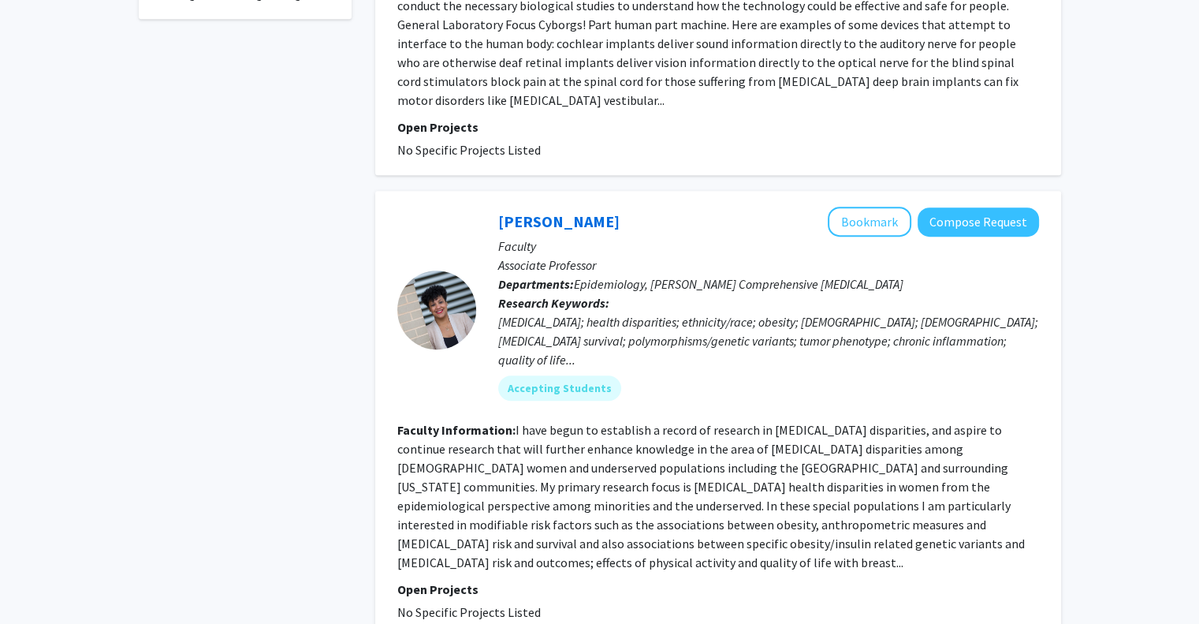
scroll to position [252, 0]
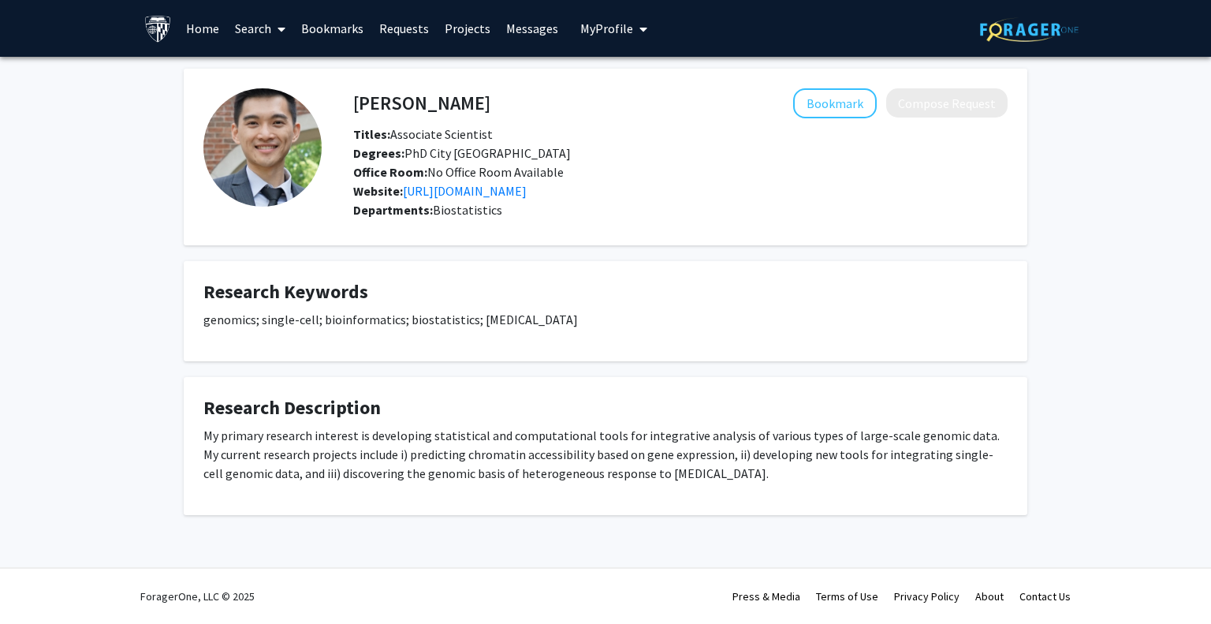
click at [1210, 171] on div "[PERSON_NAME] Bookmark Compose Request Titles: Associate Scientist Degrees: PhD…" at bounding box center [605, 311] width 1211 height 509
click at [1210, 141] on div "[PERSON_NAME] Bookmark Compose Request Titles: Associate Scientist Degrees: PhD…" at bounding box center [605, 311] width 1211 height 509
